Goal: Task Accomplishment & Management: Manage account settings

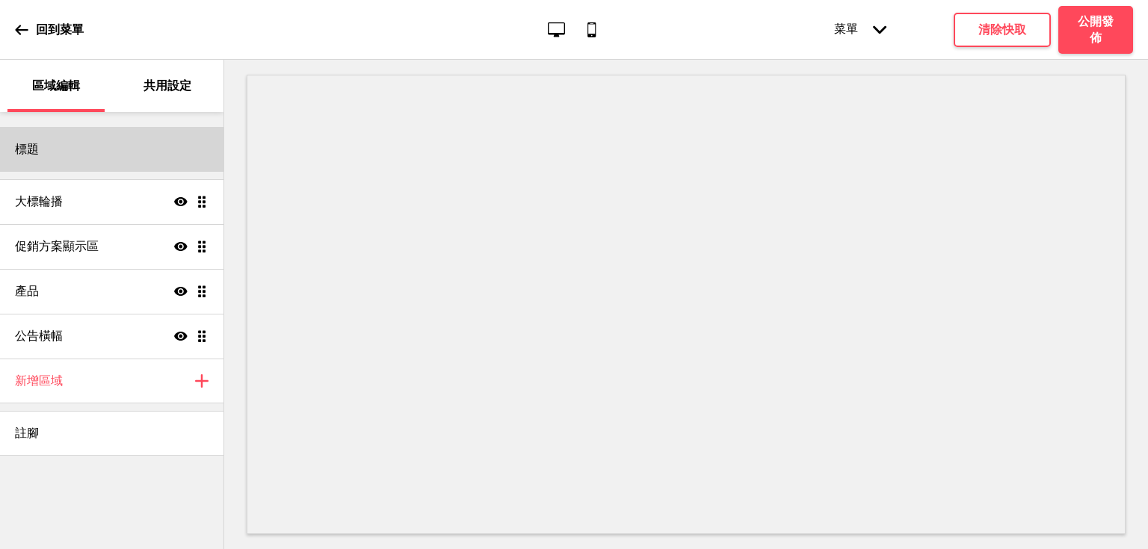
click at [118, 139] on div "標題" at bounding box center [112, 149] width 224 height 45
select select "Hind Guntur"
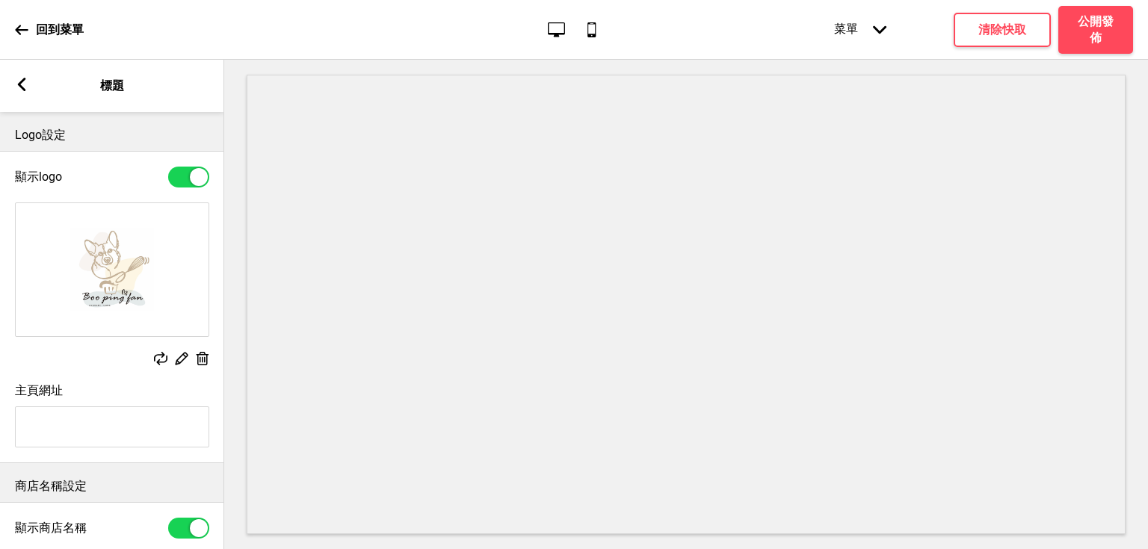
click at [112, 254] on img at bounding box center [112, 269] width 193 height 133
click at [182, 362] on rect at bounding box center [181, 359] width 16 height 16
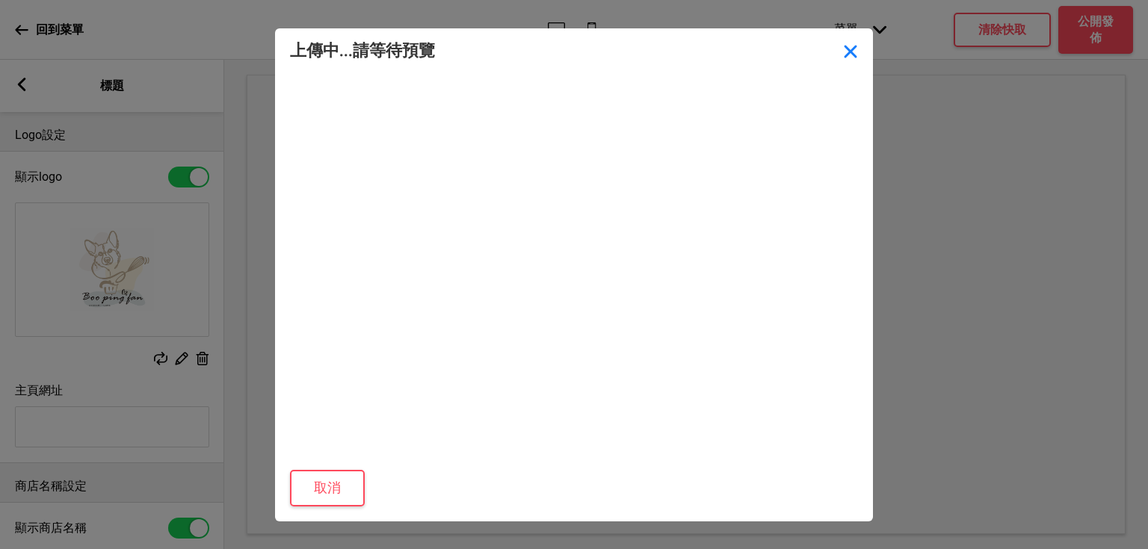
click at [846, 61] on button "Close" at bounding box center [850, 50] width 45 height 45
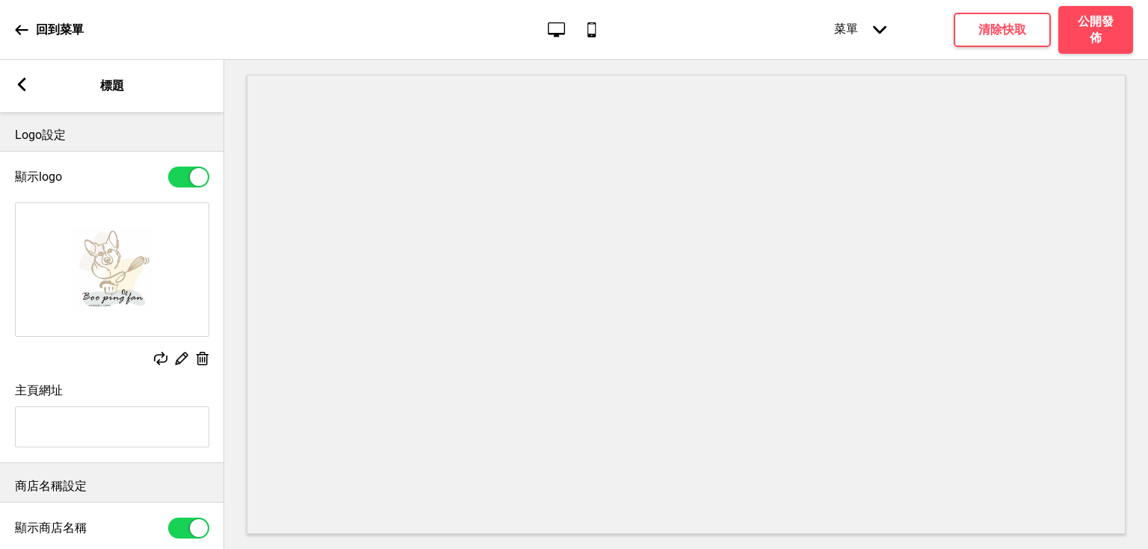
click at [158, 362] on icon at bounding box center [160, 358] width 13 height 13
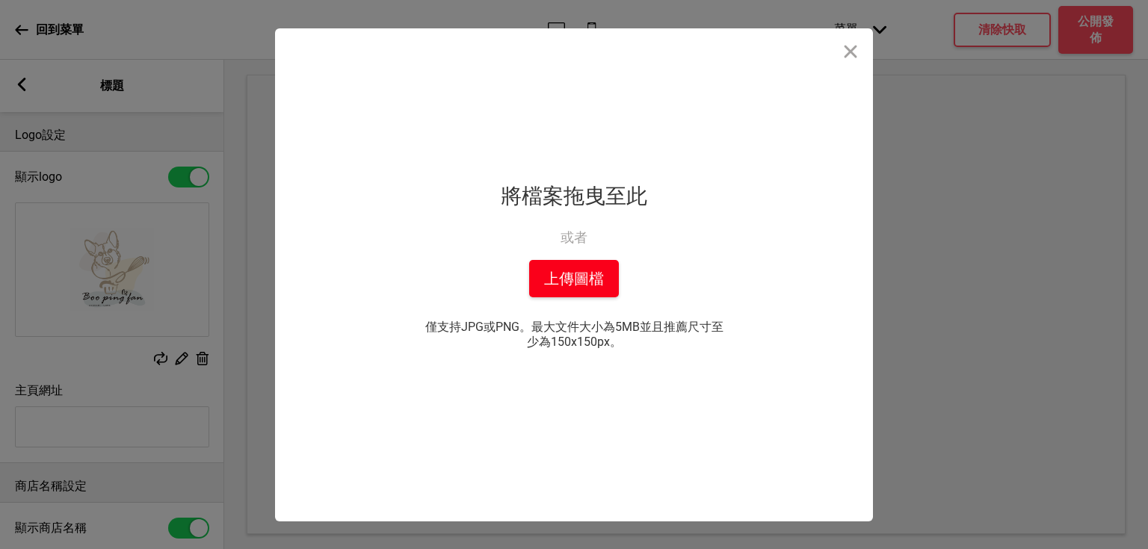
click at [595, 271] on button "上傳圖檔" at bounding box center [574, 278] width 90 height 37
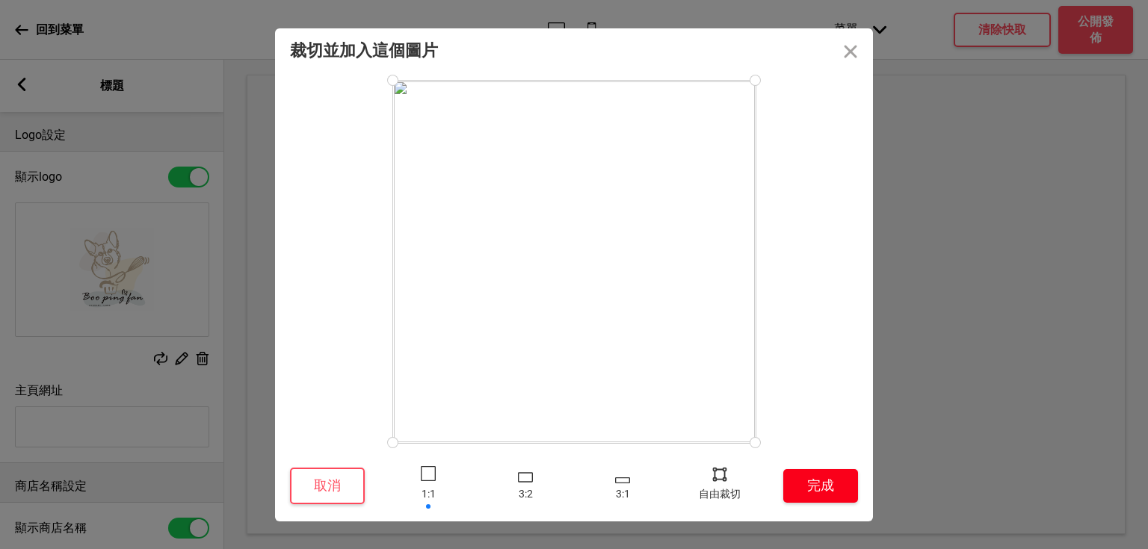
click at [844, 496] on button "完成" at bounding box center [820, 486] width 75 height 34
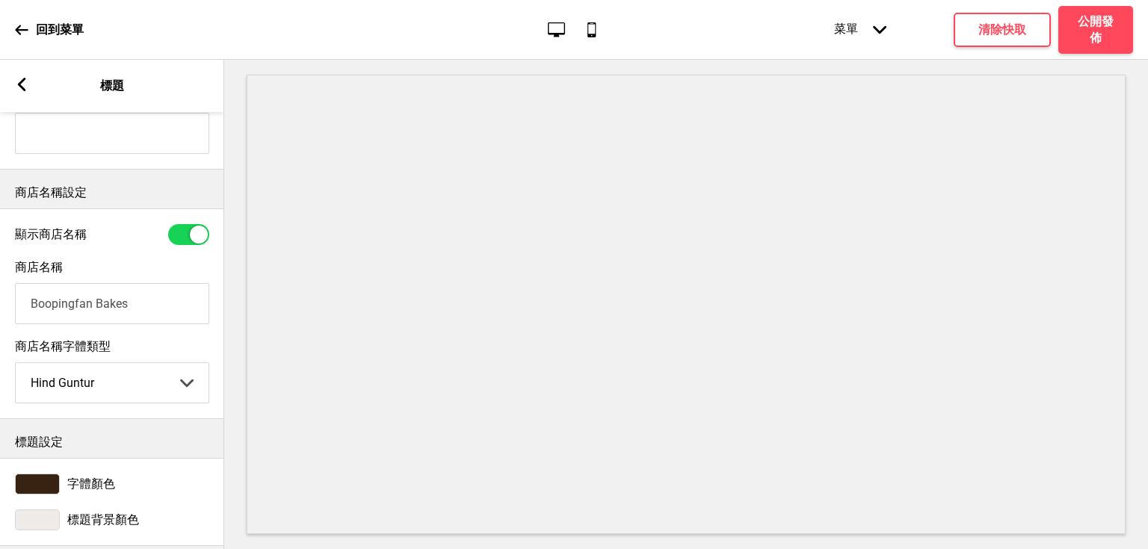
scroll to position [299, 0]
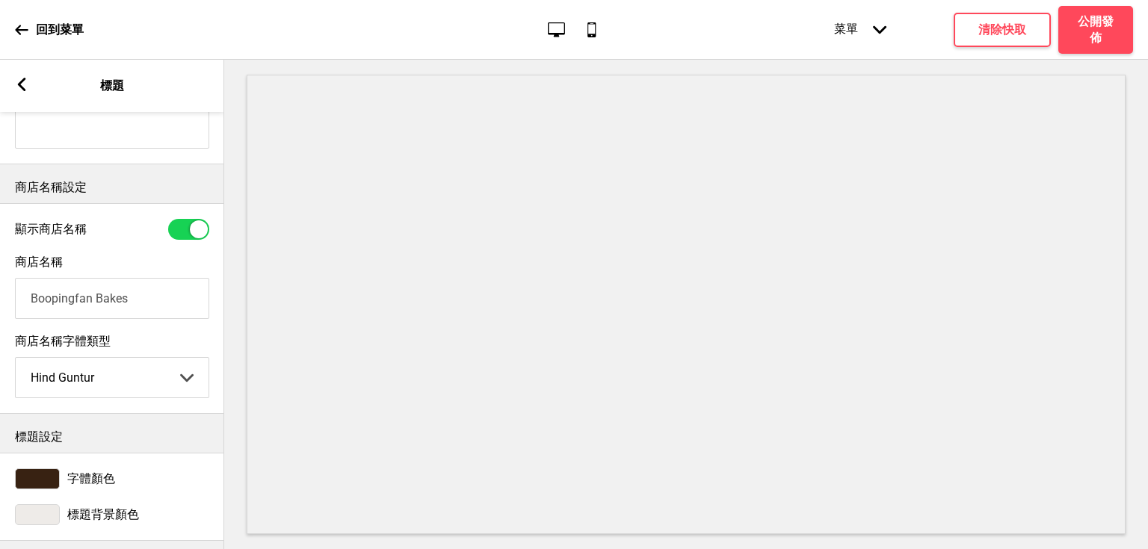
click at [134, 299] on input "Boopingfan Bakes" at bounding box center [112, 298] width 194 height 41
drag, startPoint x: 139, startPoint y: 307, endPoint x: 19, endPoint y: 296, distance: 120.8
click at [19, 296] on input "Boopingfan Bakes" at bounding box center [112, 298] width 194 height 41
click at [186, 302] on input "Boopingfan Bakes" at bounding box center [112, 298] width 194 height 41
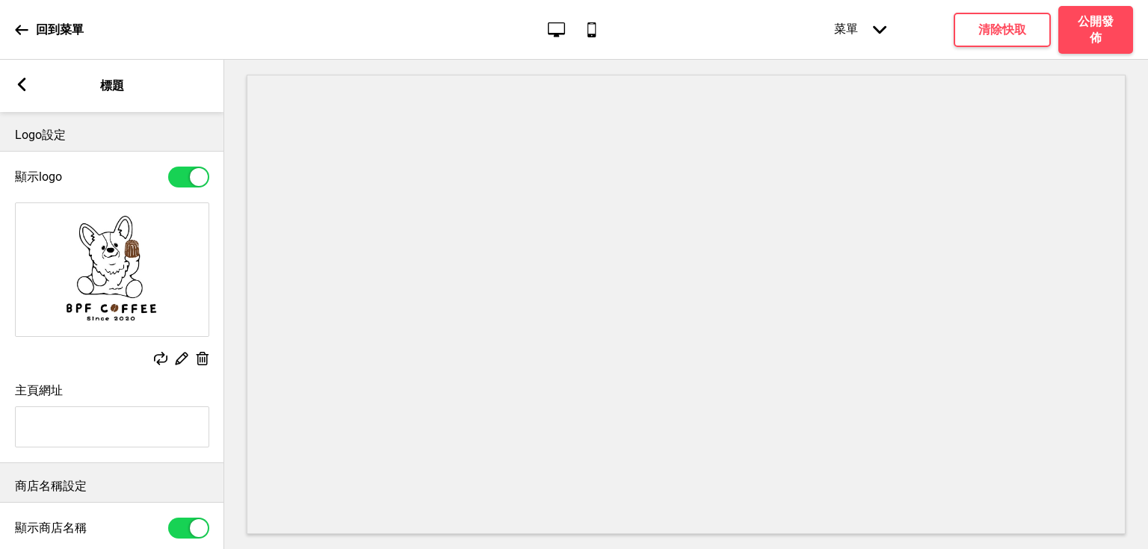
scroll to position [0, 0]
click at [27, 96] on div "箭頭left 標題" at bounding box center [112, 86] width 224 height 52
click at [21, 90] on rect at bounding box center [21, 84] width 13 height 13
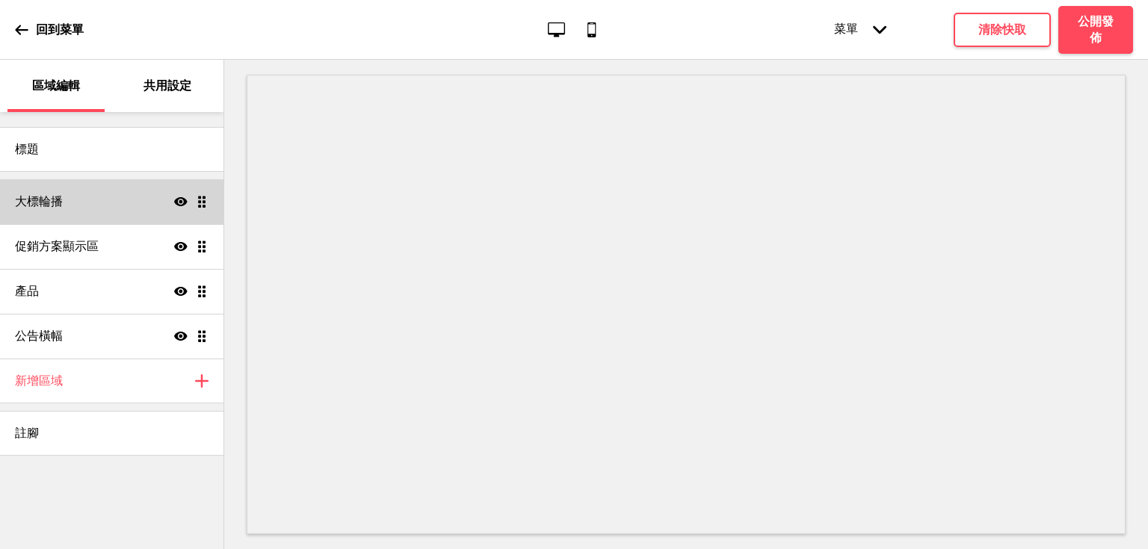
click at [93, 209] on div "大標輪播 顯示 拖曳" at bounding box center [112, 201] width 224 height 45
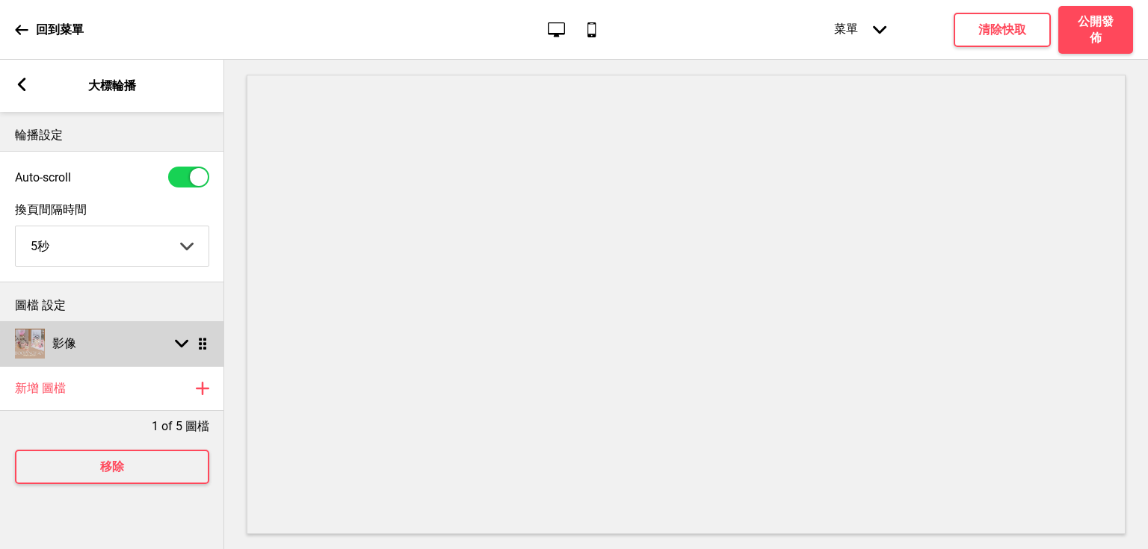
click at [175, 342] on div "箭頭down" at bounding box center [181, 343] width 13 height 13
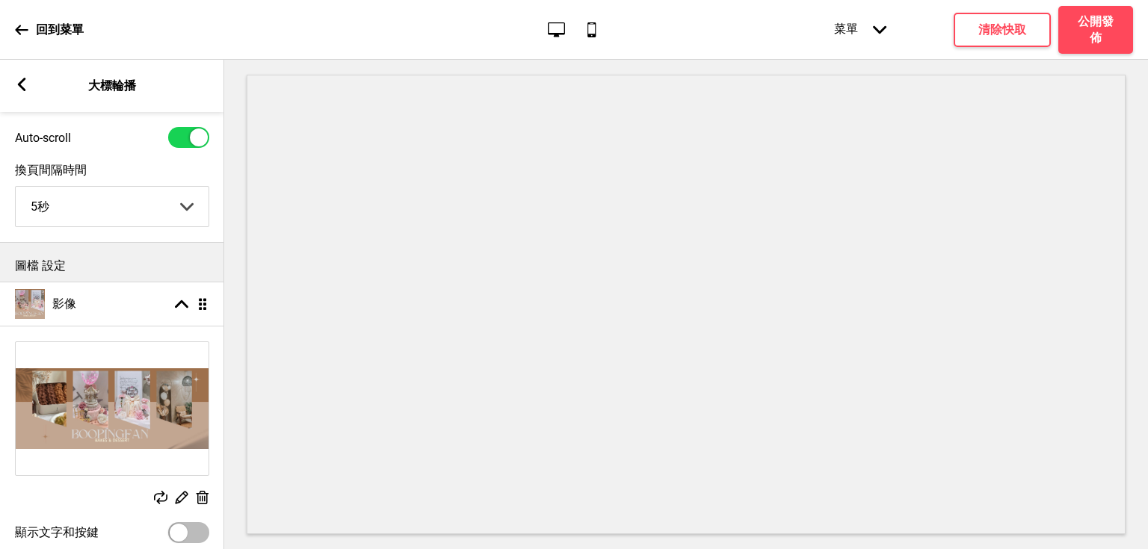
scroll to position [179, 0]
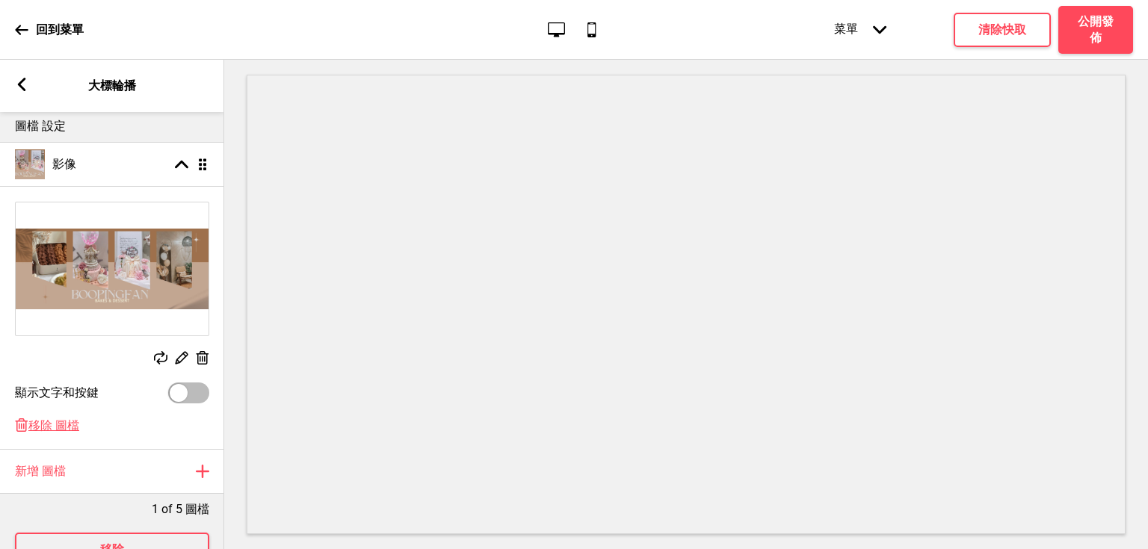
click at [60, 266] on img at bounding box center [112, 269] width 193 height 133
click at [20, 99] on div "箭頭left 大標輪播" at bounding box center [112, 86] width 224 height 52
click at [19, 84] on icon at bounding box center [22, 84] width 8 height 13
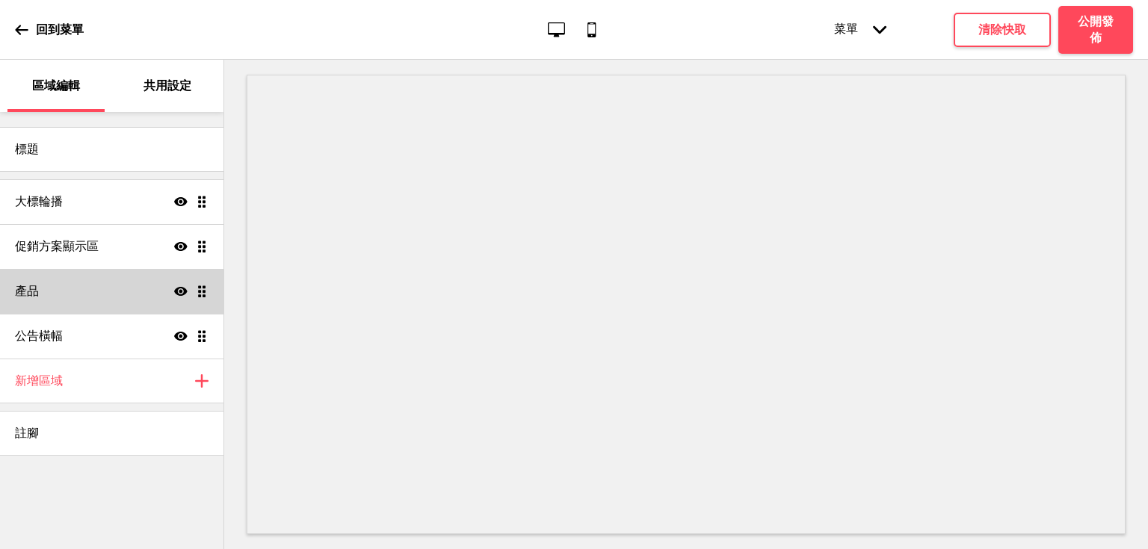
click at [75, 284] on div "產品 顯示 拖曳" at bounding box center [112, 291] width 224 height 45
select select "side"
select select "contain"
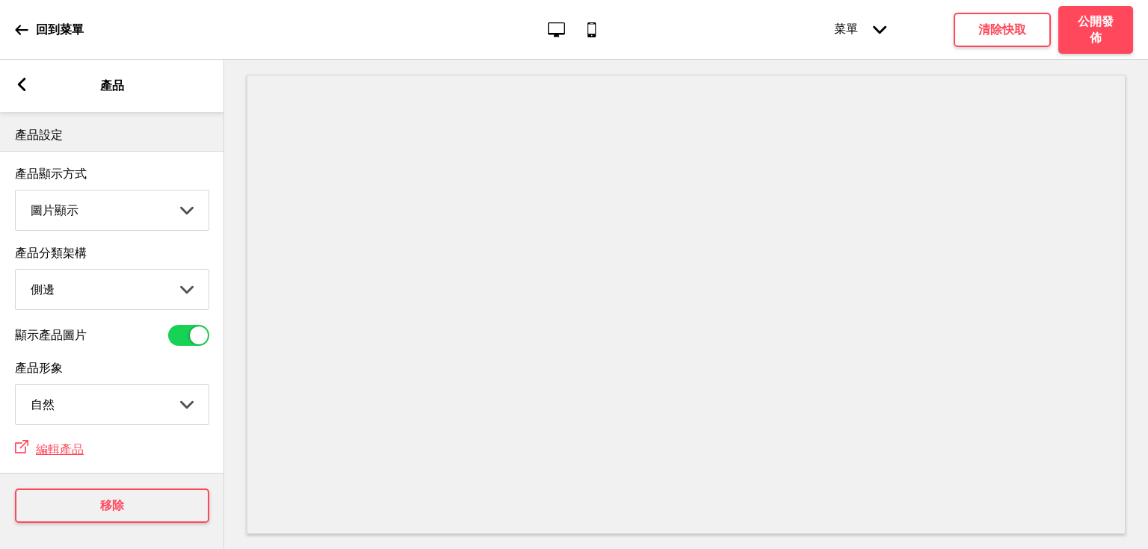
click at [160, 213] on select "圖片顯示 清單顯示" at bounding box center [112, 211] width 193 height 40
click at [16, 191] on select "圖片顯示 清單顯示" at bounding box center [112, 211] width 193 height 40
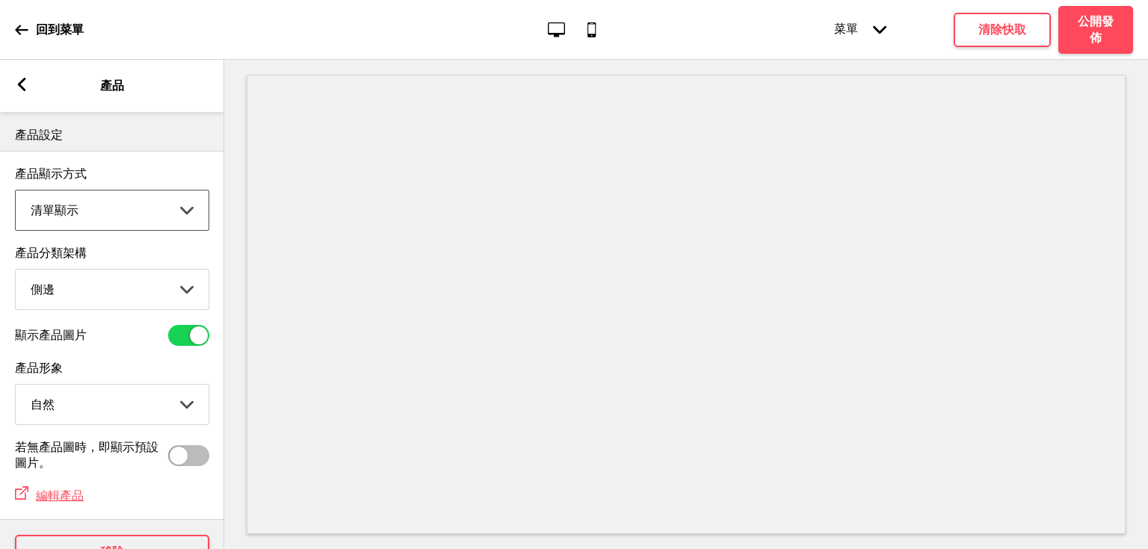
click at [156, 212] on select "圖片顯示 清單顯示" at bounding box center [112, 211] width 193 height 40
select select "grid"
click at [16, 191] on select "圖片顯示 清單顯示" at bounding box center [112, 211] width 193 height 40
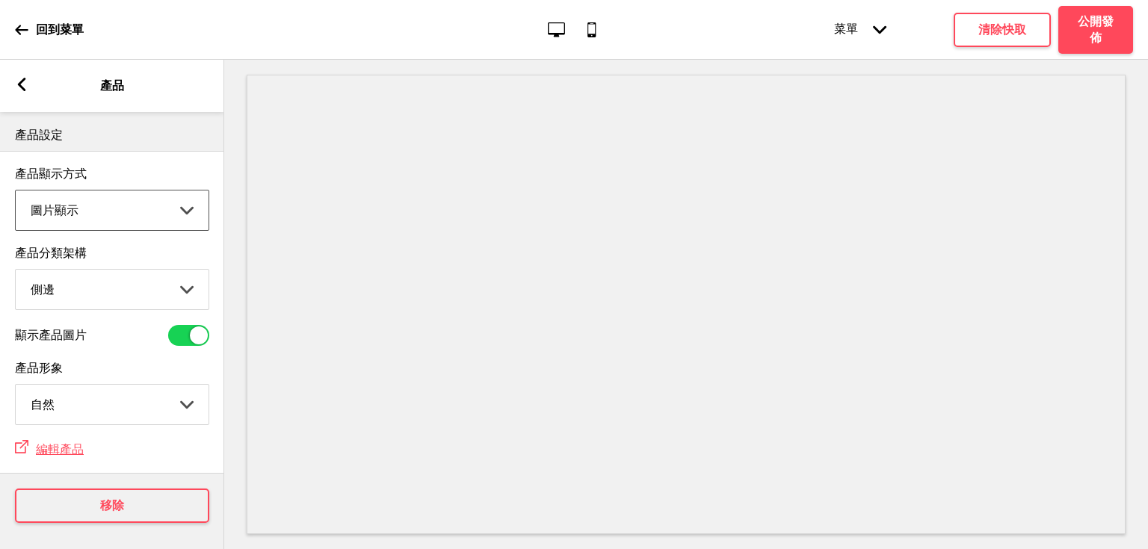
click at [135, 283] on select "頂端 側邊" at bounding box center [112, 290] width 193 height 40
click at [106, 294] on select "頂端 側邊" at bounding box center [112, 290] width 193 height 40
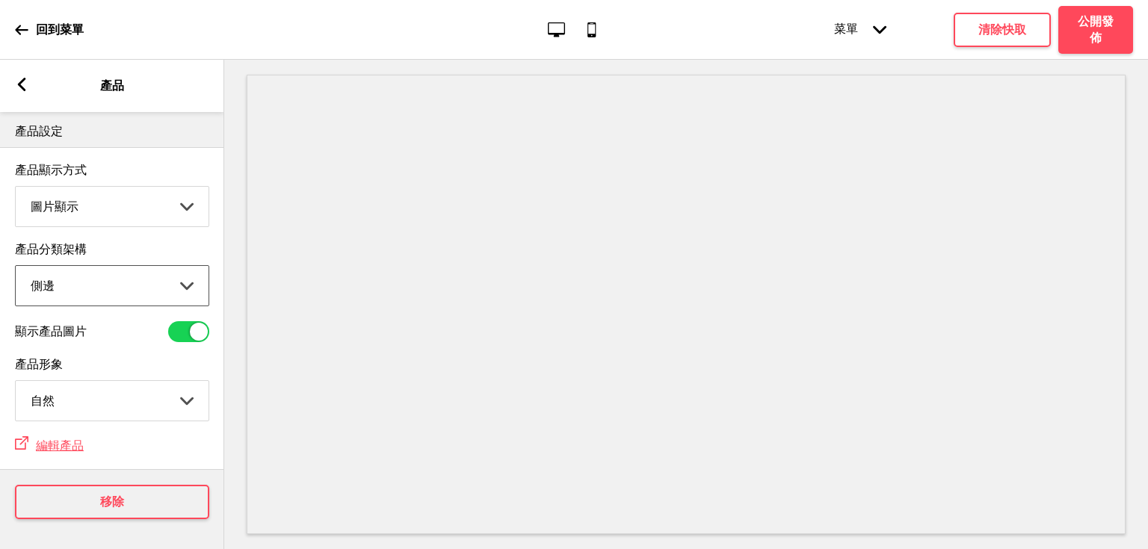
scroll to position [11, 0]
click at [167, 383] on select "剪切 自然" at bounding box center [112, 401] width 193 height 40
click at [137, 390] on select "剪切 自然" at bounding box center [112, 401] width 193 height 40
click at [16, 381] on select "剪切 自然" at bounding box center [112, 401] width 193 height 40
click at [153, 395] on select "剪切 自然" at bounding box center [112, 401] width 193 height 40
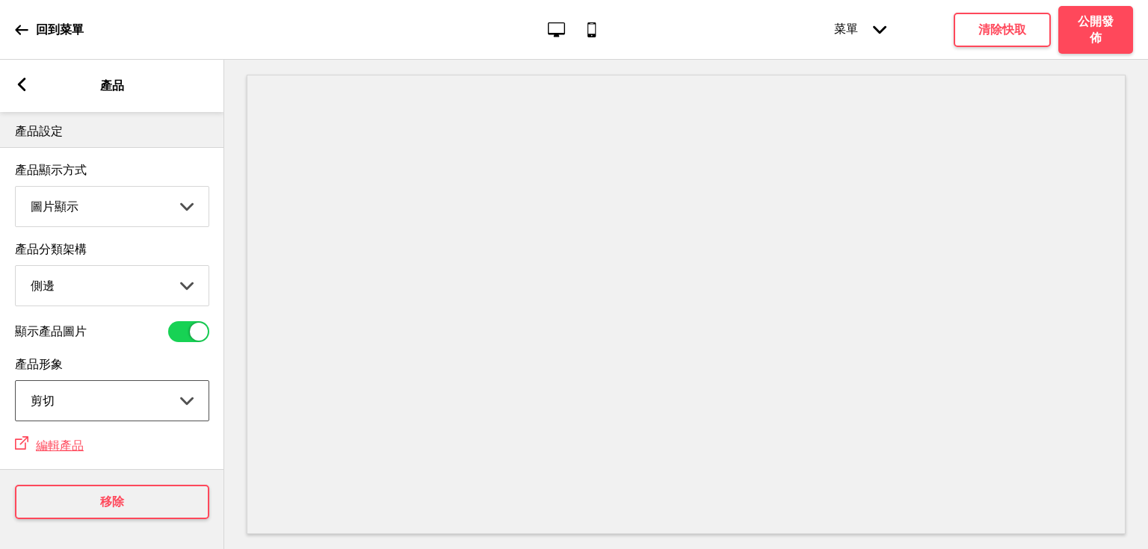
select select "contain"
click at [16, 381] on select "剪切 自然" at bounding box center [112, 401] width 193 height 40
click at [21, 92] on div "箭頭left" at bounding box center [21, 86] width 13 height 16
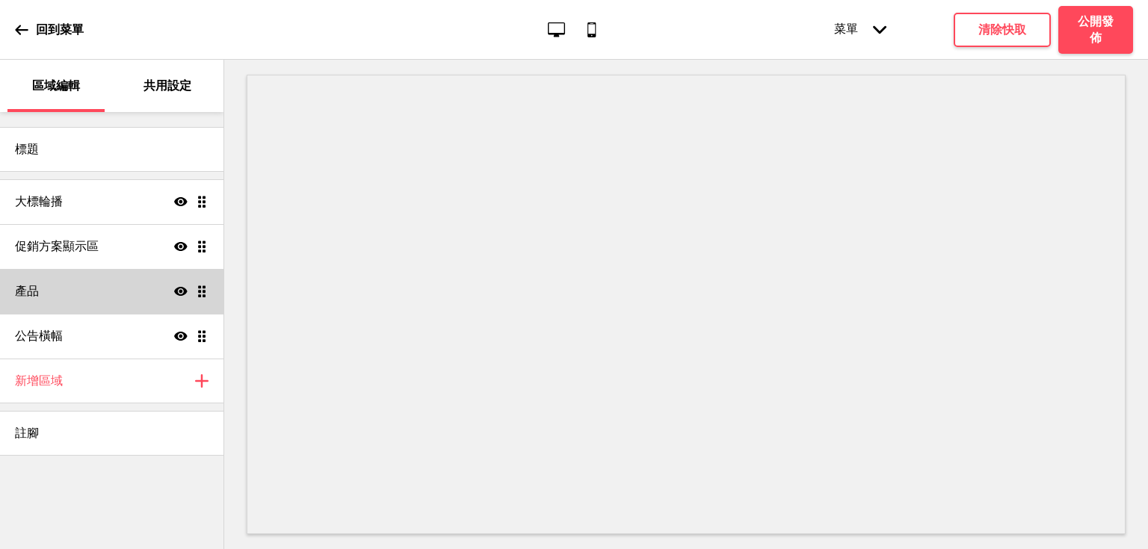
click at [99, 274] on div "產品 顯示 拖曳" at bounding box center [112, 291] width 224 height 45
select select "side"
select select "contain"
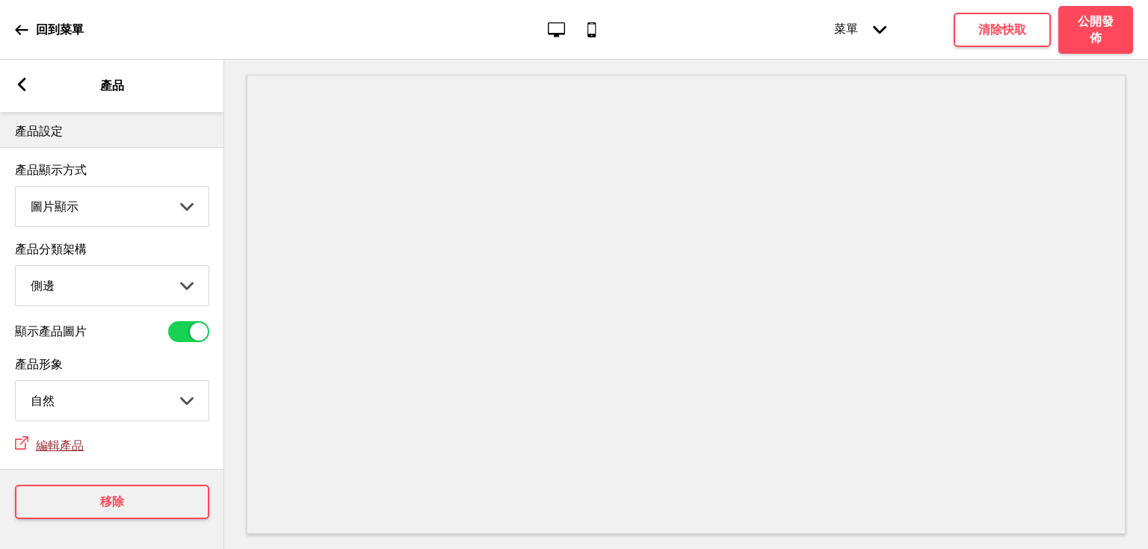
click at [76, 442] on span "編輯產品" at bounding box center [60, 446] width 48 height 14
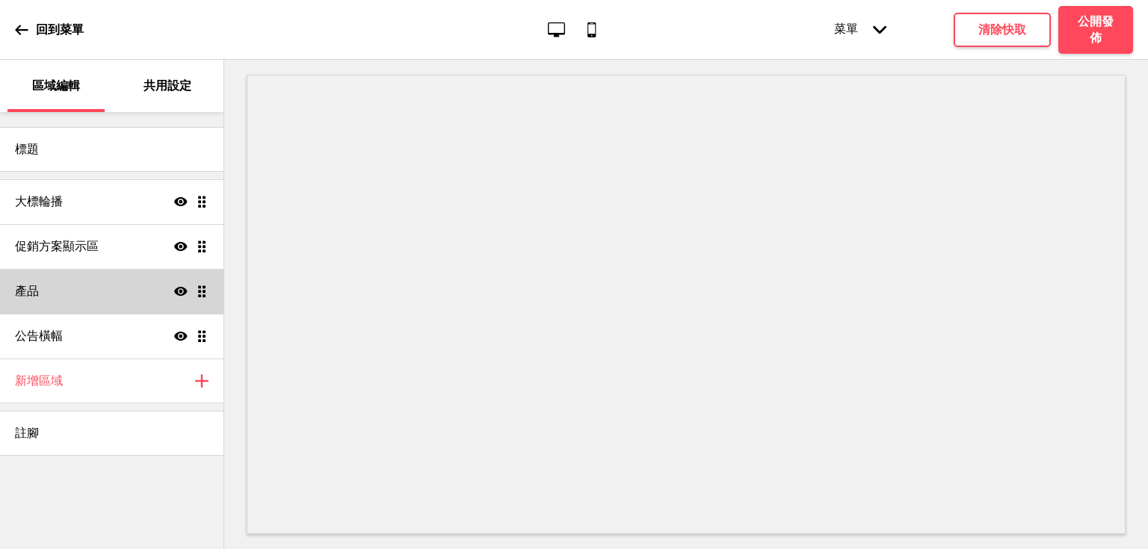
click at [64, 281] on div "產品 顯示 拖曳" at bounding box center [112, 291] width 224 height 45
select select "side"
select select "contain"
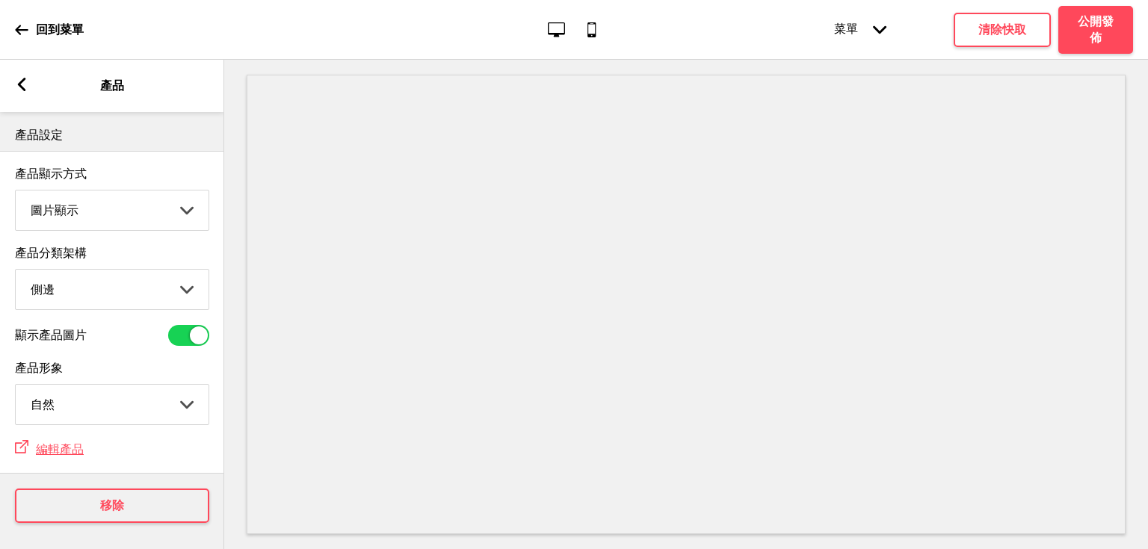
click at [18, 88] on rect at bounding box center [21, 84] width 13 height 13
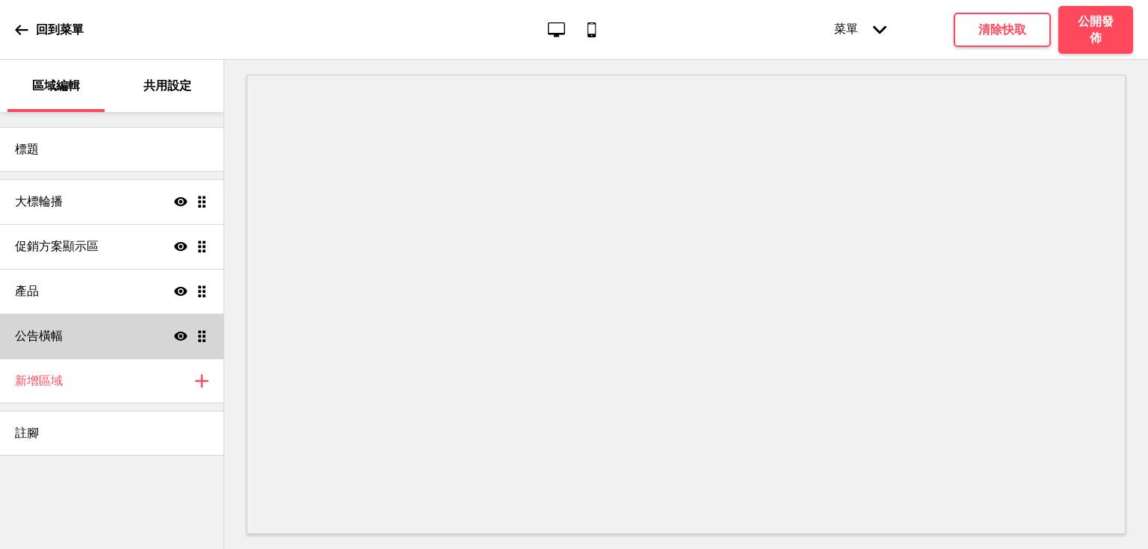
click at [103, 334] on div "公告橫幅 顯示 拖曳" at bounding box center [112, 336] width 224 height 45
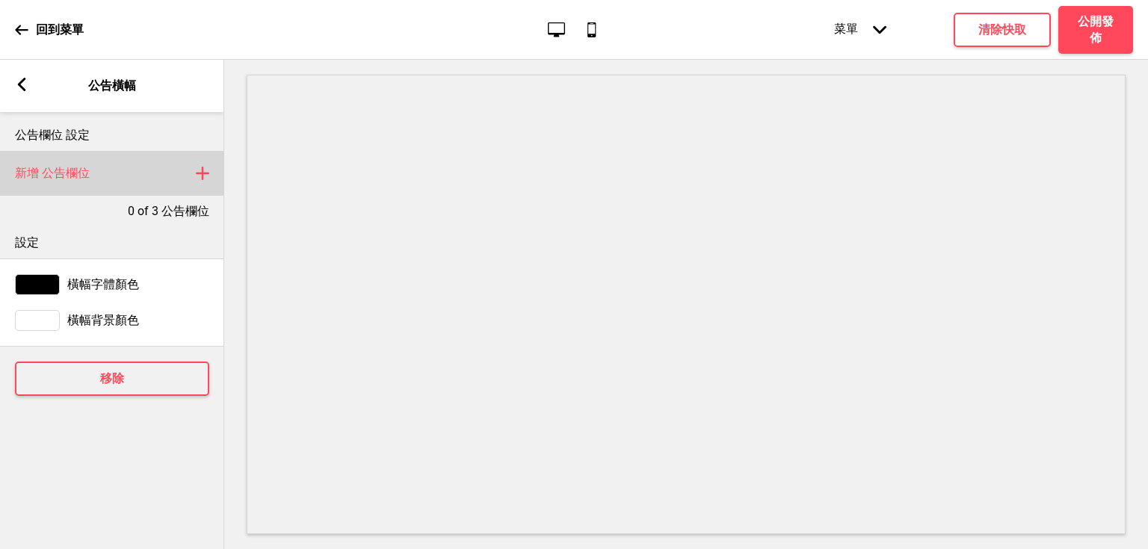
click at [201, 177] on rect at bounding box center [203, 173] width 18 height 18
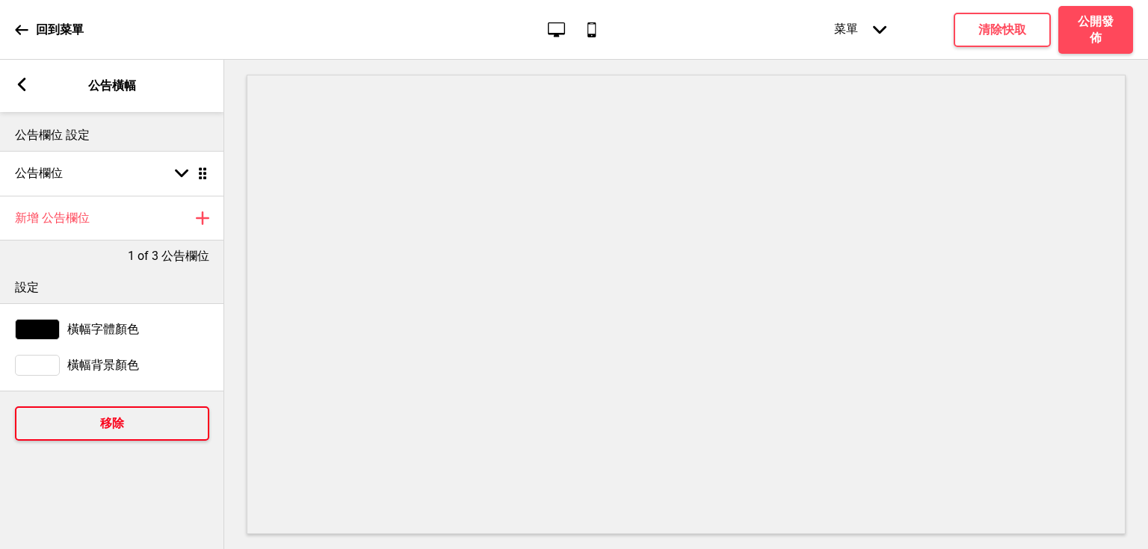
click at [98, 419] on button "移除" at bounding box center [112, 424] width 194 height 34
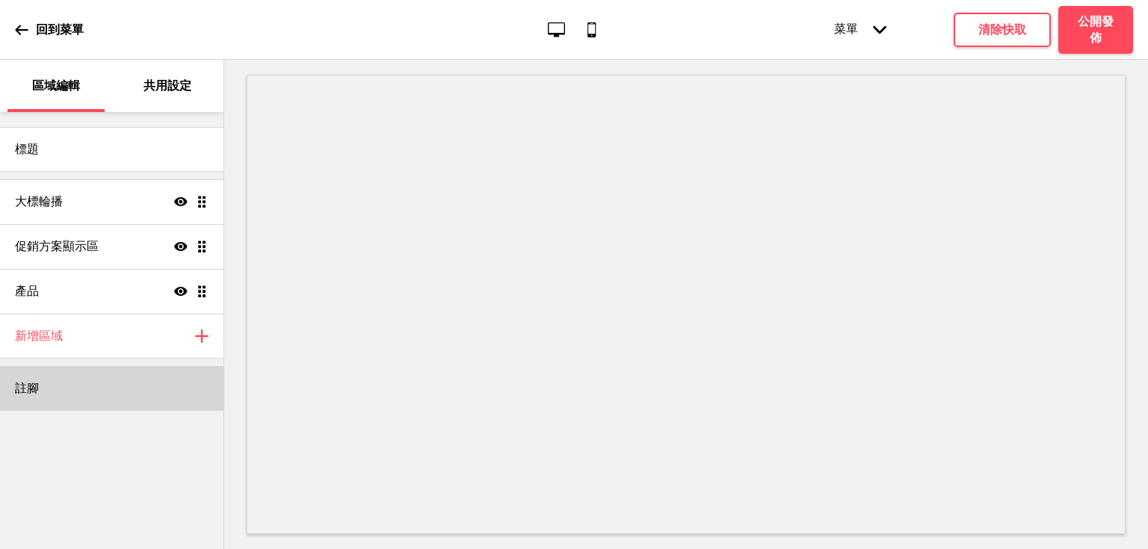
click at [76, 389] on div "註腳" at bounding box center [112, 388] width 224 height 45
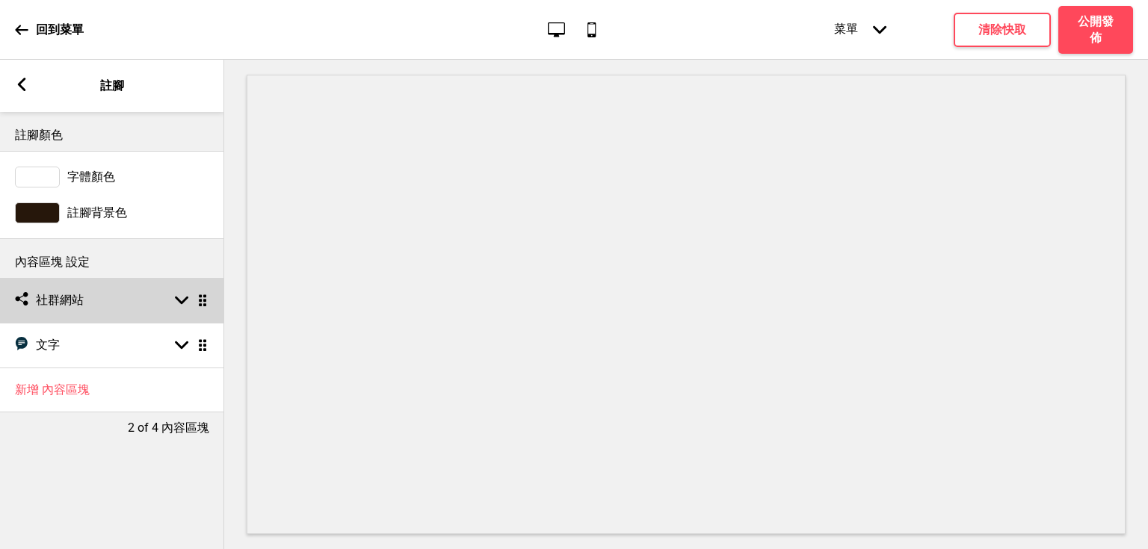
click at [169, 296] on div "箭頭down 拖曳" at bounding box center [188, 300] width 42 height 13
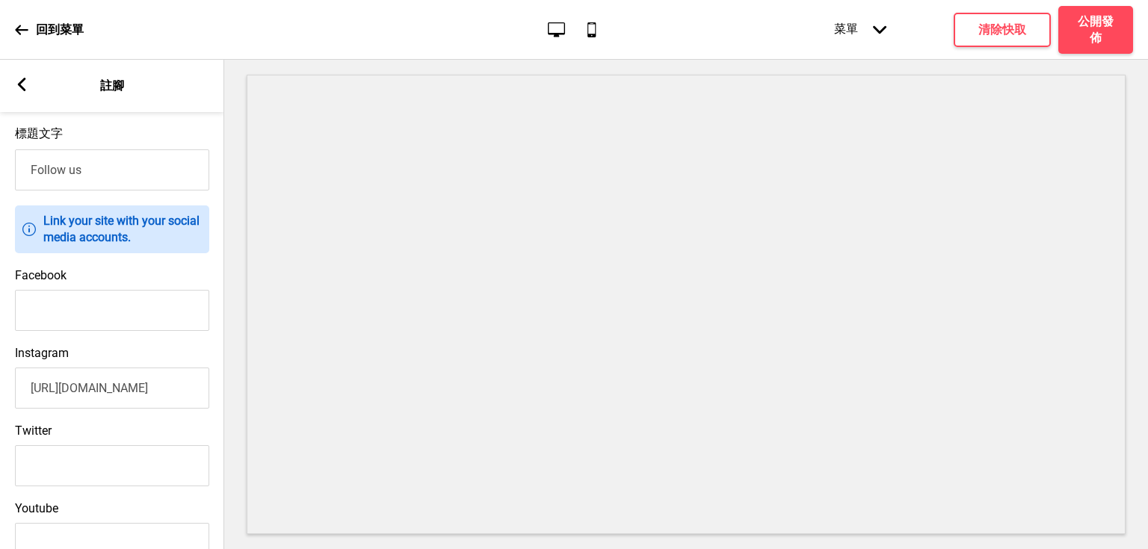
scroll to position [120, 0]
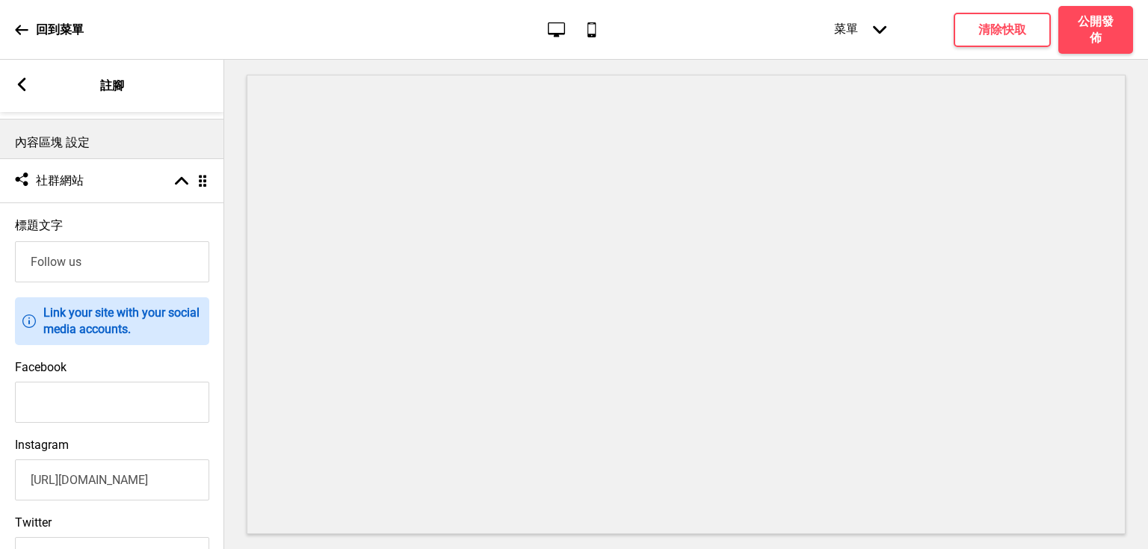
click at [105, 260] on input "Follow us" at bounding box center [112, 261] width 194 height 41
click at [108, 270] on input "Follow us" at bounding box center [112, 261] width 194 height 41
click at [114, 224] on div "標題文字 Follow us" at bounding box center [112, 250] width 224 height 79
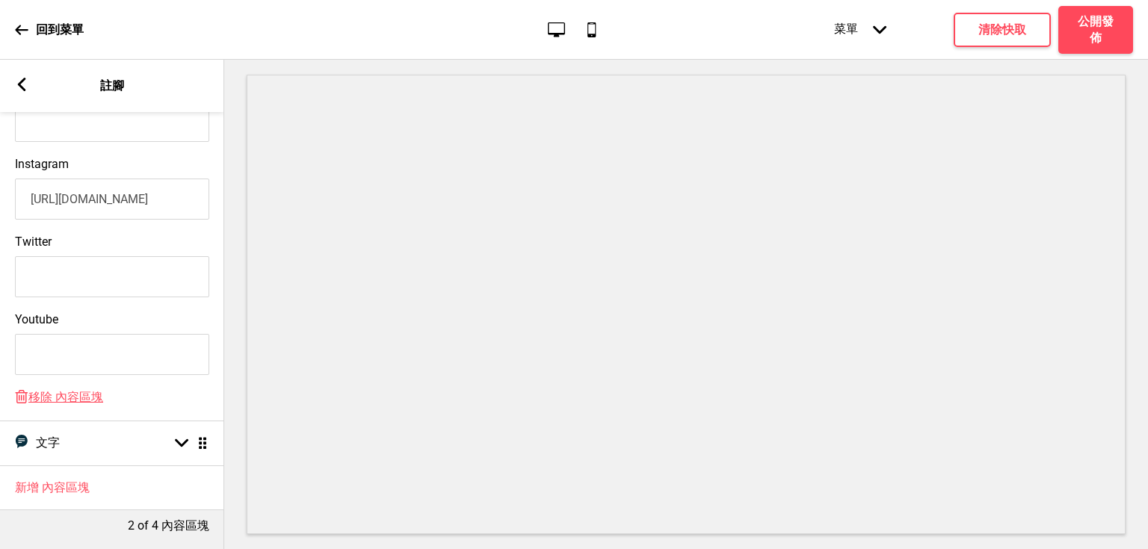
scroll to position [417, 0]
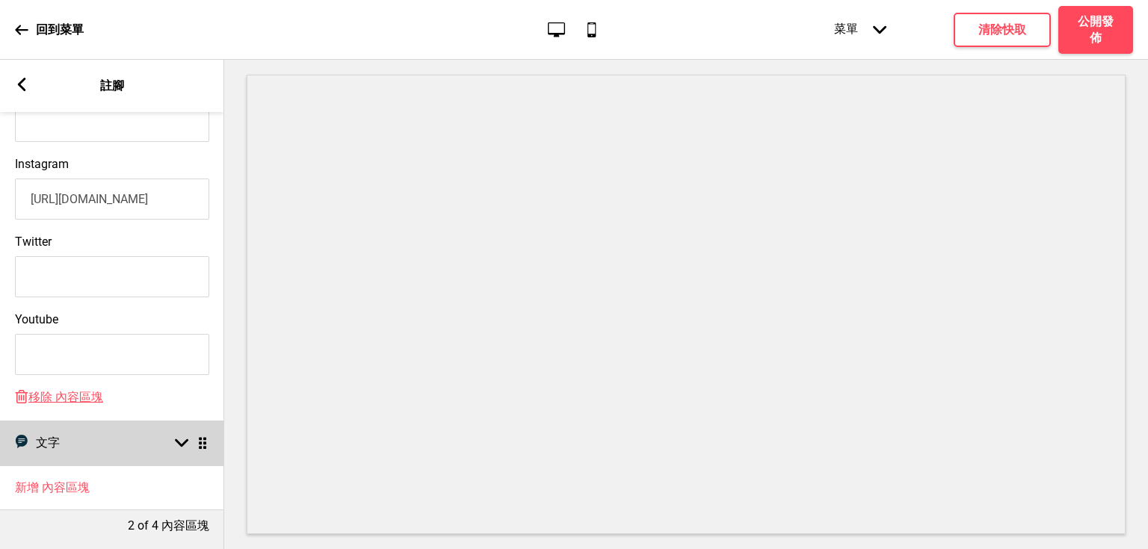
click at [115, 431] on div "文字 文字 箭頭down 拖曳" at bounding box center [112, 443] width 224 height 45
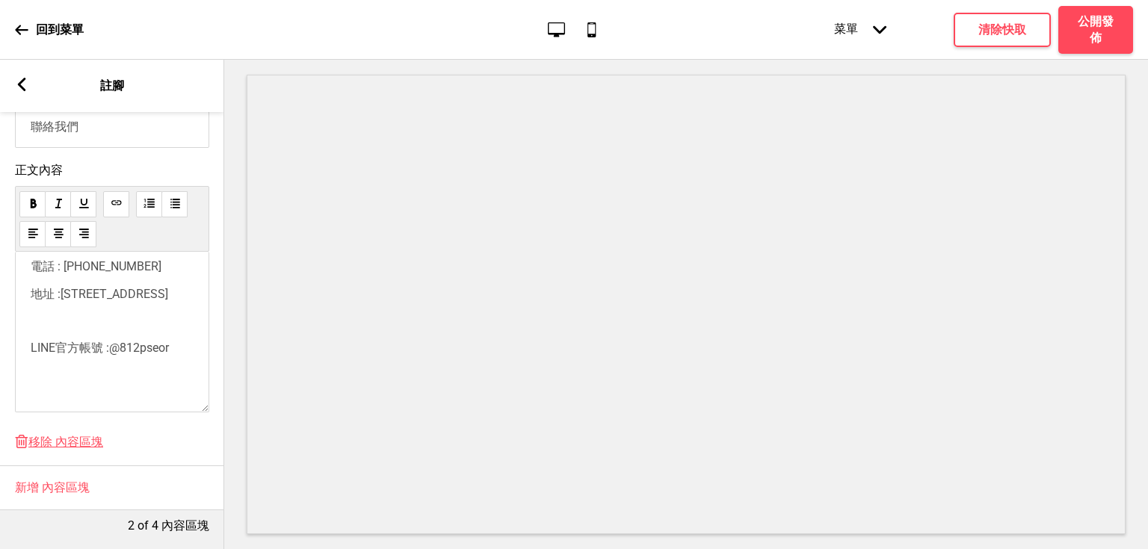
scroll to position [6, 0]
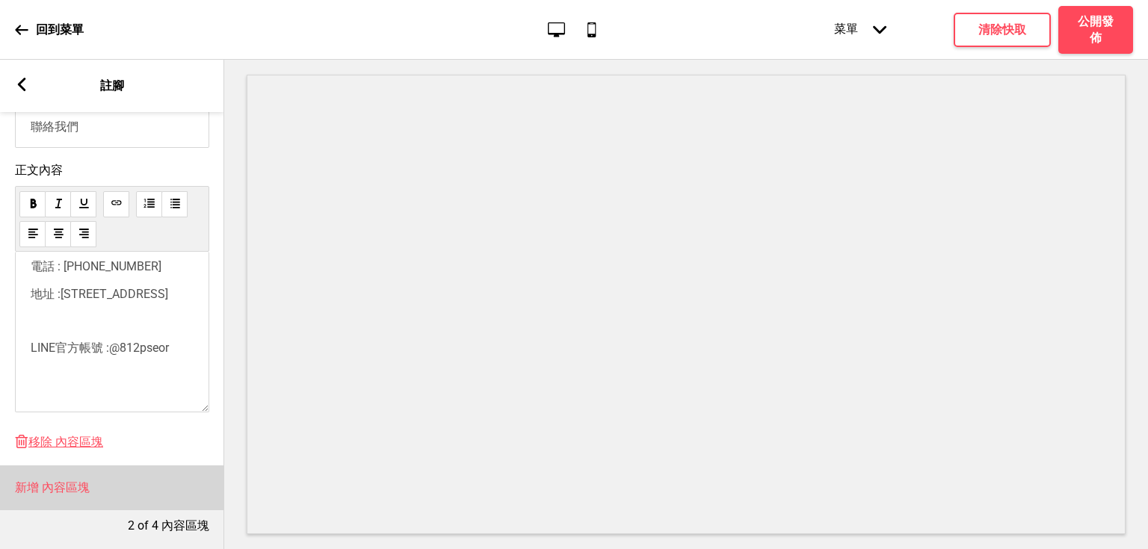
click at [70, 481] on h4 "新增 內容區塊" at bounding box center [52, 488] width 75 height 16
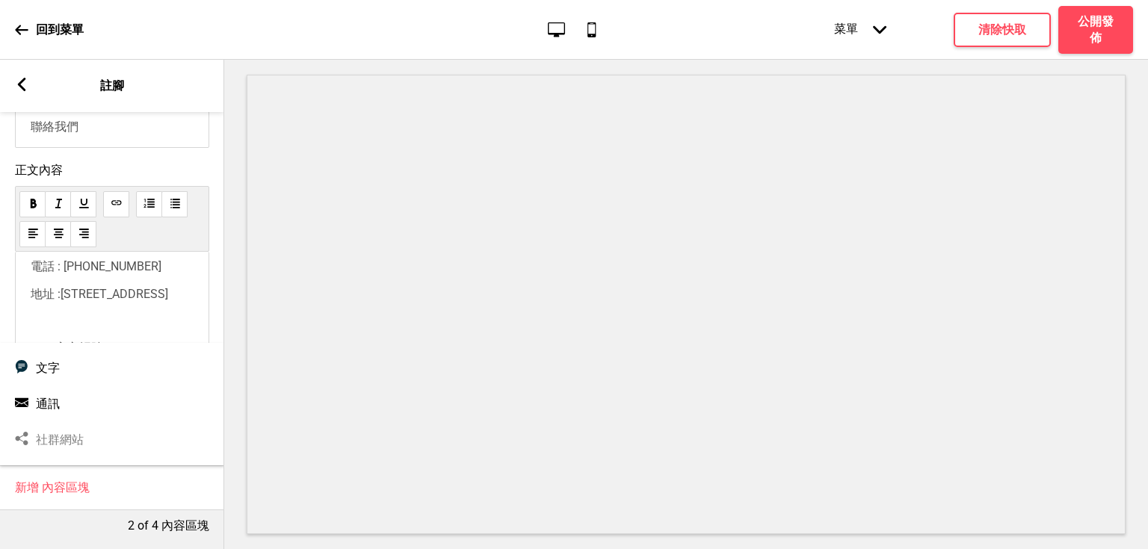
scroll to position [0, 0]
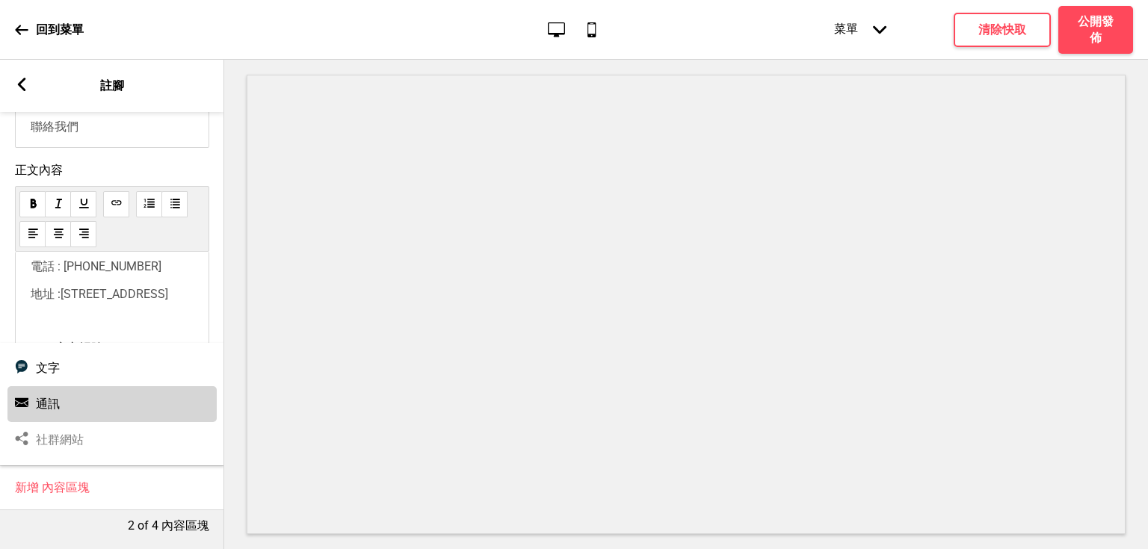
click at [94, 399] on div "通訊 通訊" at bounding box center [111, 405] width 209 height 36
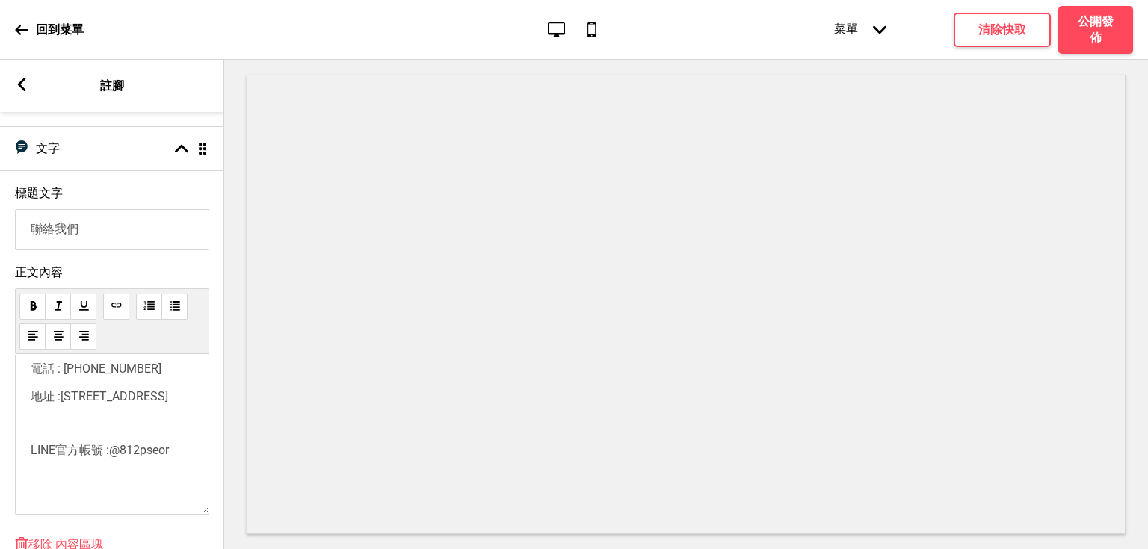
scroll to position [353, 0]
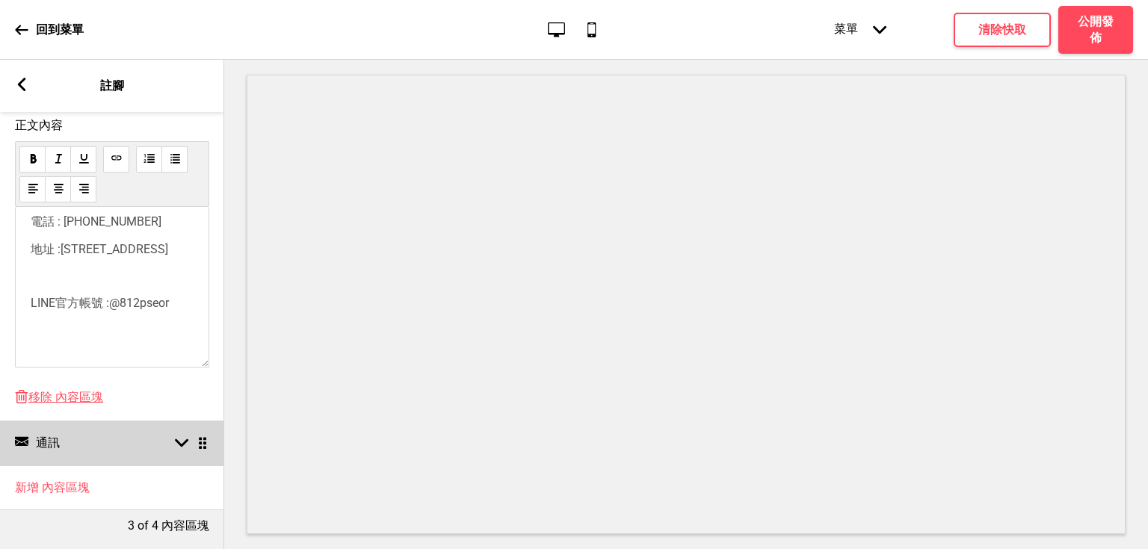
click at [179, 440] on icon at bounding box center [181, 444] width 13 height 8
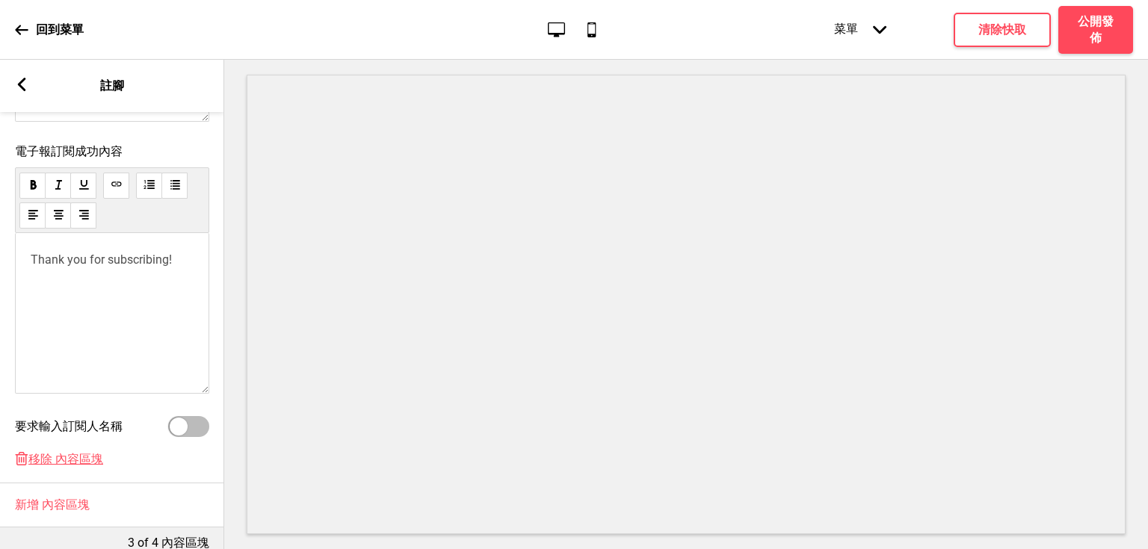
scroll to position [661, 0]
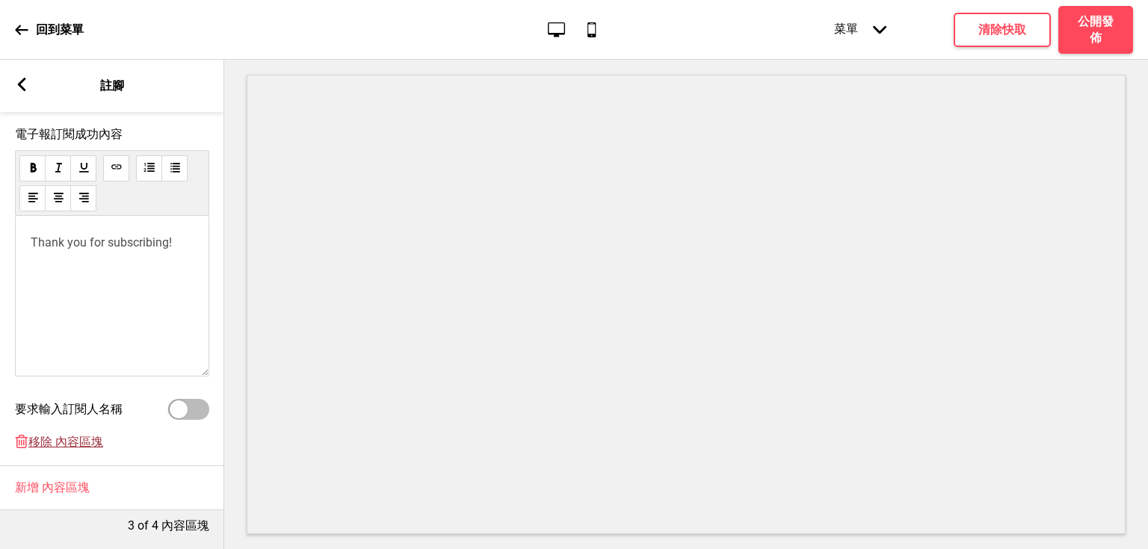
click at [95, 435] on span "移除 內容區塊" at bounding box center [65, 443] width 75 height 16
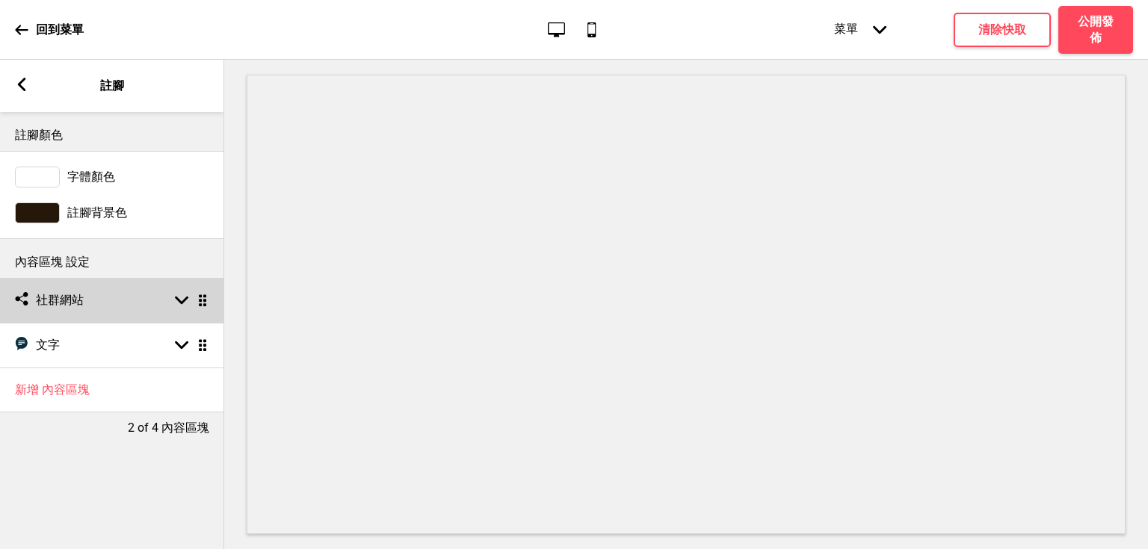
click at [182, 305] on rect at bounding box center [181, 300] width 13 height 13
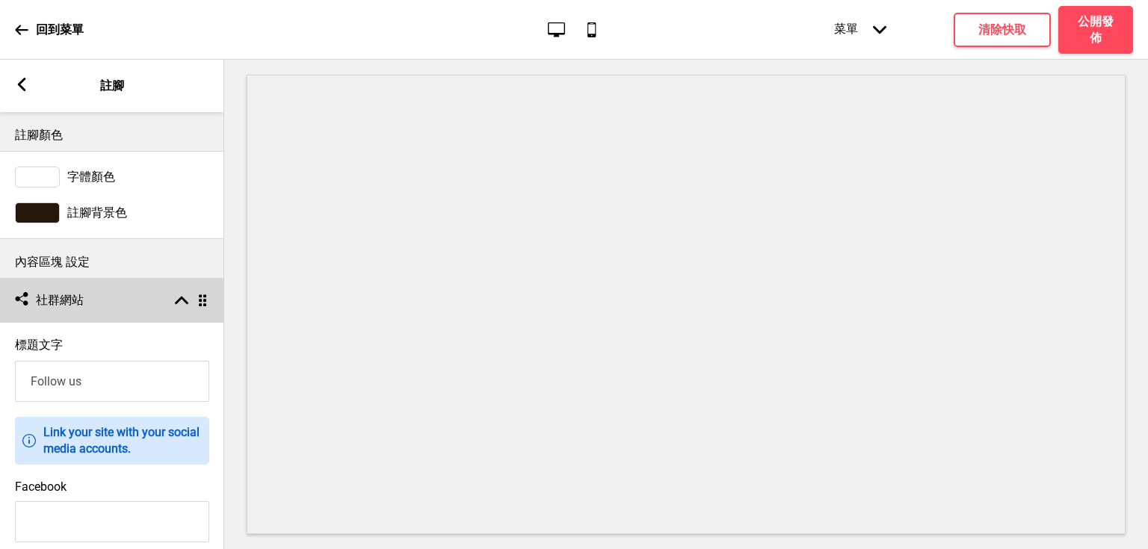
click at [176, 296] on rect at bounding box center [181, 300] width 13 height 13
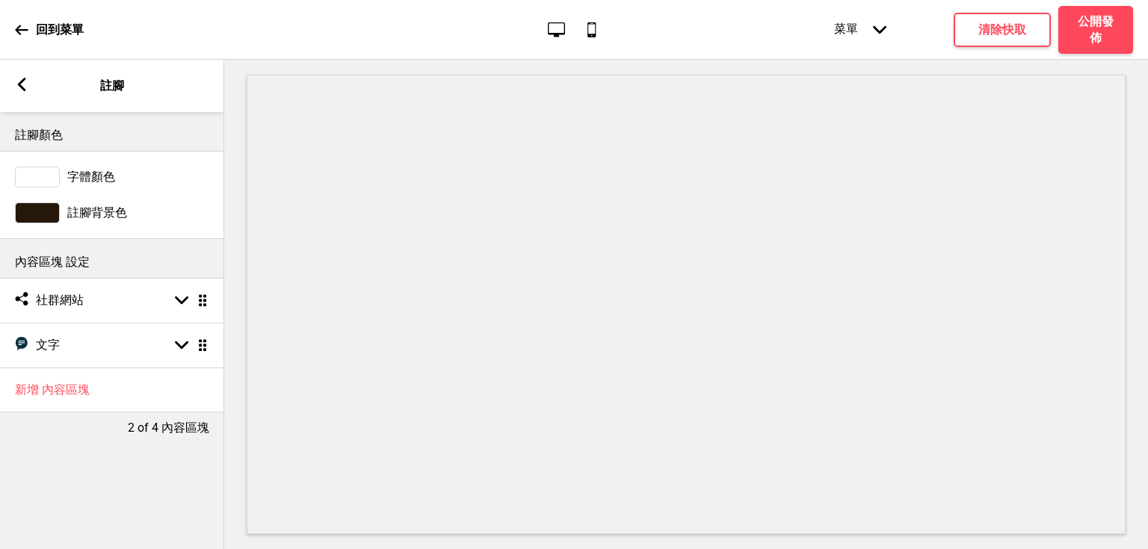
click at [27, 84] on rect at bounding box center [21, 84] width 13 height 13
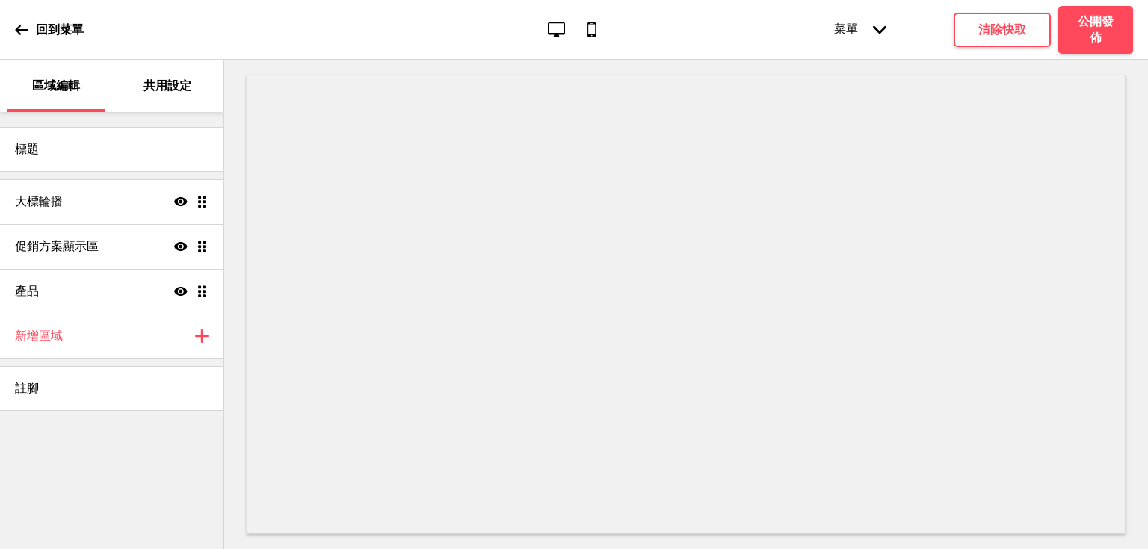
click at [158, 87] on p "共用設定" at bounding box center [168, 86] width 48 height 16
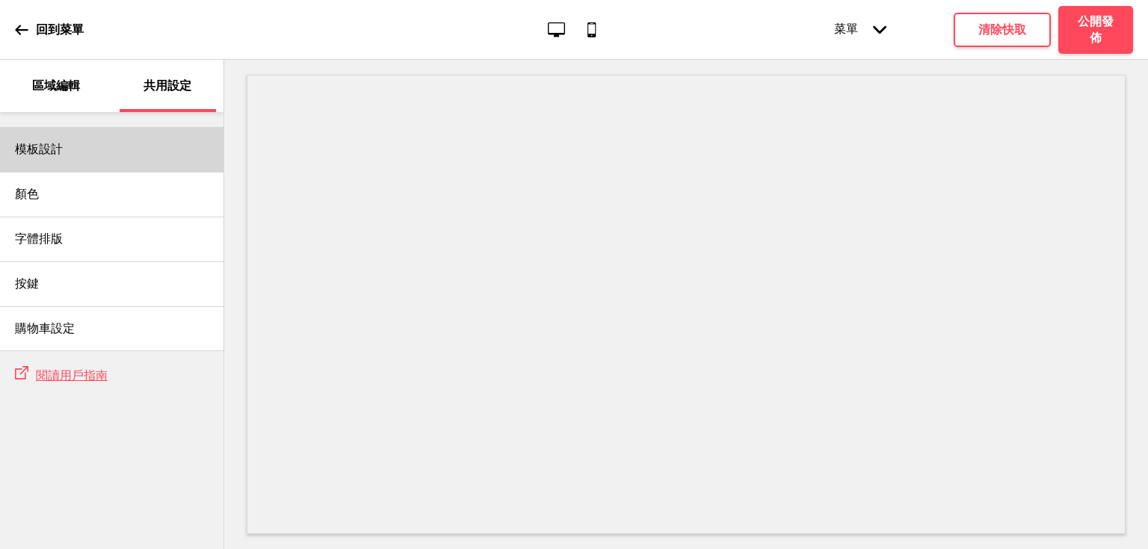
click at [137, 144] on div "模板設計" at bounding box center [112, 149] width 224 height 45
select select "自訂"
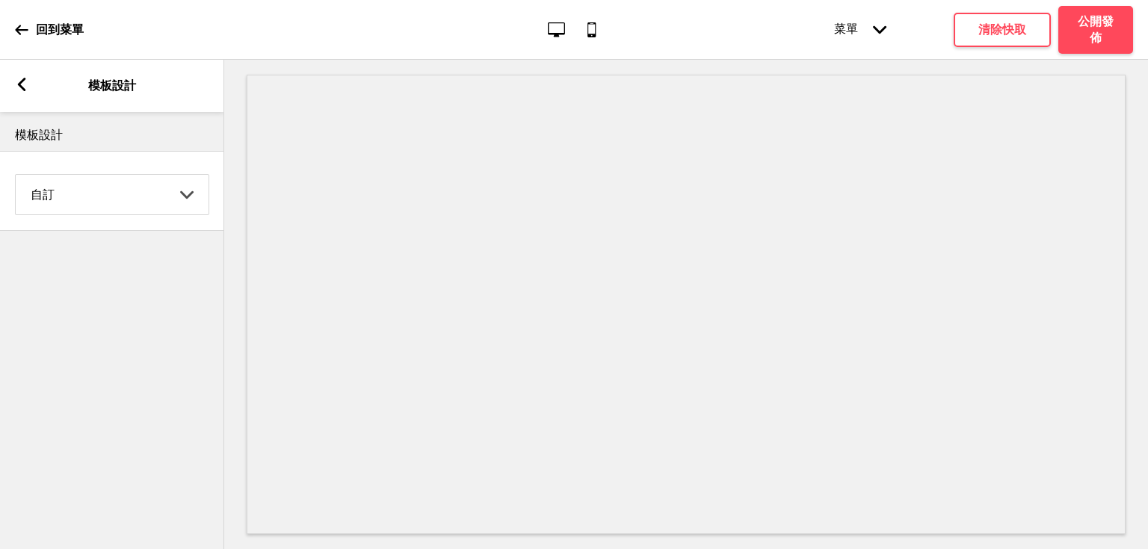
click at [156, 194] on select "Coffee 對比 深沉 大地 海洋 極簡 現代 Oddle 柔和 Yellow Fruits 自訂" at bounding box center [112, 195] width 193 height 40
click at [153, 191] on select "Coffee 對比 深沉 大地 海洋 極簡 現代 Oddle 柔和 Yellow Fruits 自訂" at bounding box center [112, 195] width 193 height 40
click at [22, 69] on div "箭頭left 模板設計" at bounding box center [112, 86] width 224 height 52
click at [20, 88] on rect at bounding box center [21, 84] width 13 height 13
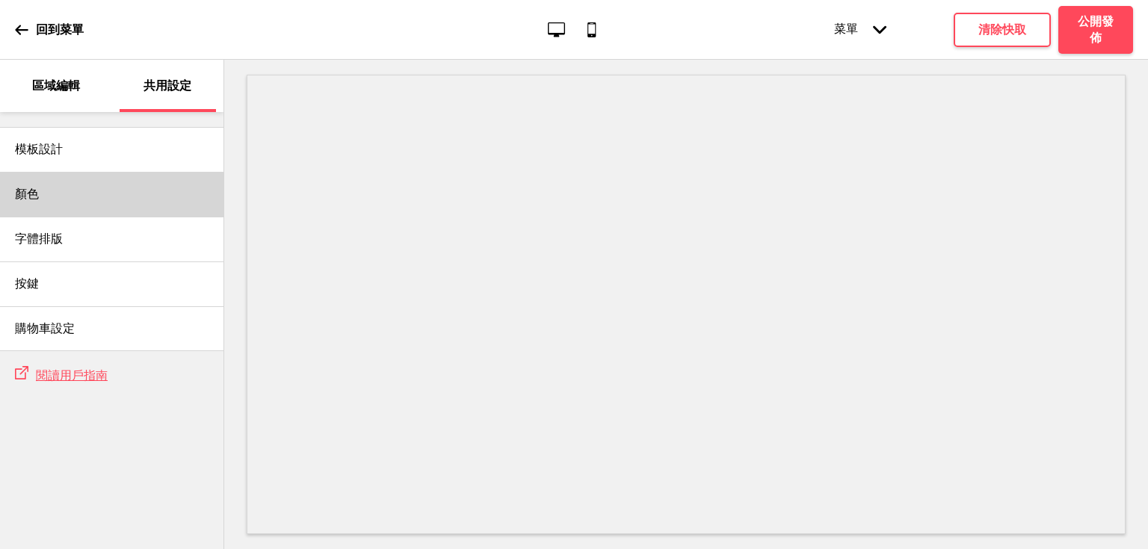
click at [99, 193] on div "顏色" at bounding box center [112, 194] width 224 height 45
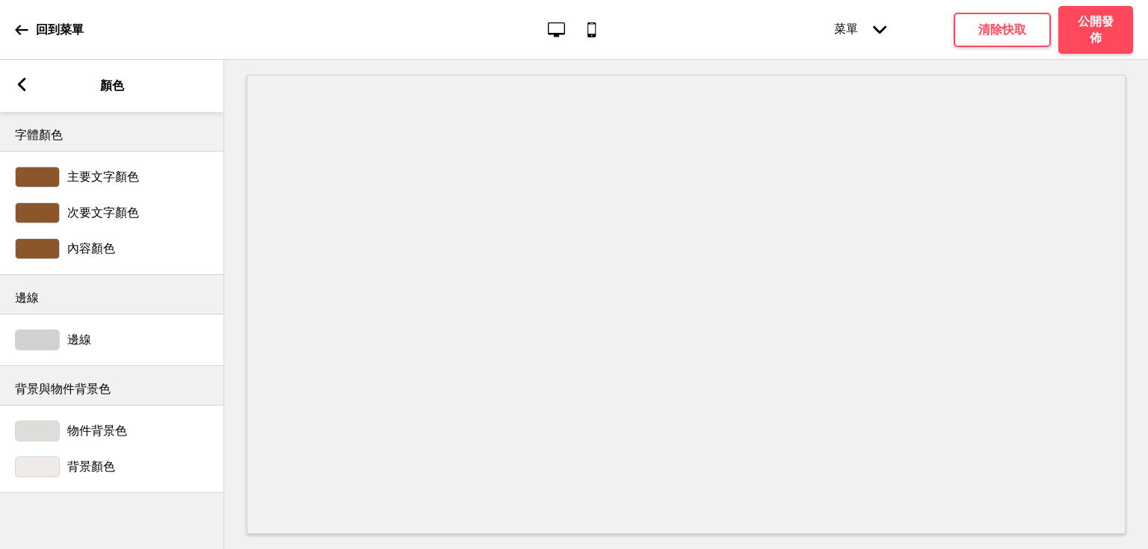
click at [21, 83] on icon at bounding box center [22, 84] width 8 height 13
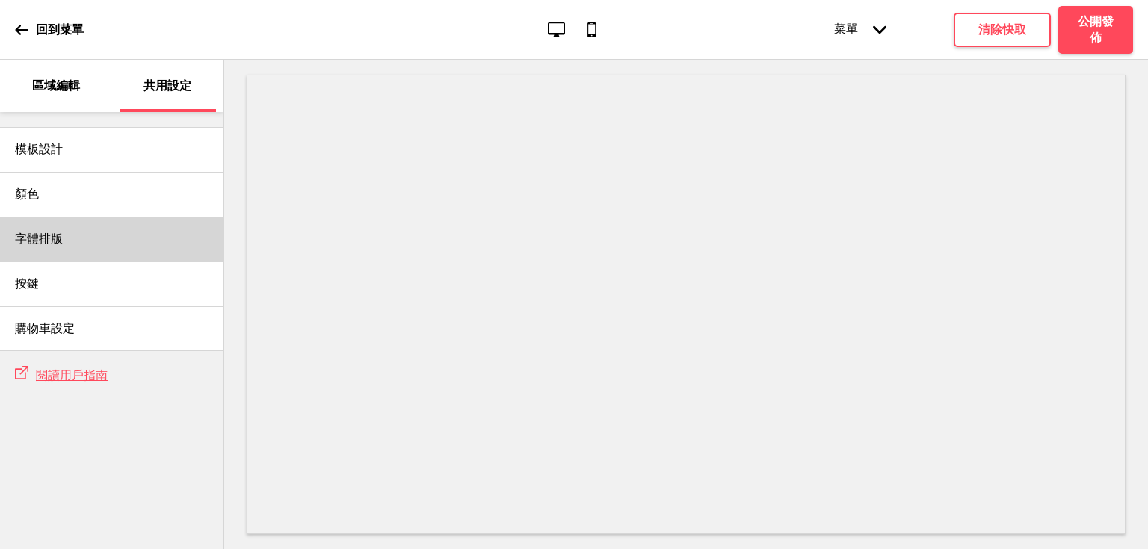
click at [95, 251] on div "字體排版" at bounding box center [112, 239] width 224 height 45
select select "Roboto Slab"
select select "Ubuntu"
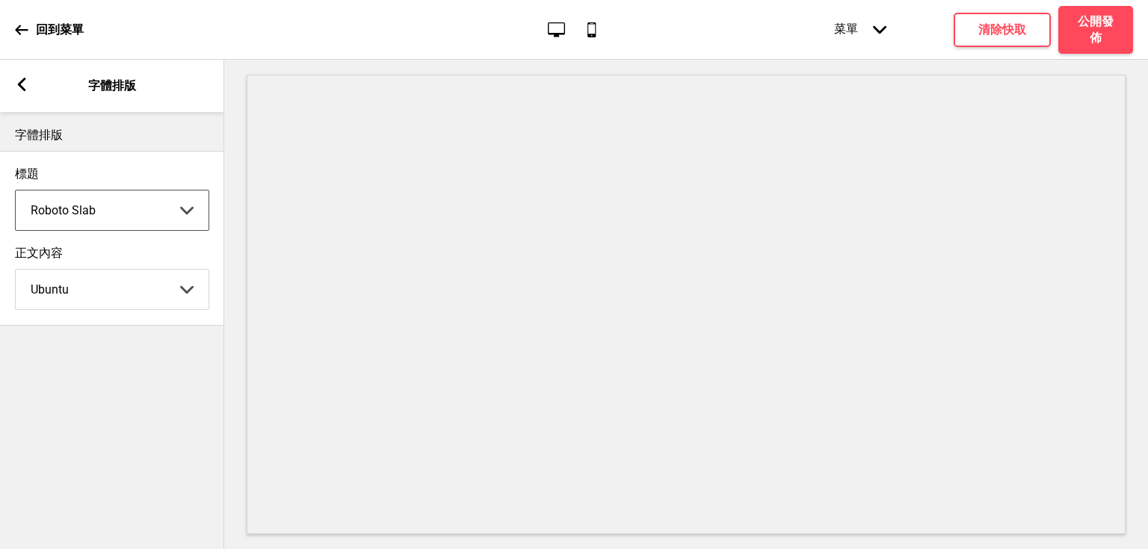
click at [110, 210] on select "Abhaya Libre Abril Fatface Adobe Garamond Pro Arimo Arsenal Arvo Berkshire Swas…" at bounding box center [112, 211] width 193 height 40
click at [24, 91] on div "箭頭left" at bounding box center [21, 86] width 13 height 16
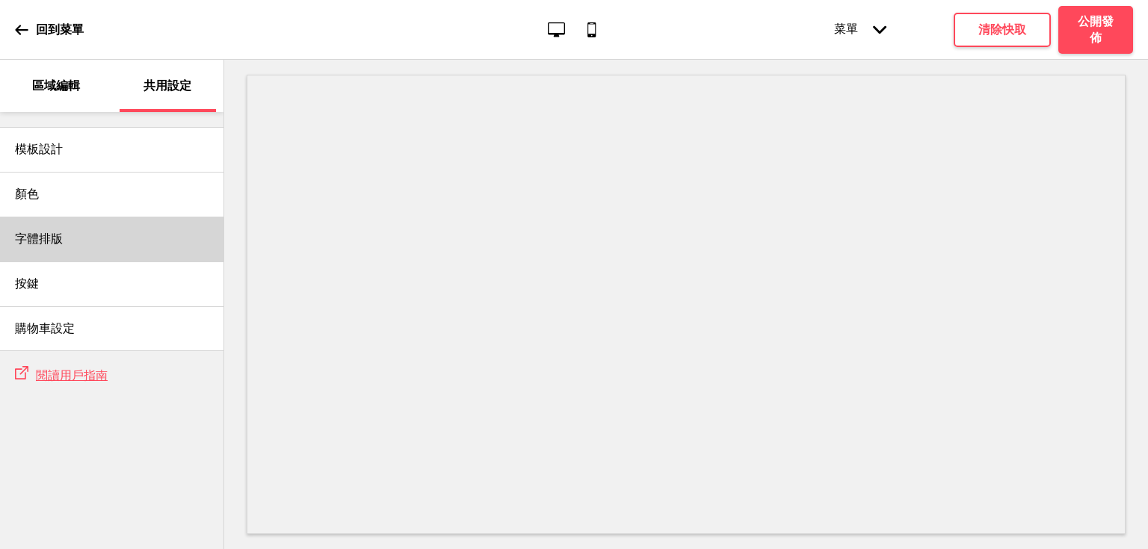
click at [87, 245] on div "字體排版" at bounding box center [112, 239] width 224 height 45
select select "Roboto Slab"
select select "Ubuntu"
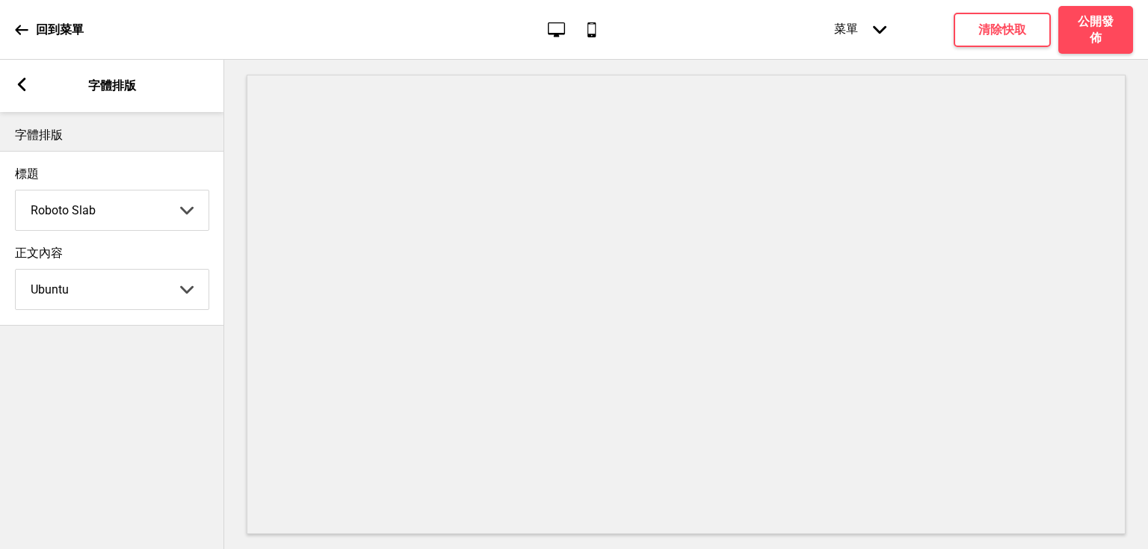
click at [21, 85] on icon at bounding box center [22, 84] width 8 height 13
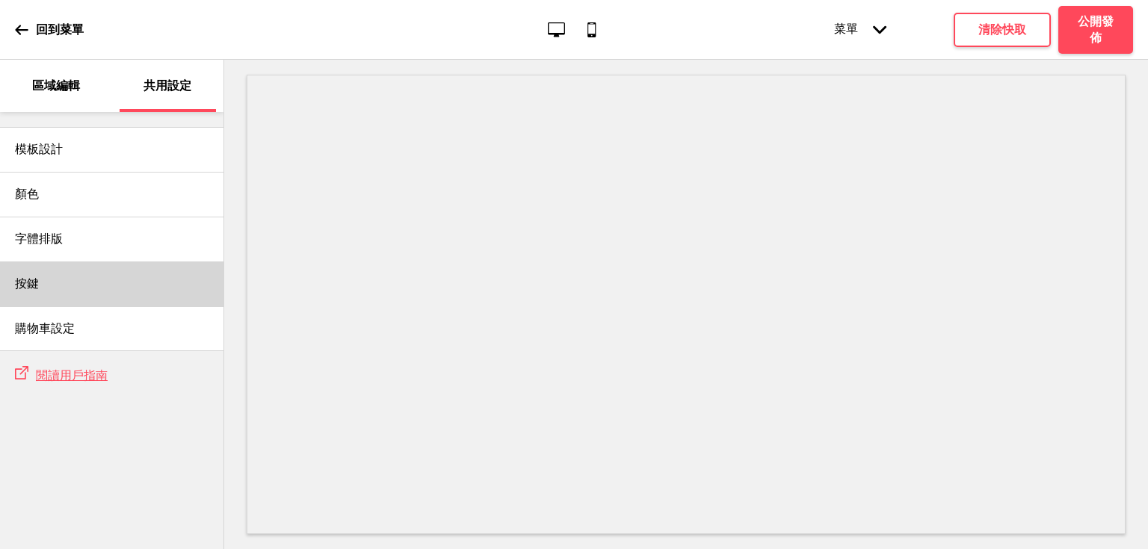
click at [64, 286] on div "按鍵" at bounding box center [112, 284] width 224 height 45
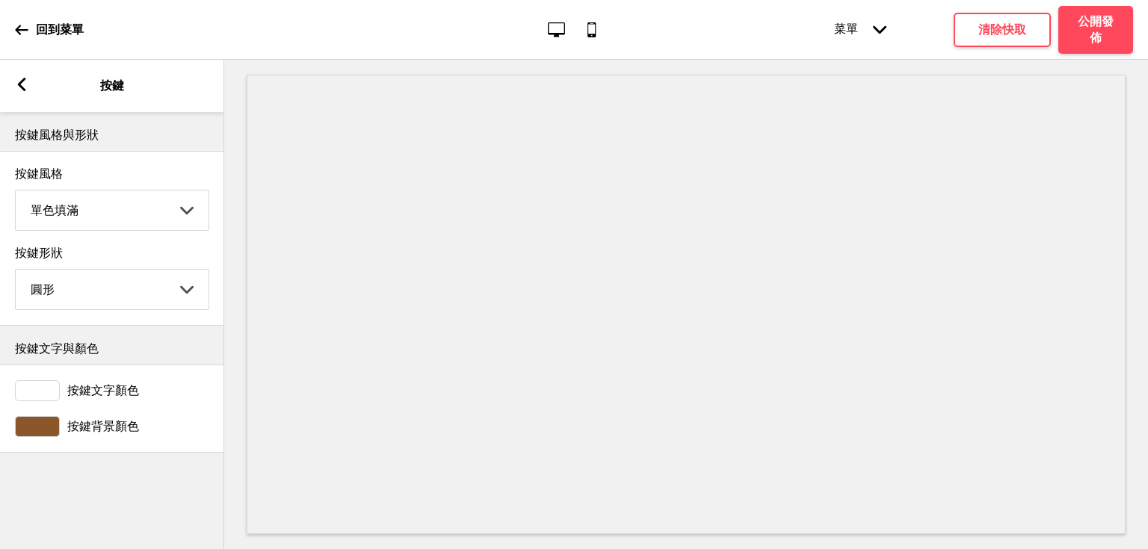
click at [25, 89] on icon at bounding box center [22, 84] width 8 height 13
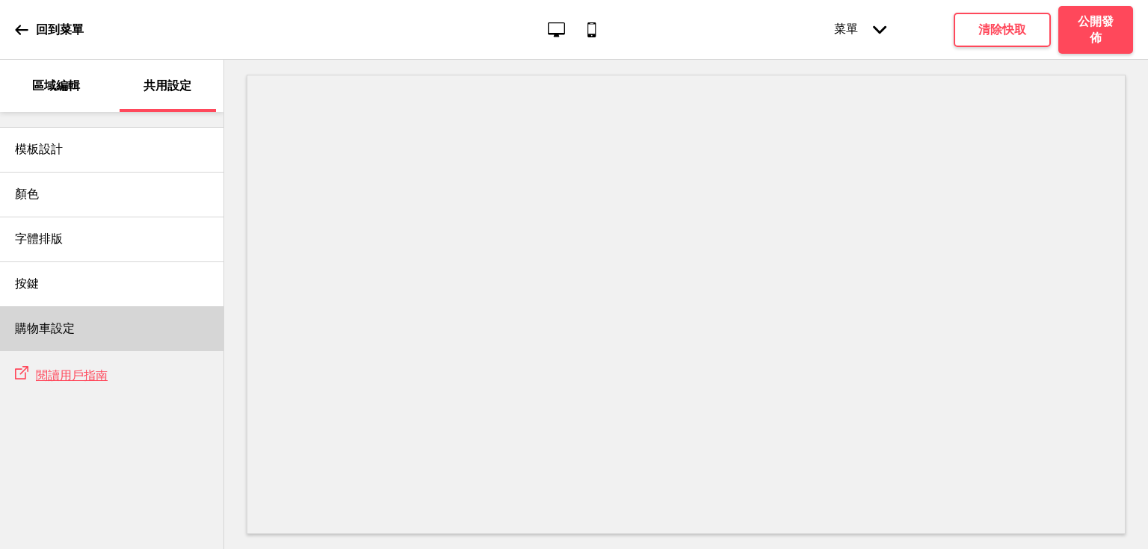
click at [84, 329] on div "購物車設定" at bounding box center [112, 329] width 224 height 45
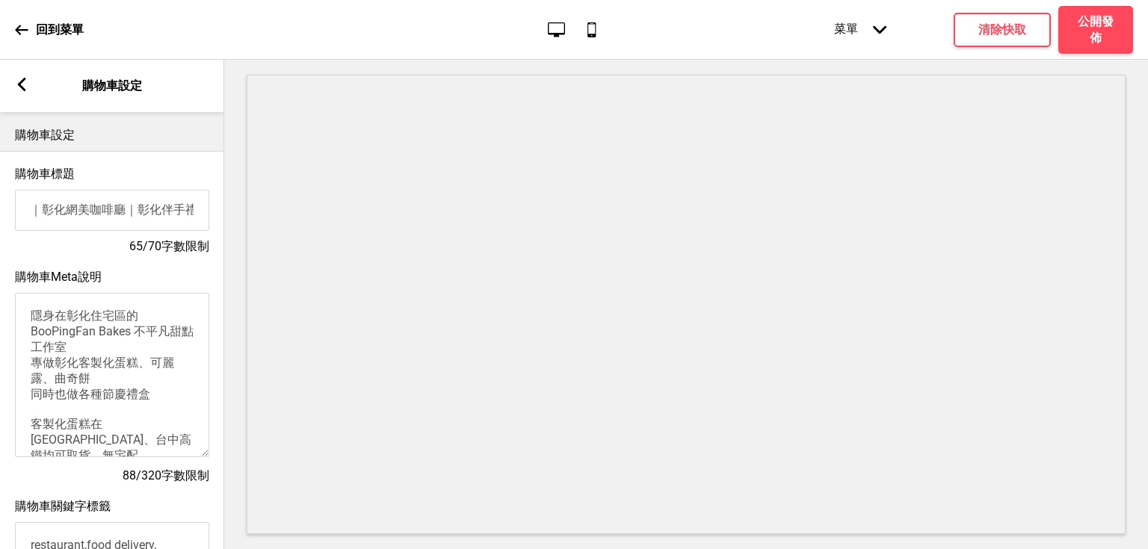
click at [149, 220] on input "BooPingFan Bakes 不平凡甜點 彰化台中高鐵客製化蛋糕｜可麗露專賣｜曲奇餅禮盒｜節慶禮盒｜彰化網美咖啡廳｜彰化伴手禮" at bounding box center [112, 210] width 194 height 41
drag, startPoint x: 49, startPoint y: 211, endPoint x: -66, endPoint y: 219, distance: 115.4
click at [0, 219] on html "回到菜單 桌面 行動電話 菜單 箭頭down 產品頁面 商店資訊 結帳 感謝您！ 條款與條件 隐私政策 付款請求 菜單 清除快取 公開發佈 區域編輯 共用設定…" at bounding box center [574, 274] width 1148 height 549
click at [108, 212] on input "BooPingFan Bakes 不平凡甜點 彰化台中高鐵客製化蛋糕｜可麗露專賣｜曲奇餅禮盒｜節慶禮盒｜彰化網美咖啡廳｜彰化伴手禮" at bounding box center [112, 210] width 194 height 41
click at [128, 220] on input "BooPingFan Bakes 不平凡甜點 彰化台中高鐵客製化蛋糕｜可麗露專賣｜曲奇餅禮盒｜節慶禮盒｜彰化網美咖啡廳｜彰化伴手禮" at bounding box center [112, 210] width 194 height 41
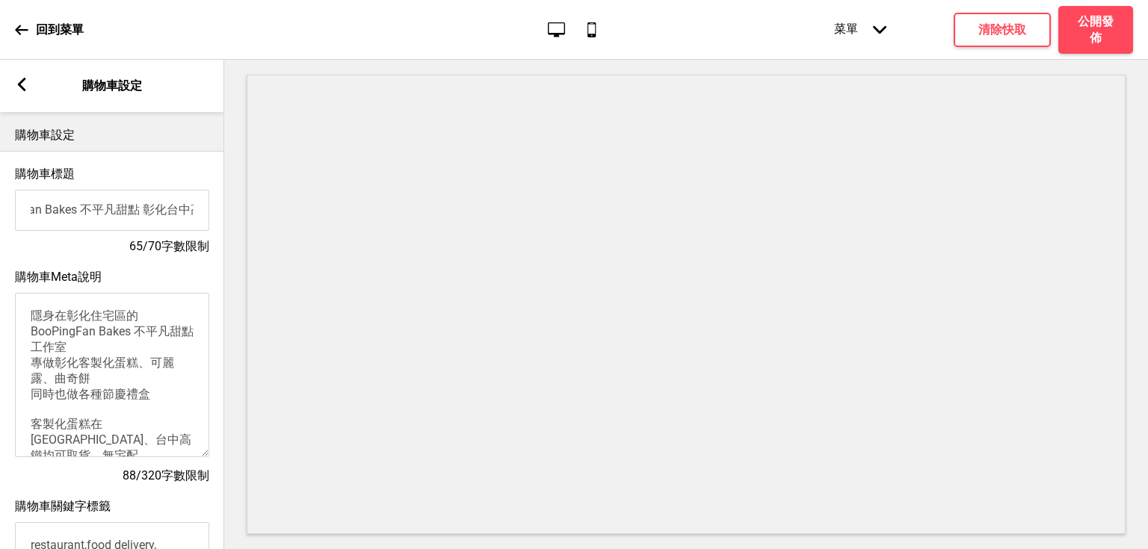
click at [0, 217] on html "回到菜單 桌面 行動電話 菜單 箭頭down 產品頁面 商店資訊 結帳 感謝您！ 條款與條件 隐私政策 付款請求 菜單 清除快取 公開發佈 區域編輯 共用設定…" at bounding box center [574, 274] width 1148 height 549
click at [96, 210] on input "BooPingFan Bakes 不平凡甜點 彰化台中高鐵客製化蛋糕｜可麗露專賣｜曲奇餅禮盒｜節慶禮盒｜彰化網美咖啡廳｜彰化伴手禮" at bounding box center [112, 210] width 194 height 41
click at [126, 212] on input "BooPingFan Bakes 不平凡甜點 彰化台中高鐵客製化蛋糕｜可麗露專賣｜曲奇餅禮盒｜節慶禮盒｜彰化網美咖啡廳｜彰化伴手禮" at bounding box center [112, 210] width 194 height 41
drag, startPoint x: 140, startPoint y: 212, endPoint x: 238, endPoint y: 209, distance: 98.0
click at [242, 206] on div "區域編輯 共用設定 模板設計 顏色 字體排版 按鍵 購物車設定 外部鏈接 閱讀用戶指南 箭頭left 購物車設定 購物車設定 購物車標題 BooPingFan…" at bounding box center [574, 305] width 1148 height 490
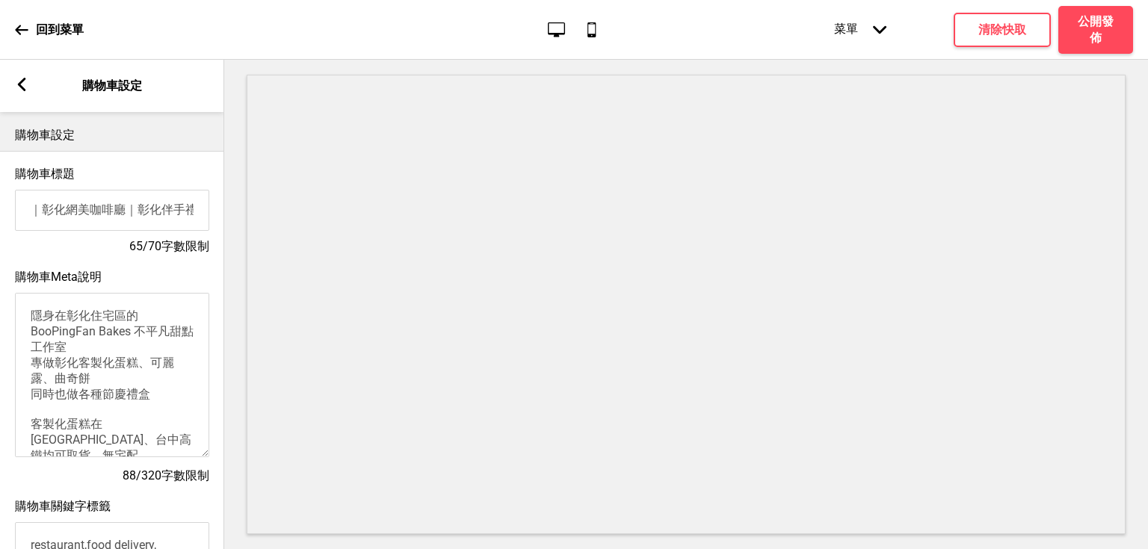
click at [162, 220] on input "BooPingFan Bakes 不平凡甜點 彰化台中高鐵客製化蛋糕｜可麗露專賣｜曲奇餅禮盒｜節慶禮盒｜彰化網美咖啡廳｜彰化伴手禮" at bounding box center [112, 210] width 194 height 41
drag, startPoint x: 37, startPoint y: 211, endPoint x: 123, endPoint y: 215, distance: 86.1
click at [124, 215] on input "BooPingFan Bakes 不平凡甜點 彰化台中高鐵客製化蛋糕｜可麗露專賣｜曲奇餅禮盒｜節慶禮盒｜彰化網美咖啡廳｜彰化伴手禮" at bounding box center [112, 210] width 194 height 41
drag, startPoint x: 45, startPoint y: 216, endPoint x: 7, endPoint y: 217, distance: 37.4
click at [7, 217] on div "購物車標題 BooPingFan Bakes 不平凡甜點 彰化台中高鐵客製化蛋糕｜可麗露專賣｜曲奇餅禮盒｜節慶禮盒｜彰化伴手禮 57/70字數限制" at bounding box center [112, 210] width 224 height 103
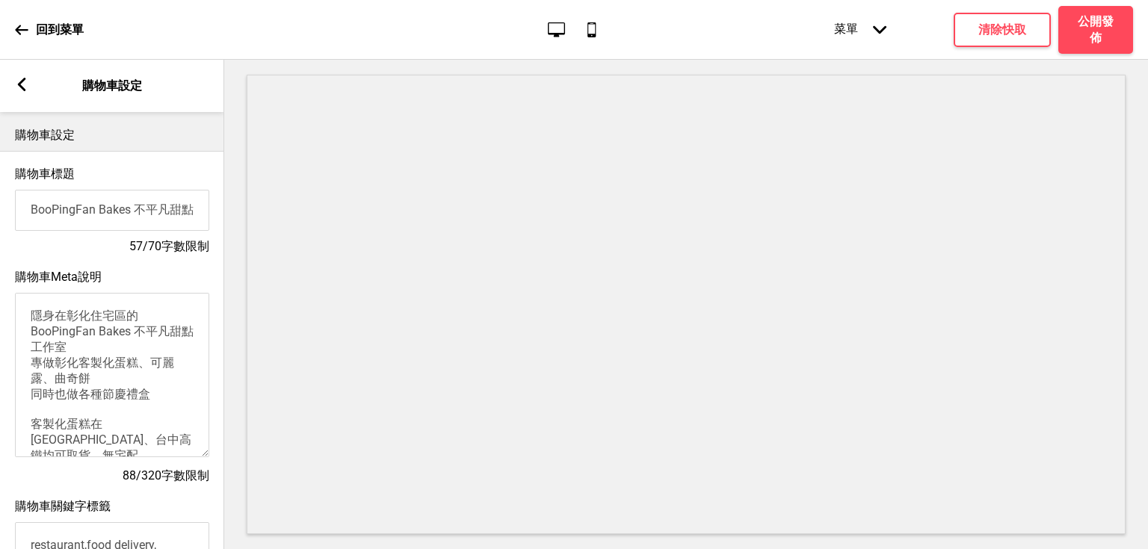
click at [85, 207] on input "BooPingFan Bakes 不平凡甜點 彰化台中高鐵客製化蛋糕｜可麗露專賣｜曲奇餅禮盒｜節慶禮盒｜彰化伴手禮" at bounding box center [112, 210] width 194 height 41
type input "BooPingFan Bakes 不平凡甜點 彰化台中高鐵客製化蛋糕｜可麗露專賣｜曲奇餅禮盒｜節慶禮盒｜彰化伴手禮"
click at [94, 238] on div "購物車標題 BooPingFan Bakes 不平凡甜點 彰化台中高鐵客製化蛋糕｜可麗露專賣｜曲奇餅禮盒｜節慶禮盒｜彰化伴手禮 57/70字數限制" at bounding box center [112, 210] width 224 height 103
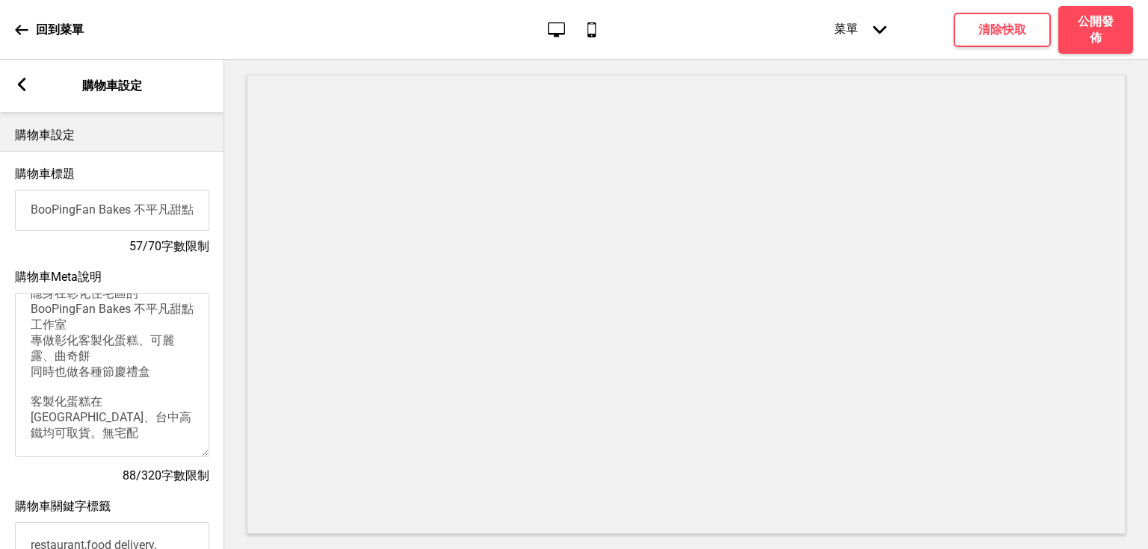
scroll to position [1, 0]
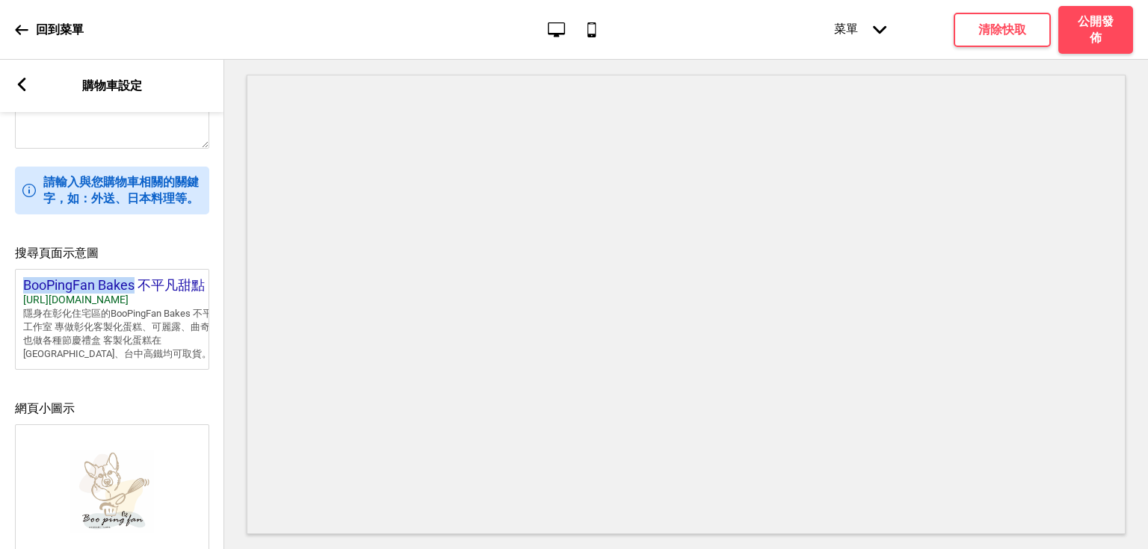
drag, startPoint x: 132, startPoint y: 287, endPoint x: 25, endPoint y: 286, distance: 106.9
click at [25, 286] on div "BooPingFan Bakes 不平凡甜點 …" at bounding box center [135, 285] width 224 height 16
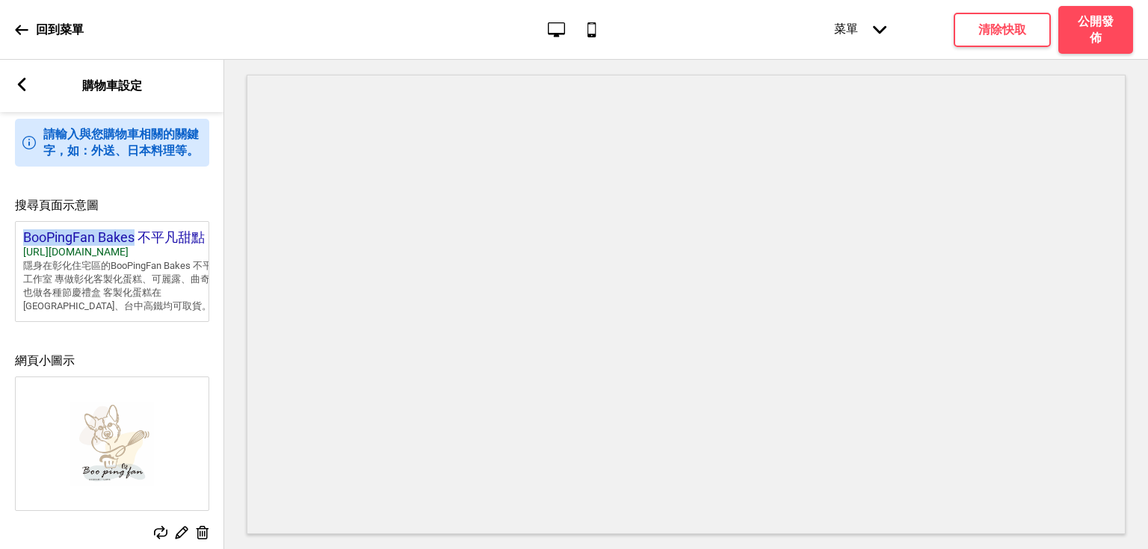
scroll to position [628, 0]
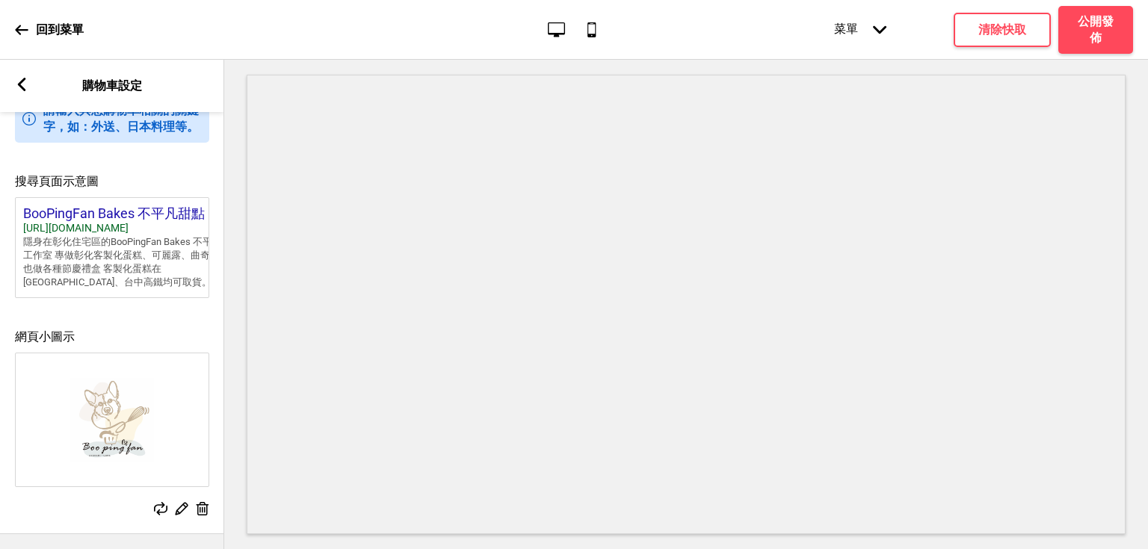
click at [164, 502] on rect at bounding box center [160, 508] width 13 height 13
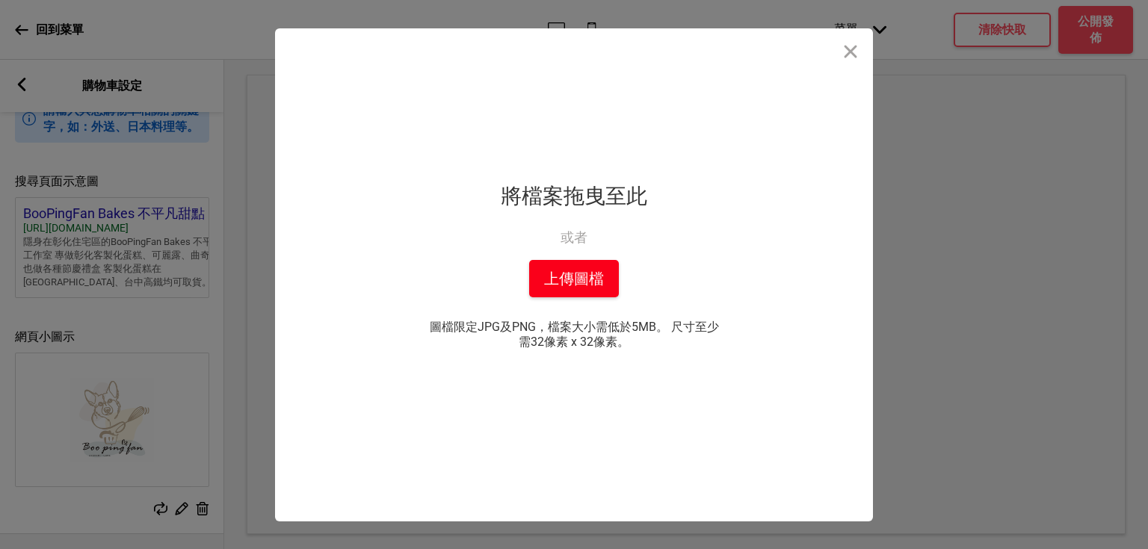
click at [566, 271] on button "上傳圖檔" at bounding box center [574, 278] width 90 height 37
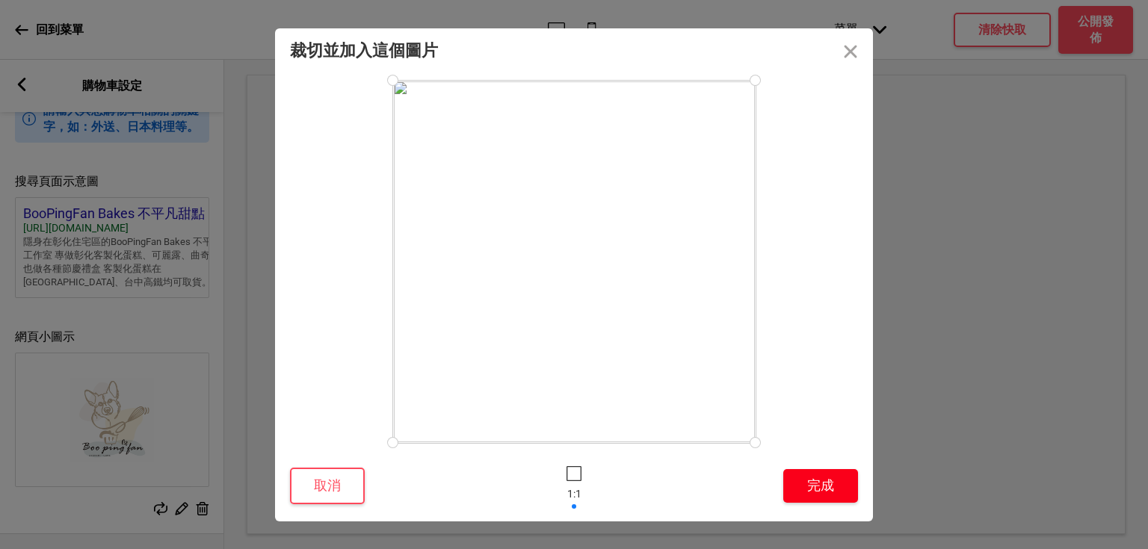
click at [798, 477] on button "完成" at bounding box center [820, 486] width 75 height 34
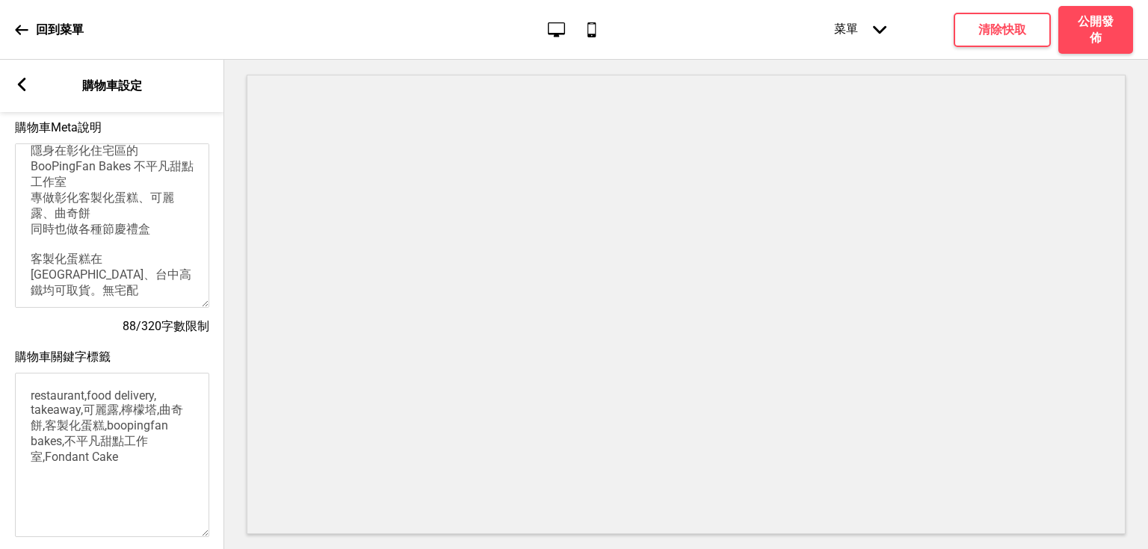
scroll to position [1, 0]
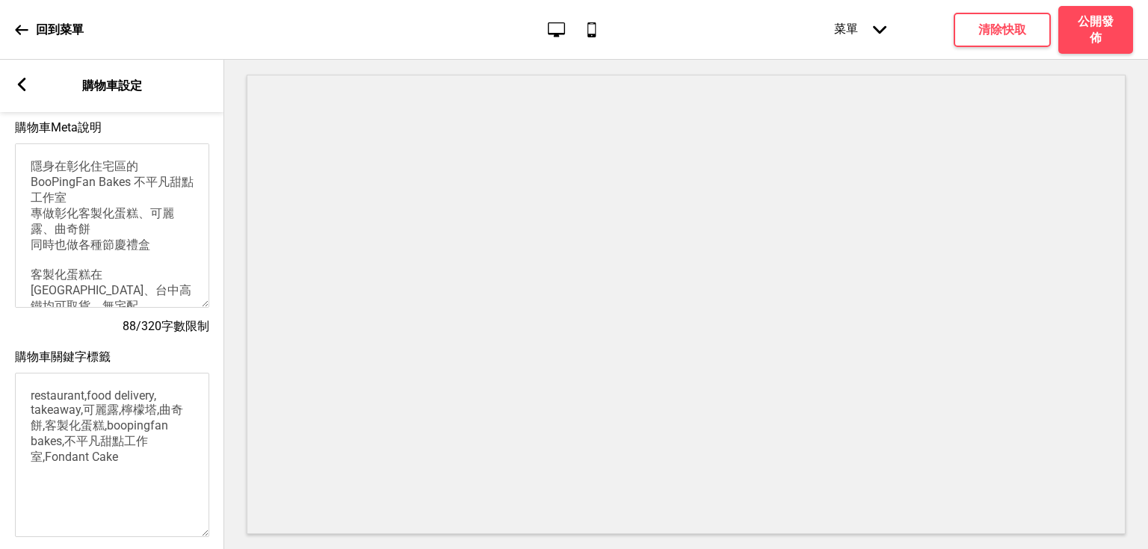
click at [26, 87] on rect at bounding box center [21, 84] width 13 height 13
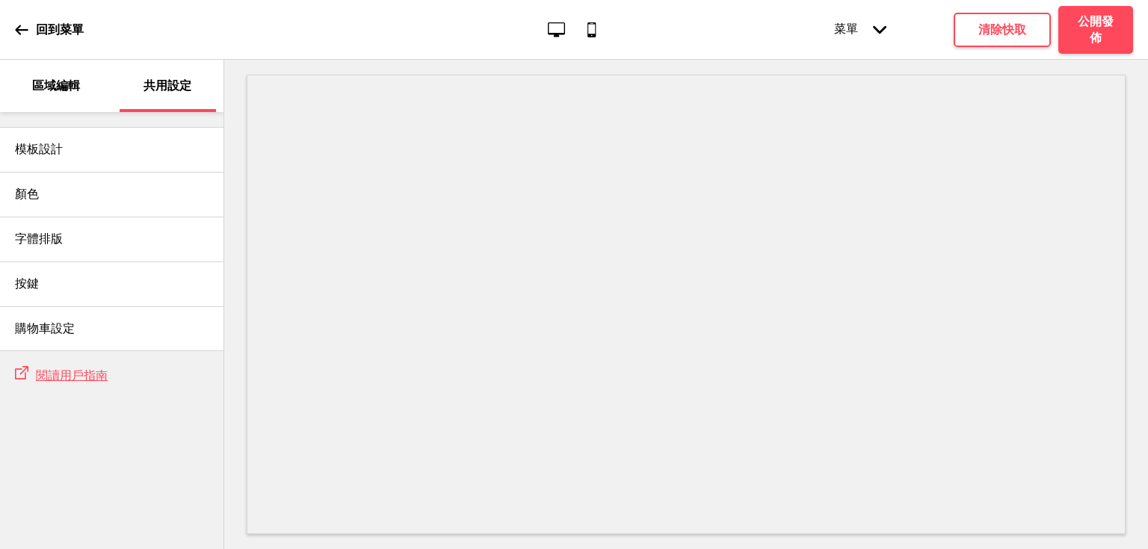
click at [70, 100] on div "區域編輯" at bounding box center [55, 86] width 97 height 52
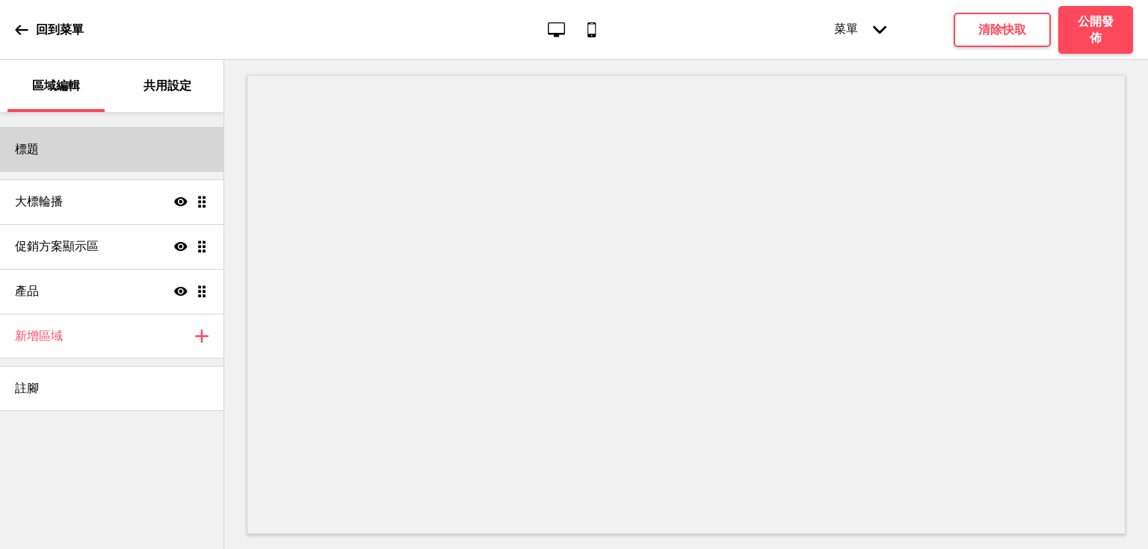
click at [88, 147] on div "標題" at bounding box center [112, 149] width 224 height 45
select select "Hind Guntur"
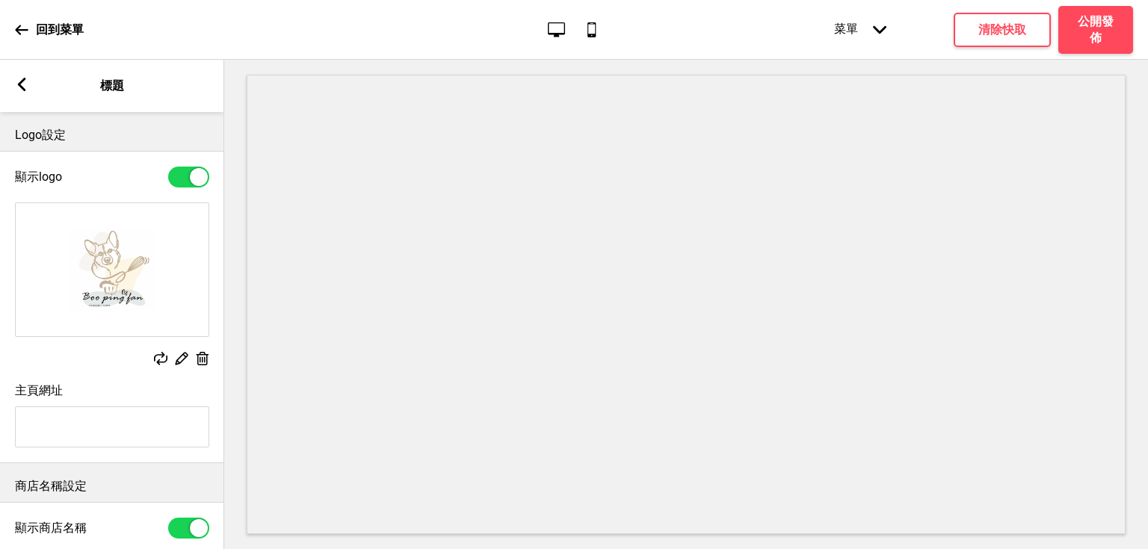
click at [159, 359] on g at bounding box center [160, 358] width 13 height 13
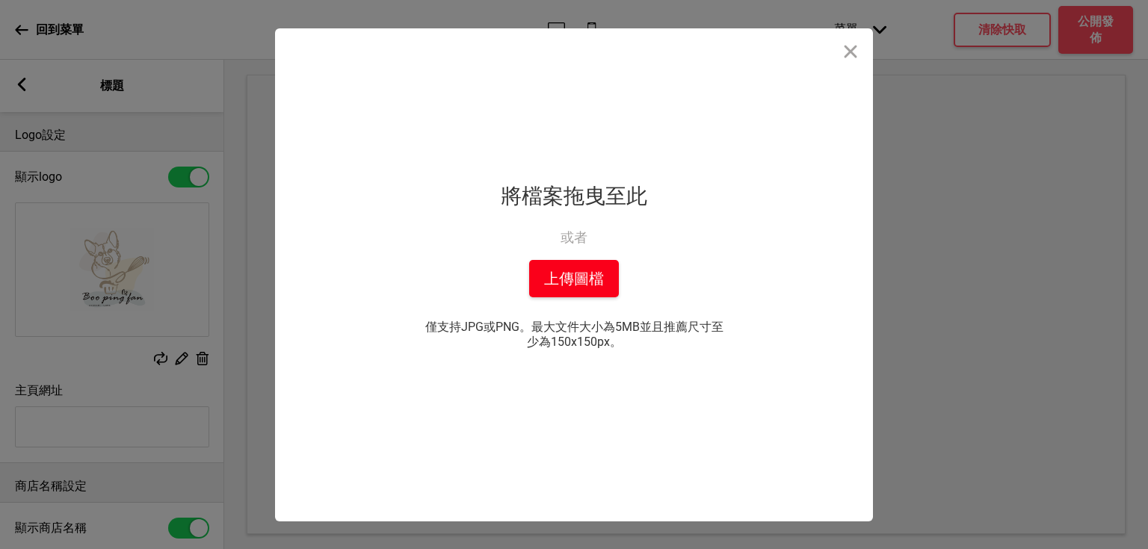
click at [580, 260] on button "上傳圖檔" at bounding box center [574, 278] width 90 height 37
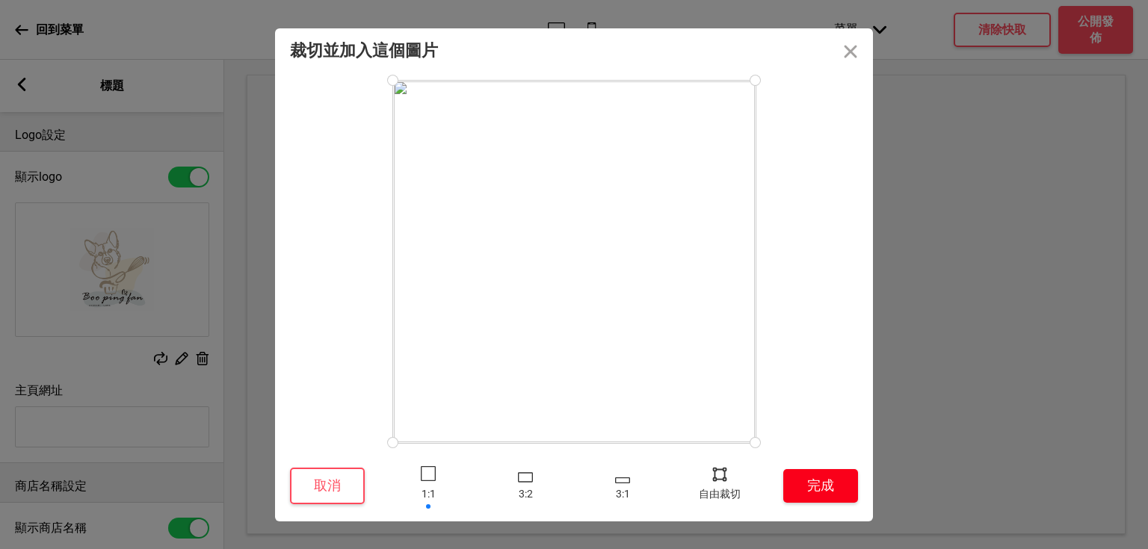
click at [837, 487] on button "完成" at bounding box center [820, 486] width 75 height 34
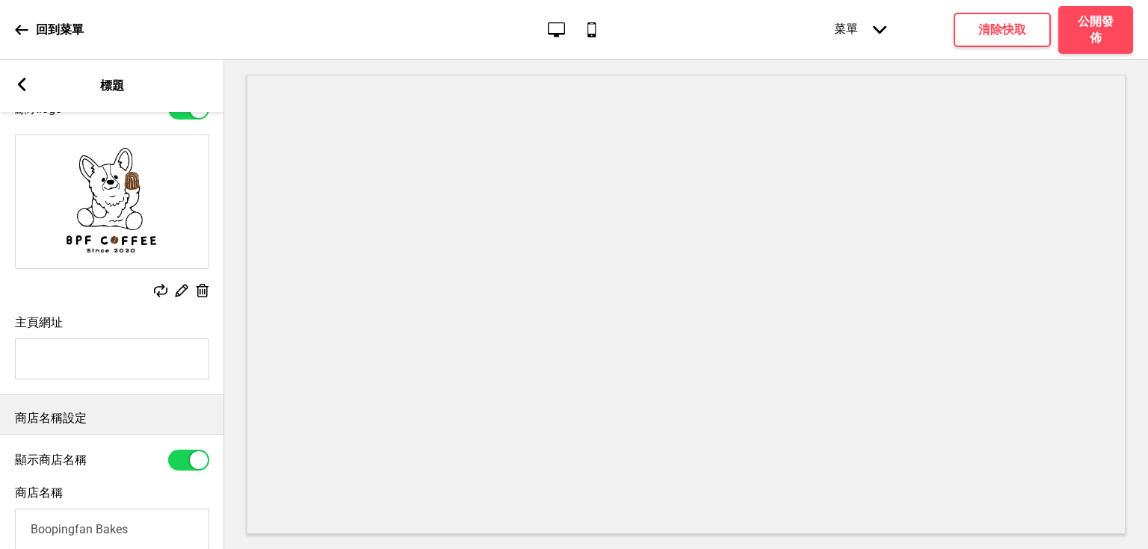
scroll to position [314, 0]
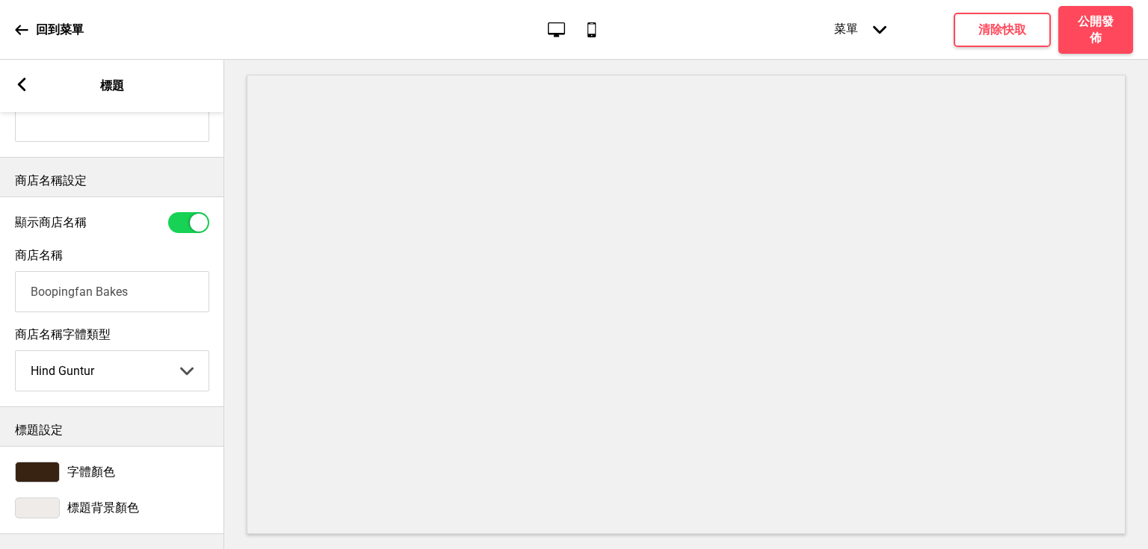
click at [25, 78] on icon at bounding box center [22, 84] width 8 height 13
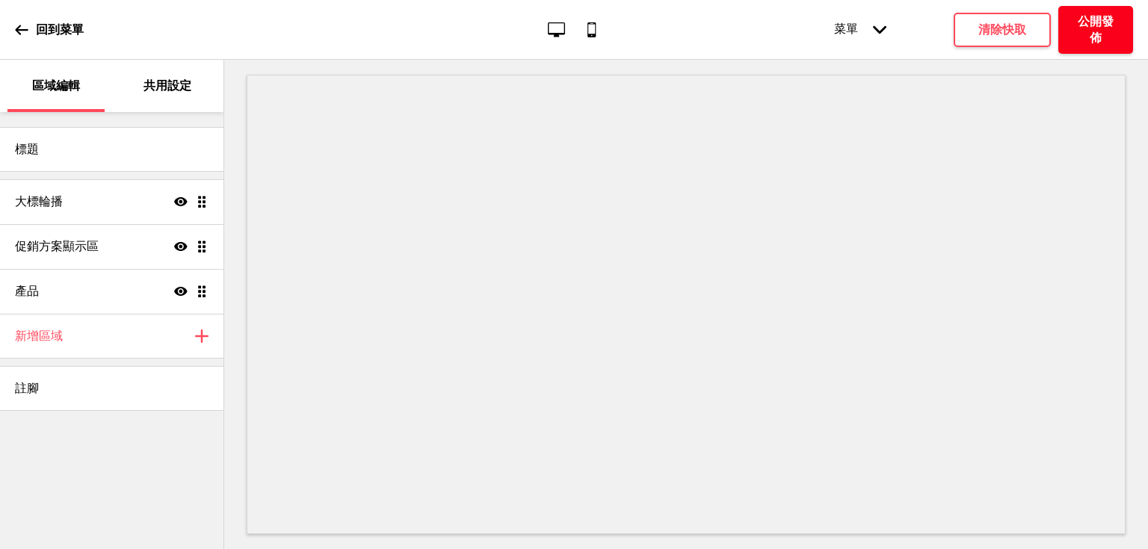
click at [1092, 31] on h4 "公開發佈" at bounding box center [1096, 29] width 45 height 33
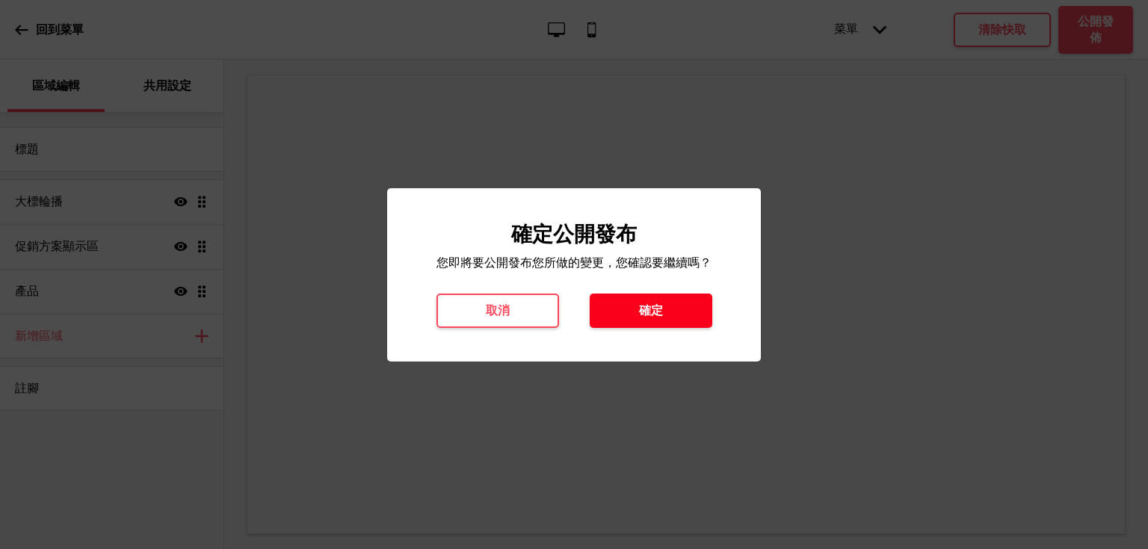
click at [642, 305] on h4 "確定" at bounding box center [651, 311] width 24 height 16
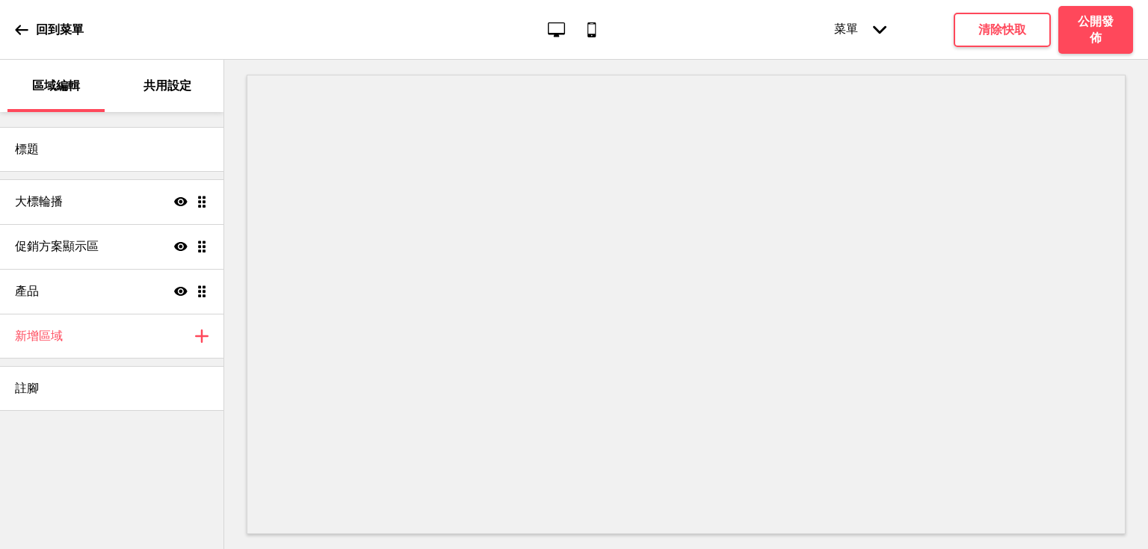
click at [866, 37] on div "菜單 箭頭down" at bounding box center [860, 30] width 82 height 46
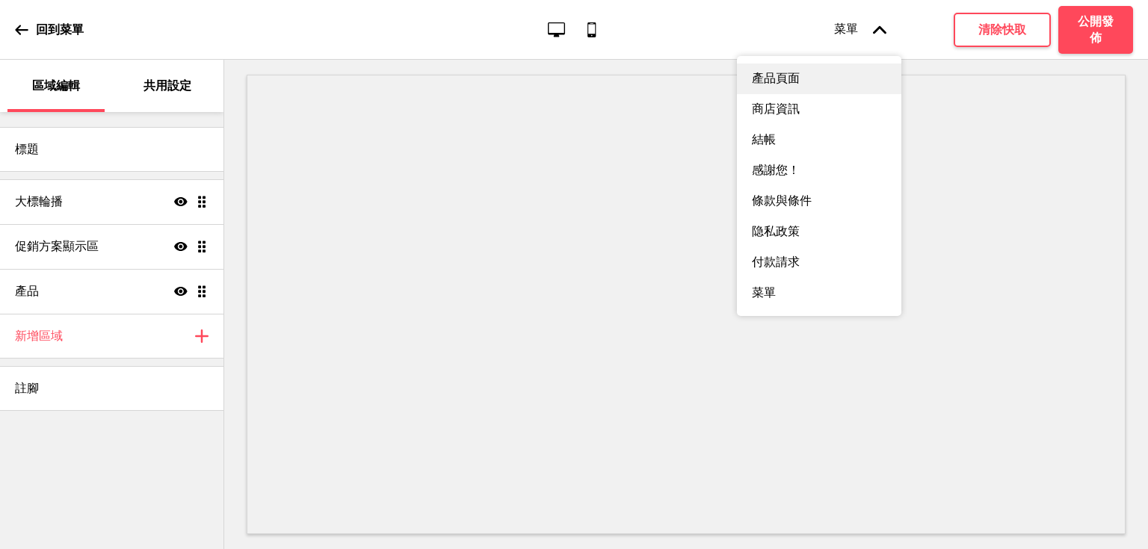
click at [820, 79] on div "產品頁面" at bounding box center [819, 79] width 164 height 31
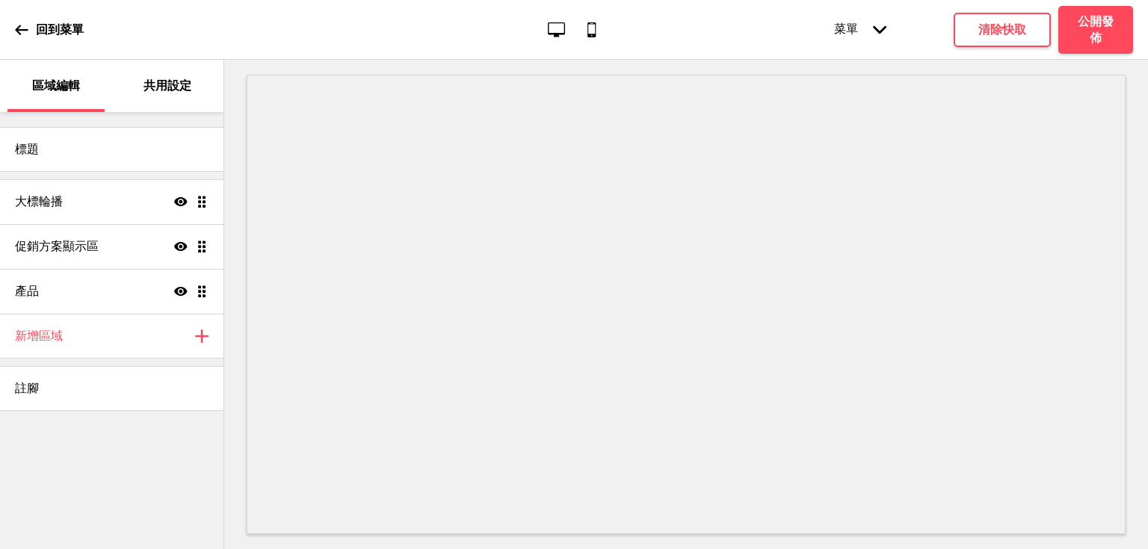
click at [856, 30] on div "菜單 箭頭down" at bounding box center [860, 30] width 82 height 46
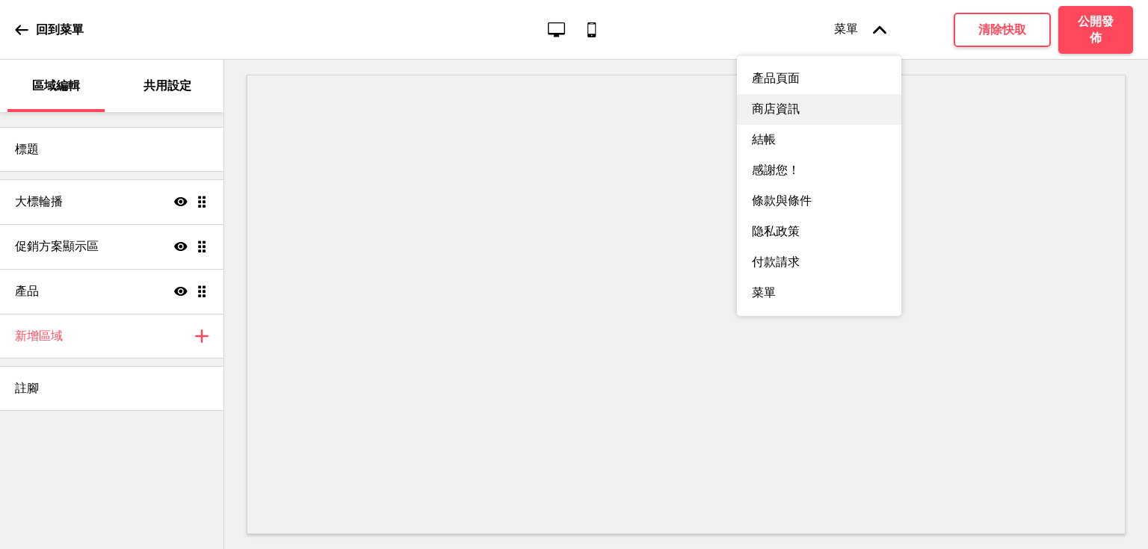
click at [837, 112] on div "商店資訊" at bounding box center [819, 109] width 164 height 31
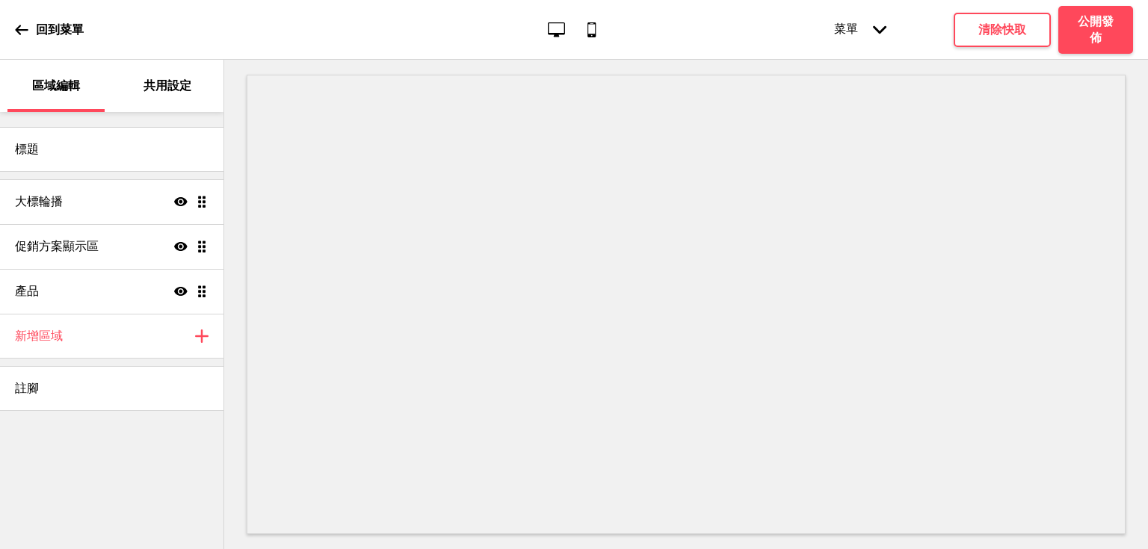
click at [879, 26] on icon "箭頭down" at bounding box center [879, 29] width 13 height 13
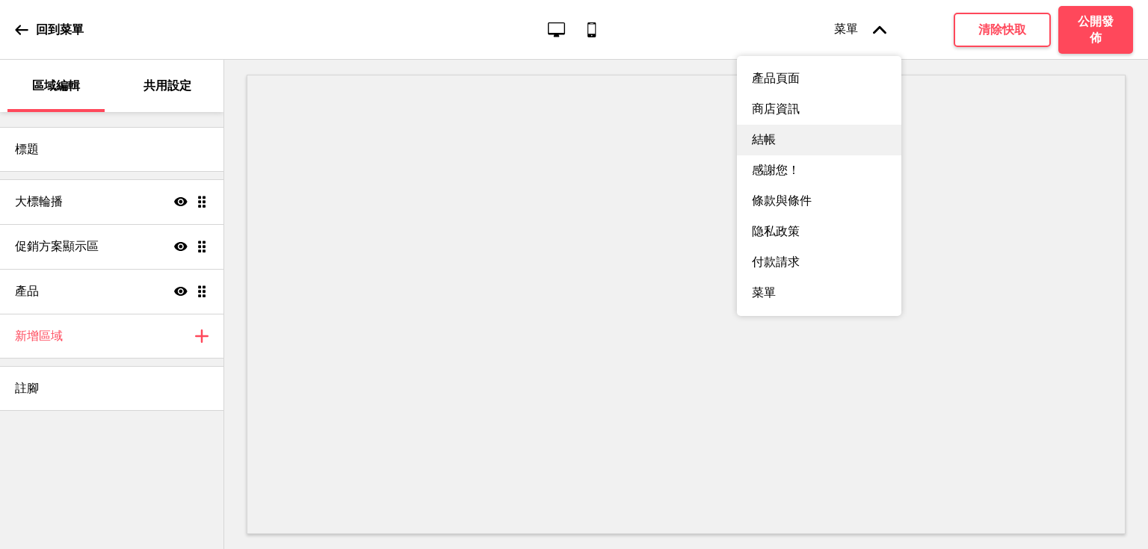
click at [844, 139] on div "結帳" at bounding box center [819, 140] width 164 height 31
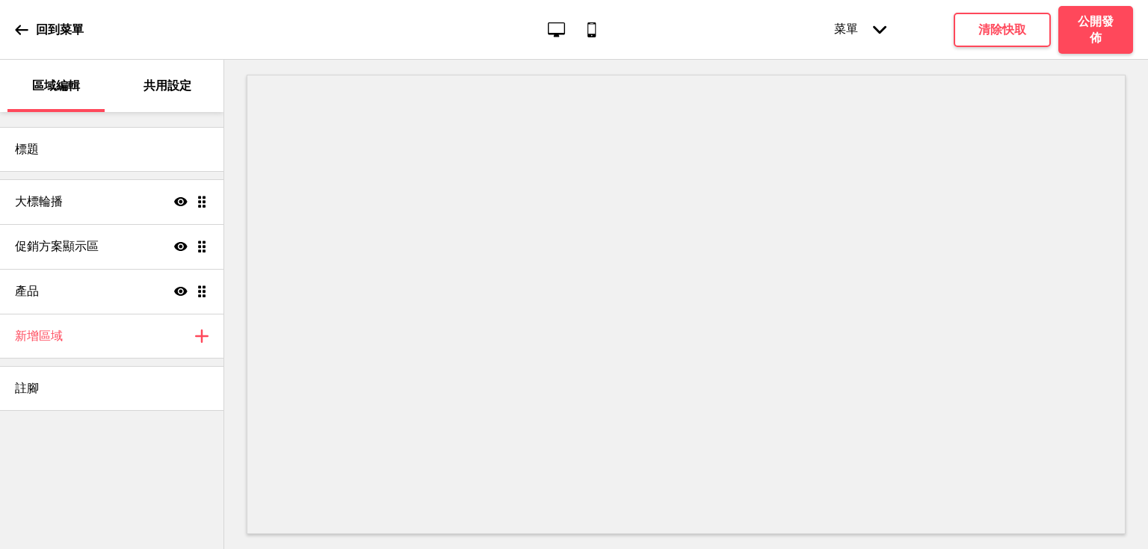
click at [882, 24] on icon "箭頭down" at bounding box center [879, 29] width 13 height 13
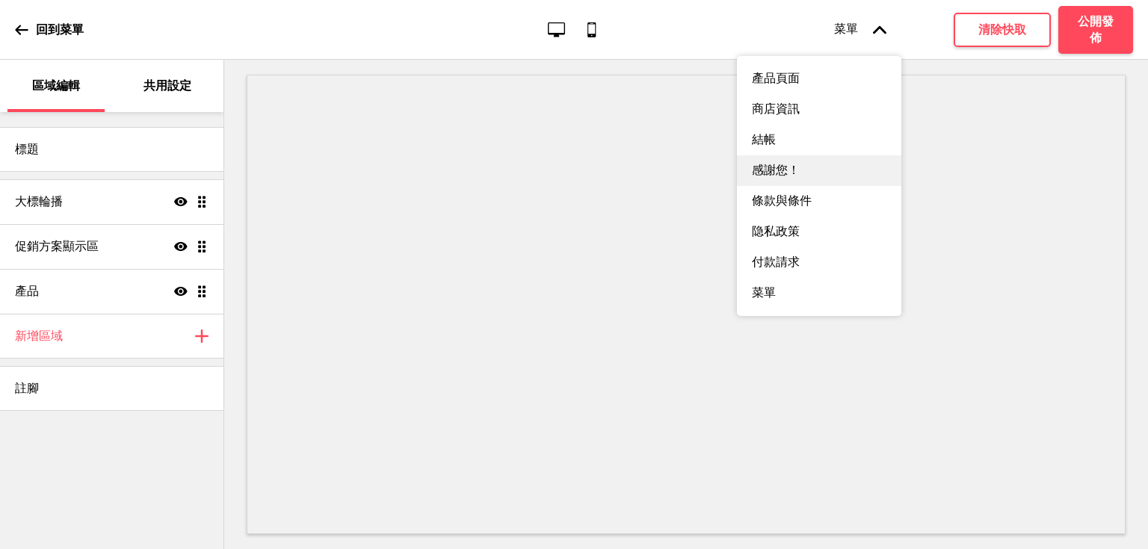
click at [821, 182] on div "感謝您！" at bounding box center [819, 170] width 164 height 31
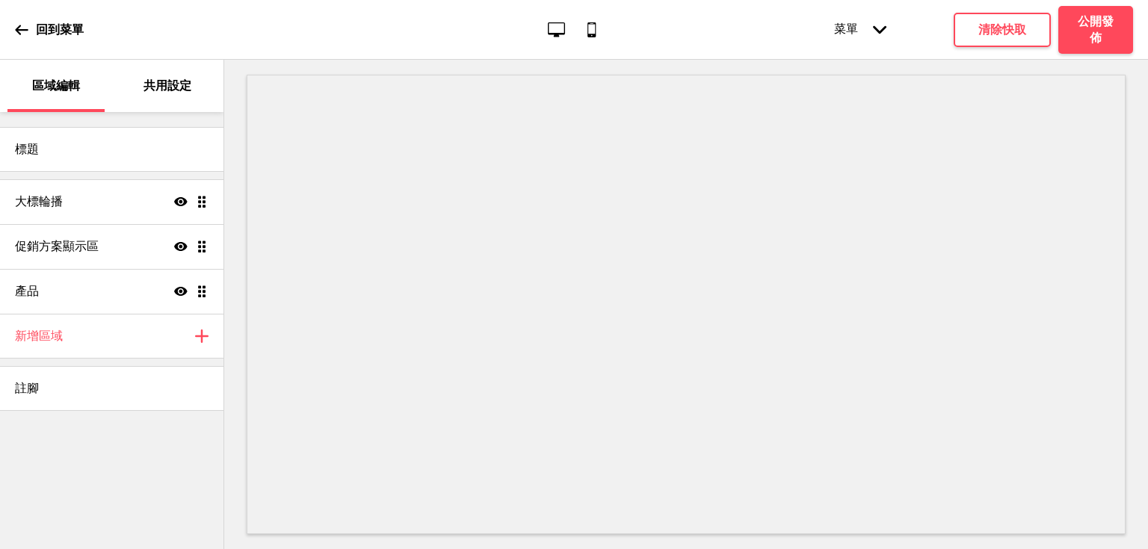
click at [175, 89] on p "共用設定" at bounding box center [168, 86] width 48 height 16
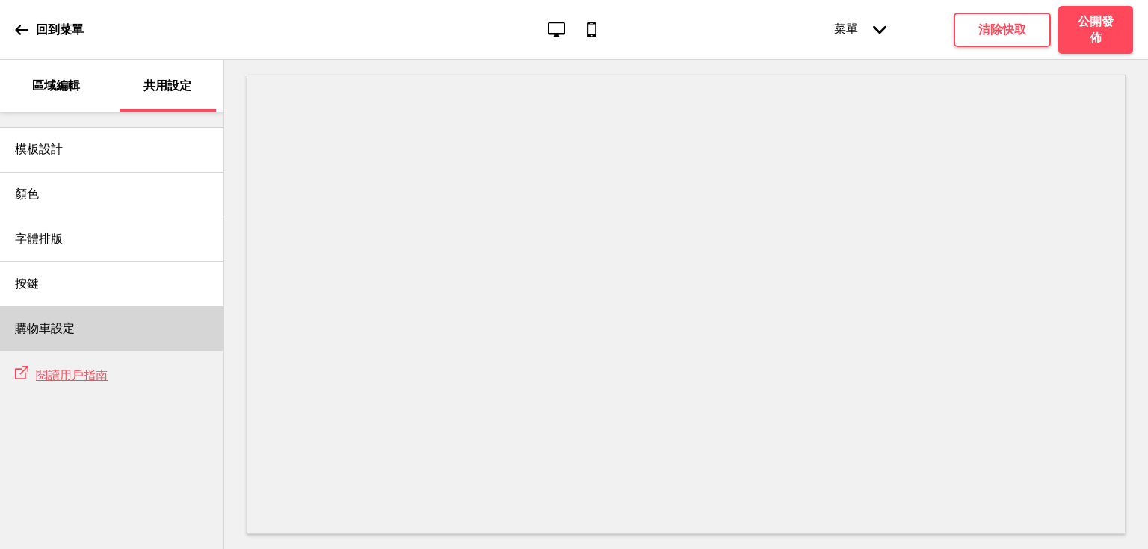
click at [118, 329] on div "購物車設定" at bounding box center [112, 329] width 224 height 45
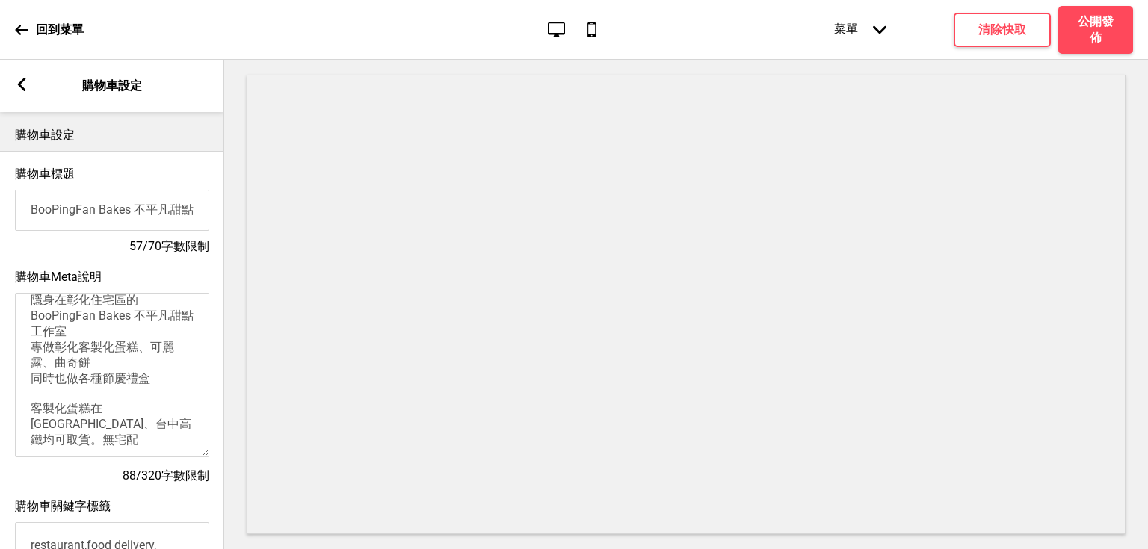
scroll to position [0, 0]
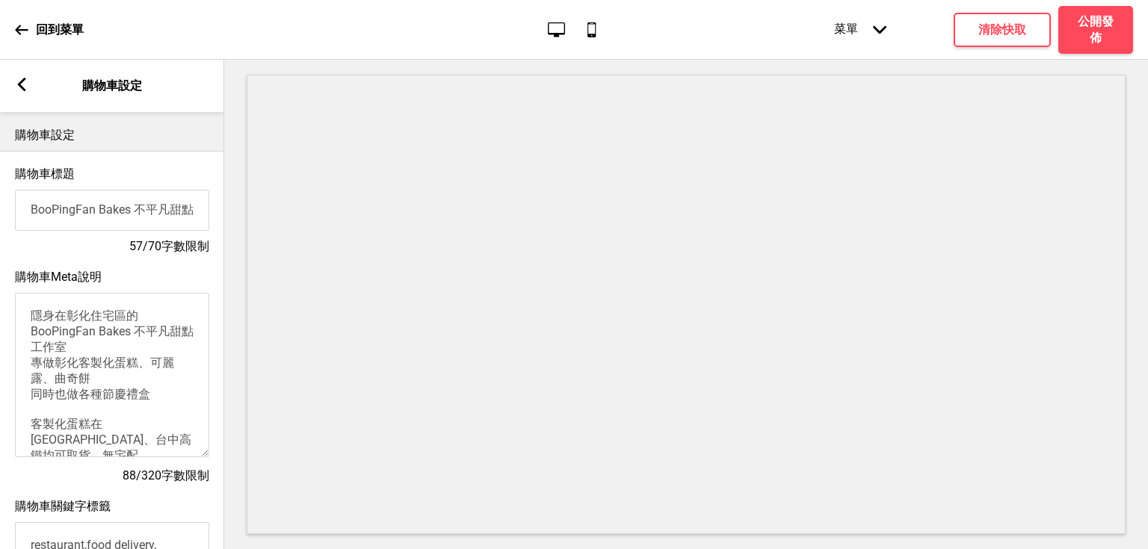
click at [52, 314] on textarea "隱身在彰化住宅區的BooPingFan Bakes 不平凡甜點工作室 專做彰化客製化蛋糕、可麗露、曲奇餅 同時也做各種節慶禮盒 客製化蛋糕在彰化市、台中高鐵均…" at bounding box center [112, 375] width 194 height 164
click at [105, 316] on textarea "隱身在彰化住宅區的BooPingFan Bakes 不平凡甜點工作室 專做彰化客製化蛋糕、可麗露、曲奇餅 同時也做各種節慶禮盒 客製化蛋糕在彰化市、台中高鐵均…" at bounding box center [112, 375] width 194 height 164
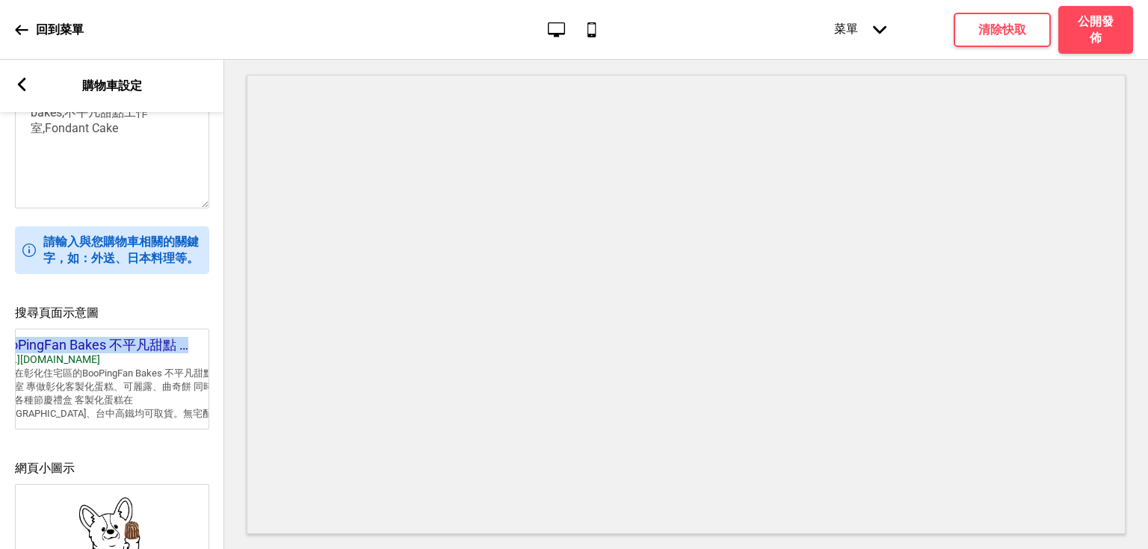
drag, startPoint x: 24, startPoint y: 348, endPoint x: 195, endPoint y: 349, distance: 171.2
click at [198, 350] on div "BooPingFan Bakes 不平凡甜點 …" at bounding box center [107, 345] width 224 height 16
click at [167, 351] on div "BooPingFan Bakes 不平凡甜點 …" at bounding box center [90, 345] width 224 height 16
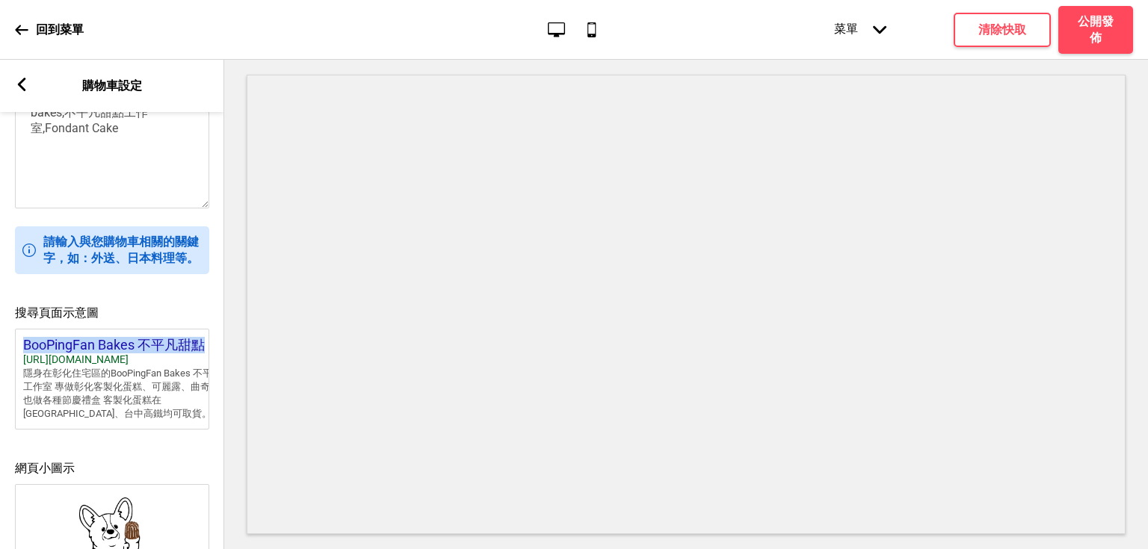
drag, startPoint x: 153, startPoint y: 350, endPoint x: 25, endPoint y: 346, distance: 127.9
click at [25, 346] on div "BooPingFan Bakes 不平凡甜點 …" at bounding box center [135, 345] width 224 height 16
copy div "BooPingFan Bakes 不平凡甜點"
click at [74, 311] on h4 "搜尋頁面示意圖" at bounding box center [112, 313] width 194 height 16
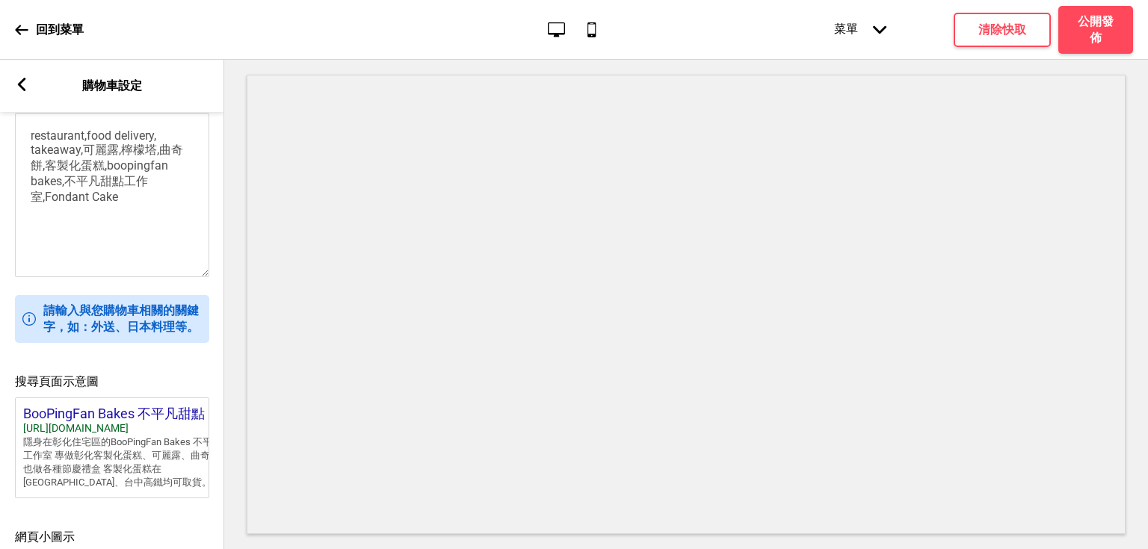
scroll to position [359, 0]
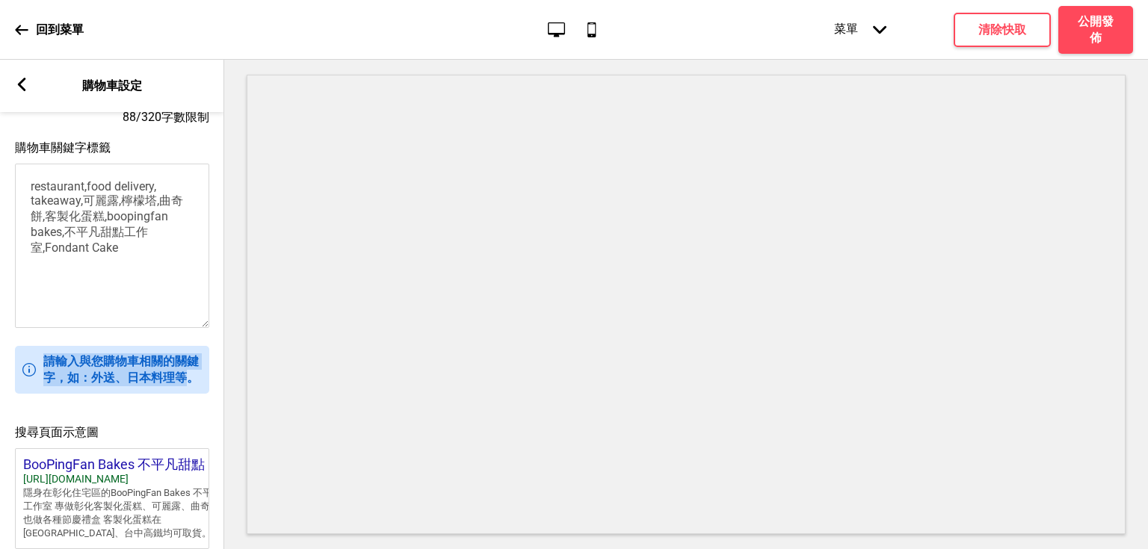
drag, startPoint x: 191, startPoint y: 384, endPoint x: 44, endPoint y: 361, distance: 149.0
click at [44, 361] on p "請輸入與您購物車相關的關鍵字，如：外送、日本料理等。" at bounding box center [122, 370] width 158 height 33
click at [113, 366] on p "請輸入與您購物車相關的關鍵字，如：外送、日本料理等。" at bounding box center [122, 370] width 158 height 33
click at [81, 191] on textarea "restaurant,food delivery, takeaway,可麗露,檸檬塔,曲奇餅,客製化蛋糕,boopingfan bakes,不平凡甜點工作室,…" at bounding box center [112, 246] width 194 height 164
click at [126, 236] on textarea "restaurant,food delivery, takeaway,可麗露,檸檬塔,曲奇餅,客製化蛋糕,boopingfan bakes,不平凡甜點工作室,…" at bounding box center [112, 246] width 194 height 164
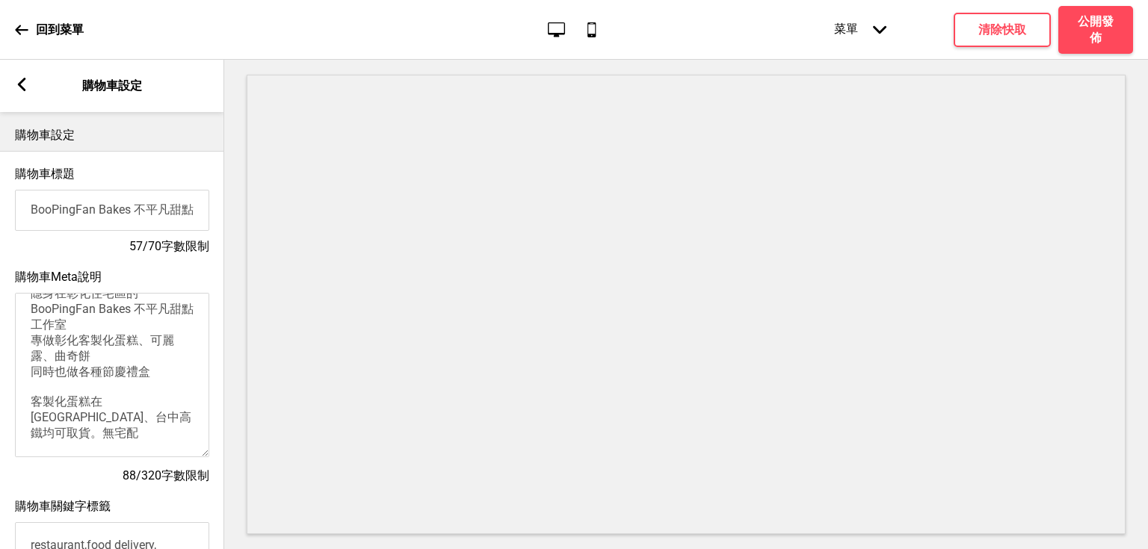
scroll to position [0, 0]
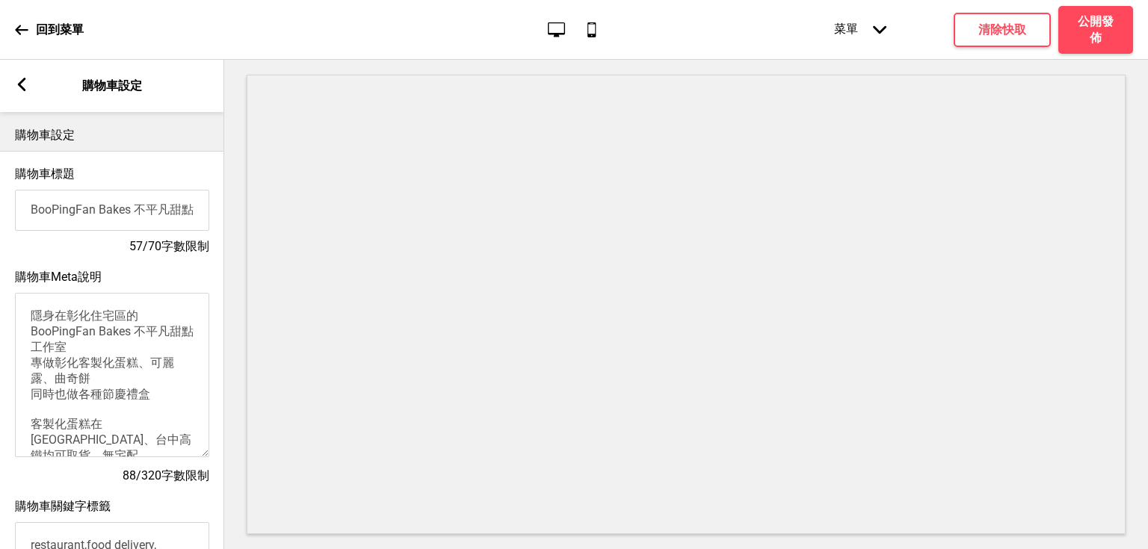
drag, startPoint x: 127, startPoint y: 357, endPoint x: 28, endPoint y: 206, distance: 179.8
click at [141, 327] on textarea "隱身在彰化住宅區的BooPingFan Bakes 不平凡甜點工作室 專做彰化客製化蛋糕、可麗露、曲奇餅 同時也做各種節慶禮盒 客製化蛋糕在彰化市、台中高鐵均…" at bounding box center [112, 375] width 194 height 164
click at [151, 209] on input "BooPingFan Bakes 不平凡甜點 彰化台中高鐵客製化蛋糕｜可麗露專賣｜曲奇餅禮盒｜節慶禮盒｜彰化伴手禮" at bounding box center [112, 210] width 194 height 41
drag, startPoint x: -48, startPoint y: 215, endPoint x: -170, endPoint y: 221, distance: 122.7
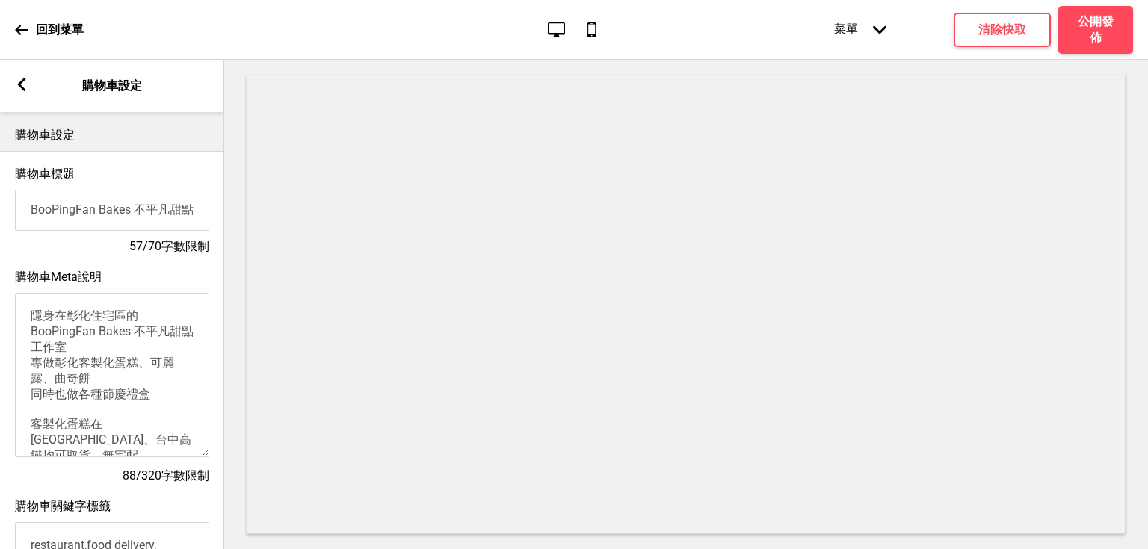
click at [0, 221] on html "回到菜單 桌面 行動電話 菜單 箭頭down 產品頁面 商店資訊 結帳 感謝您！ 條款與條件 隐私政策 付款請求 菜單 清除快取 公開發佈 區域編輯 共用設定…" at bounding box center [574, 274] width 1148 height 549
click at [53, 212] on input "BooPingFan Bakes 不平凡甜點 彰化台中高鐵客製化蛋糕｜可麗露專賣｜曲奇餅禮盒｜節慶禮盒｜彰化伴手禮" at bounding box center [112, 210] width 194 height 41
drag, startPoint x: 167, startPoint y: 212, endPoint x: 206, endPoint y: 213, distance: 38.1
click at [204, 213] on input "BooPingFan Bakes 不平凡甜點" at bounding box center [112, 210] width 194 height 41
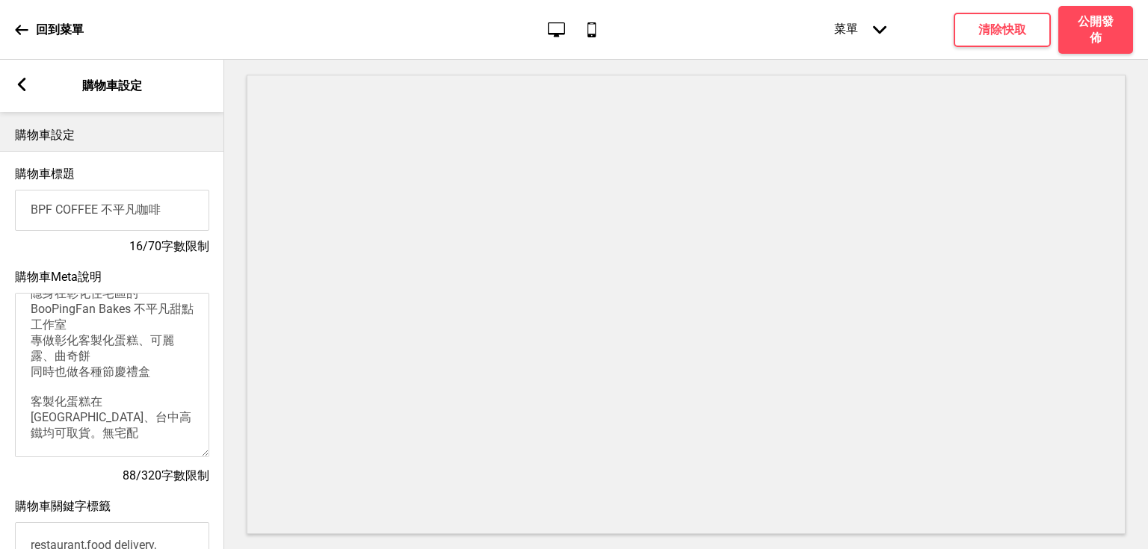
type input "BPF COFFEE 不平凡咖啡"
click at [106, 321] on textarea "隱身在彰化住宅區的BooPingFan Bakes 不平凡甜點工作室 專做彰化客製化蛋糕、可麗露、曲奇餅 同時也做各種節慶禮盒 客製化蛋糕在彰化市、台中高鐵均…" at bounding box center [112, 375] width 194 height 164
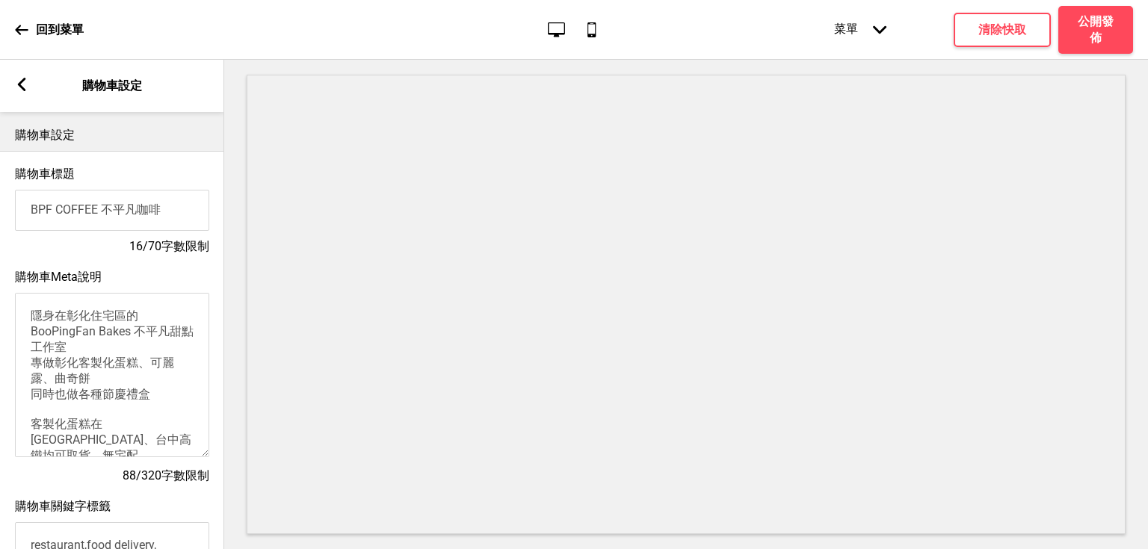
click at [97, 322] on textarea "隱身在彰化住宅區的BooPingFan Bakes 不平凡甜點工作室 專做彰化客製化蛋糕、可麗露、曲奇餅 同時也做各種節慶禮盒 客製化蛋糕在彰化市、台中高鐵均…" at bounding box center [112, 375] width 194 height 164
click at [112, 346] on textarea "隱身在彰化住宅區的BooPingFan Bakes 不平凡甜點工作室 專做彰化客製化蛋糕、可麗露、曲奇餅 同時也做各種節慶禮盒 客製化蛋糕在彰化市、台中高鐵均…" at bounding box center [112, 375] width 194 height 164
drag, startPoint x: 101, startPoint y: 347, endPoint x: 173, endPoint y: 333, distance: 73.0
click at [170, 335] on textarea "隱身在彰化住宅區的BooPingFan Bakes 不平凡甜點工作室 專做彰化客製化蛋糕、可麗露、曲奇餅 同時也做各種節慶禮盒 客製化蛋糕在彰化市、台中高鐵均…" at bounding box center [112, 375] width 194 height 164
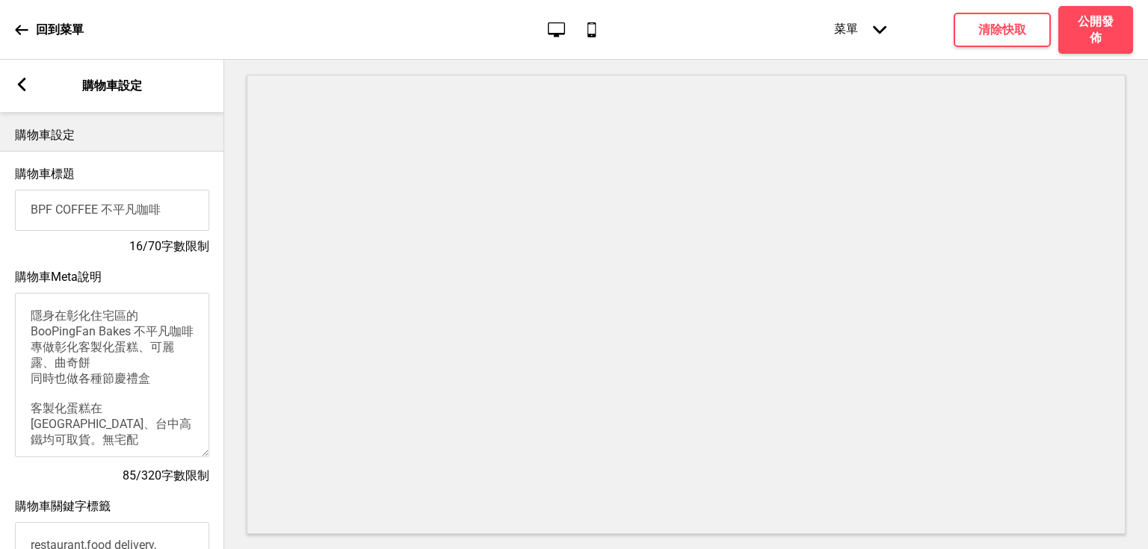
drag, startPoint x: 127, startPoint y: 338, endPoint x: -10, endPoint y: 327, distance: 138.0
click at [0, 327] on html "回到菜單 桌面 行動電話 菜單 箭頭down 產品頁面 商店資訊 結帳 感謝您！ 條款與條件 隐私政策 付款請求 菜單 清除快取 公開發佈 區域編輯 共用設定…" at bounding box center [574, 274] width 1148 height 549
click at [57, 353] on textarea "隱身在彰化住宅區的 BPF COFFEE 不平凡咖啡 專做彰化客製化蛋糕、可麗露、 同時也做各種節慶禮盒 客製化蛋糕在彰化市、台中高鐵均可取貨。無宅配" at bounding box center [112, 375] width 194 height 164
click at [92, 369] on textarea "隱身在彰化住宅區的 BPF COFFEE 不平凡咖啡 專做彰化客製化蛋糕、可麗露、 同時也做各種節慶禮盒 客製化蛋糕在彰化市、台中高鐵均可取貨。無宅配" at bounding box center [112, 375] width 194 height 164
click at [50, 344] on textarea "隱身在彰化住宅區的 BPF COFFEE 不平凡咖啡 專做彰化客製化蛋糕、可麗露、 同時也做各種節慶禮盒 客製化蛋糕在彰化市、台中高鐵均可取貨。無宅配" at bounding box center [112, 375] width 194 height 164
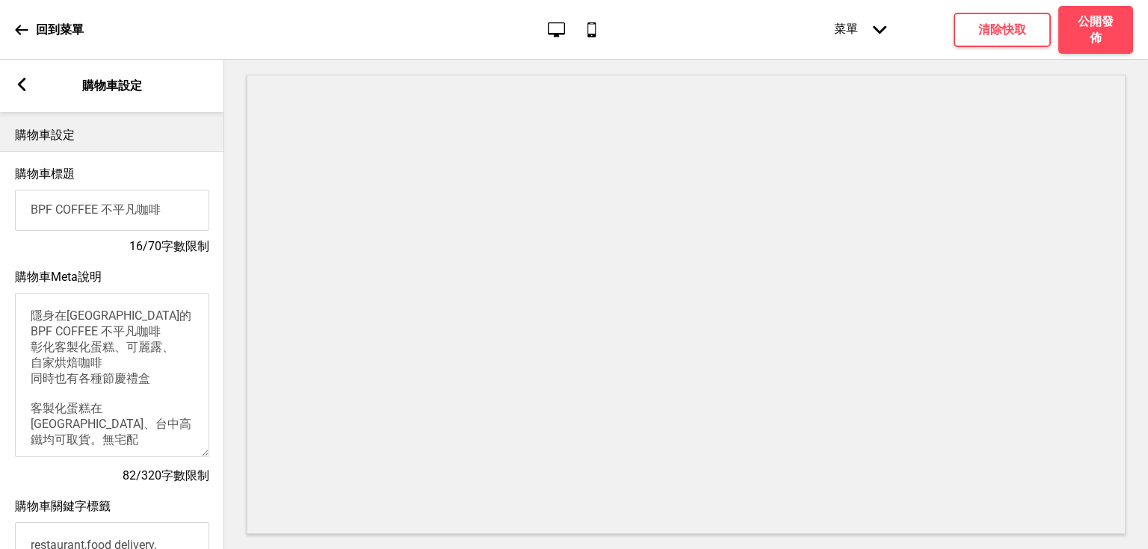
scroll to position [12, 0]
click at [74, 419] on textarea "隱身在彰化住宅區的 BPF COFFEE 不平凡咖啡 彰化客製化蛋糕、可麗露、 自家烘焙咖啡 同時也有各種節慶禮盒 客製化蛋糕在彰化市、台中高鐵均可取貨。無宅配" at bounding box center [112, 375] width 194 height 164
click at [52, 422] on textarea "隱身在彰化住宅區的 BPF COFFEE 不平凡咖啡 彰化客製化蛋糕、可麗露、 自家烘焙咖啡 同時也有各種節慶禮盒 客製化蛋糕在彰化市、台中高鐵均可取貨。無宅配" at bounding box center [112, 375] width 194 height 164
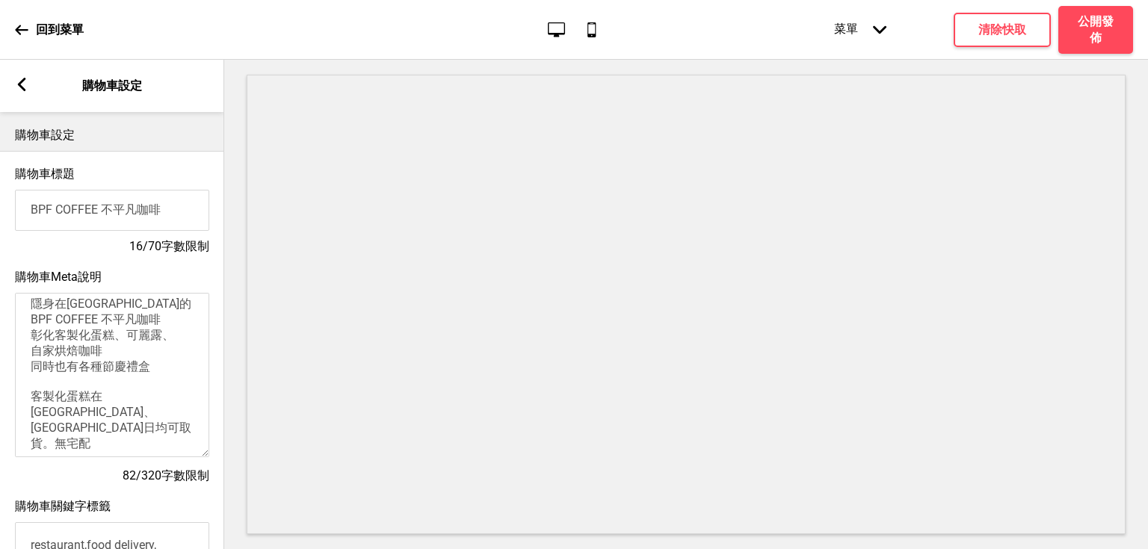
click at [125, 419] on textarea "隱身在彰化住宅區的 BPF COFFEE 不平凡咖啡 彰化客製化蛋糕、可麗露、 自家烘焙咖啡 同時也有各種節慶禮盒 客製化蛋糕在彰化市、台中烏日均可取貨。無宅配" at bounding box center [112, 375] width 194 height 164
click at [120, 416] on textarea "隱身在彰化住宅區的 BPF COFFEE 不平凡咖啡 彰化客製化蛋糕、可麗露、 自家烘焙咖啡 同時也有各種節慶禮盒 客製化蛋糕在彰化市、台中烏日均可取貨。無宅配" at bounding box center [112, 375] width 194 height 164
drag, startPoint x: 158, startPoint y: 419, endPoint x: 133, endPoint y: 413, distance: 26.0
click at [135, 413] on textarea "隱身在彰化住宅區的 BPF COFFEE 不平凡咖啡 彰化客製化蛋糕、可麗露、 自家烘焙咖啡 同時也有各種節慶禮盒 客製化蛋糕在彰化市、台中烏日均可取貨。無宅配" at bounding box center [112, 375] width 194 height 164
click at [117, 419] on textarea "隱身在彰化住宅區的 BPF COFFEE 不平凡咖啡 彰化客製化蛋糕、可麗露、 自家烘焙咖啡 同時也有各種節慶禮盒 客製化蛋糕在彰化市、台中烏日均可取貨。無宅配" at bounding box center [112, 375] width 194 height 164
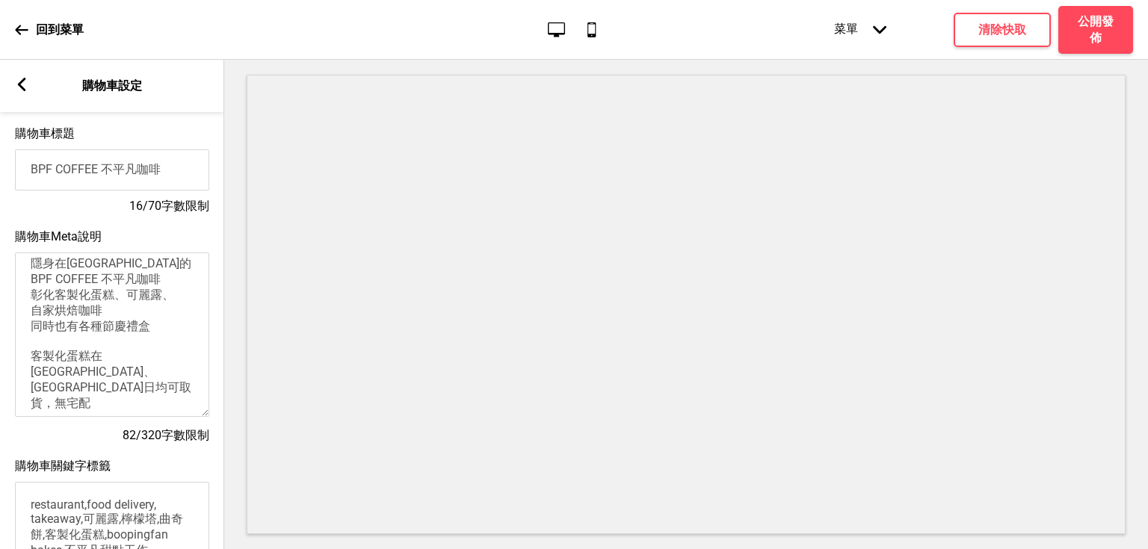
scroll to position [239, 0]
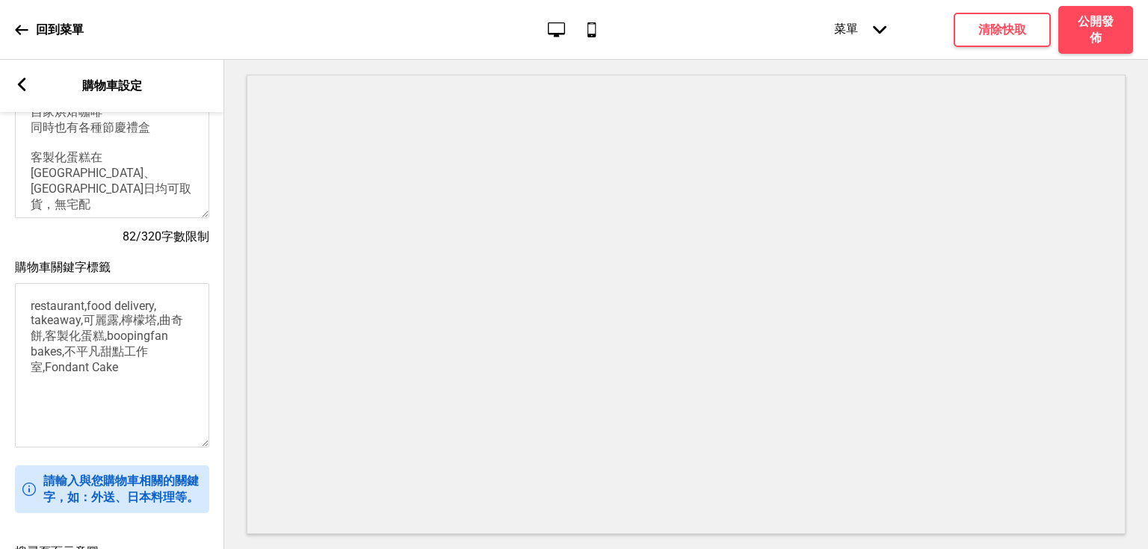
type textarea "隱身在彰化住宅區的 BPF COFFEE 不平凡咖啡 彰化客製化蛋糕、可麗露、 自家烘焙咖啡 同時也有各種節慶禮盒 客製化蛋糕在彰化市、台中烏日均可取貨，無宅配"
click at [141, 378] on textarea "restaurant,food delivery, takeaway,可麗露,檸檬塔,曲奇餅,客製化蛋糕,boopingfan bakes,不平凡甜點工作室,…" at bounding box center [112, 365] width 194 height 164
drag, startPoint x: 87, startPoint y: 306, endPoint x: 24, endPoint y: 307, distance: 62.8
click at [24, 307] on textarea "restaurant,food delivery, takeaway,可麗露,檸檬塔,曲奇餅,客製化蛋糕,boopingfan bakes,不平凡甜點工作室,…" at bounding box center [112, 365] width 194 height 164
click at [154, 317] on textarea "restaurant,food delivery, takeaway,可麗露,檸檬塔,曲奇餅,客製化蛋糕,boopingfan bakes,不平凡甜點工作室,…" at bounding box center [112, 365] width 194 height 164
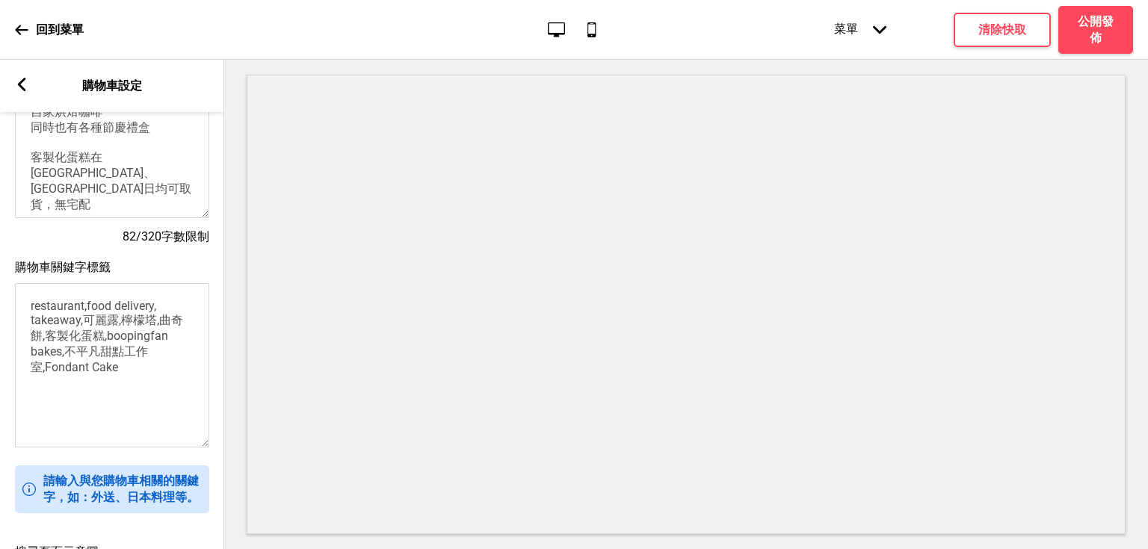
drag, startPoint x: 83, startPoint y: 308, endPoint x: -36, endPoint y: 313, distance: 119.0
click at [0, 313] on html "回到菜單 桌面 行動電話 菜單 箭頭down 產品頁面 商店資訊 結帳 感謝您！ 條款與條件 隐私政策 付款請求 菜單 清除快取 公開發佈 區域編輯 共用設定…" at bounding box center [574, 274] width 1148 height 549
click at [132, 333] on textarea "restaurant,food delivery, takeaway,可麗露,檸檬塔,曲奇餅,客製化蛋糕,boopingfan bakes,不平凡甜點工作室,…" at bounding box center [112, 365] width 194 height 164
drag, startPoint x: 93, startPoint y: 319, endPoint x: 116, endPoint y: 326, distance: 24.1
click at [114, 324] on textarea "restaurant,food delivery, takeaway,可麗露,檸檬塔,曲奇餅,客製化蛋糕,boopingfan bakes,不平凡甜點工作室,…" at bounding box center [112, 365] width 194 height 164
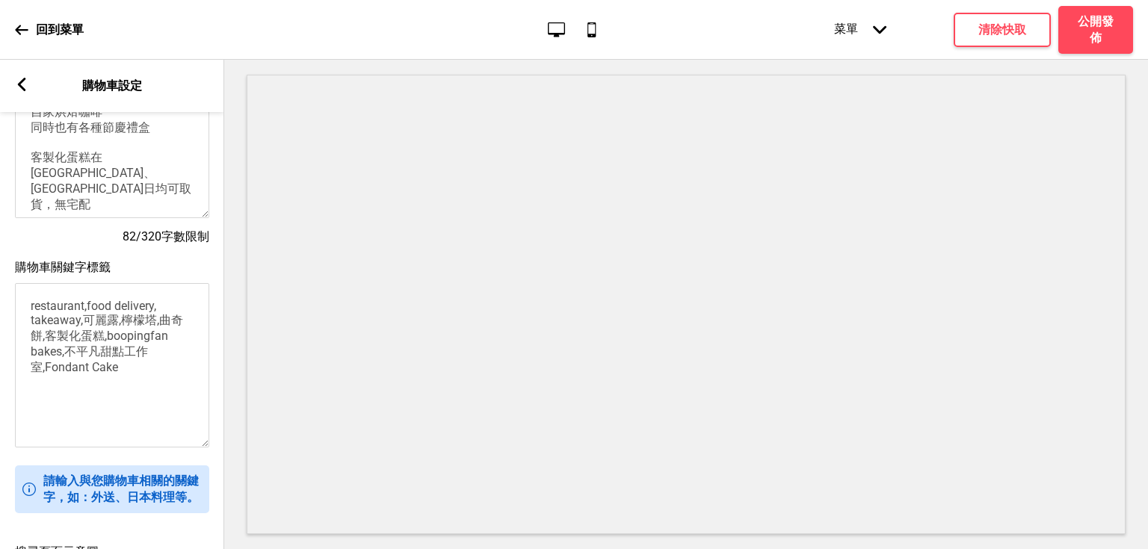
click at [124, 333] on textarea "restaurant,food delivery, takeaway,可麗露,檸檬塔,曲奇餅,客製化蛋糕,boopingfan bakes,不平凡甜點工作室,…" at bounding box center [112, 365] width 194 height 164
click at [141, 374] on textarea "restaurant,food delivery, takeaway,可麗露,檸檬塔,曲奇餅,客製化蛋糕,boopingfan bakes,不平凡甜點工作室,…" at bounding box center [112, 365] width 194 height 164
click at [129, 378] on textarea "restaurant,food delivery, takeaway,可麗露,檸檬塔,曲奇餅,客製化蛋糕,boopingfan bakes,不平凡甜點工作室,…" at bounding box center [112, 365] width 194 height 164
click at [138, 375] on textarea "restaurant,food delivery, takeaway,可麗露,檸檬塔,曲奇餅,客製化蛋糕,boopingfan bakes,不平凡甜點工作室,…" at bounding box center [112, 365] width 194 height 164
click at [135, 358] on textarea "restaurant,food delivery, takeaway,可麗露,檸檬塔,曲奇餅,客製化蛋糕,boopingfan bakes,不平凡甜點工作室,…" at bounding box center [112, 365] width 194 height 164
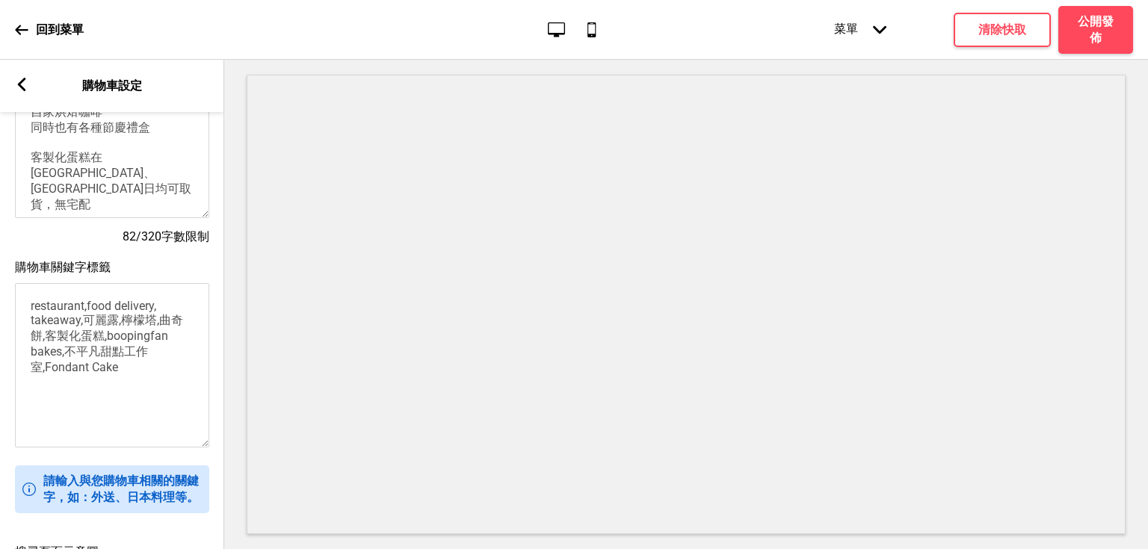
click at [113, 359] on textarea "restaurant,food delivery, takeaway,可麗露,檸檬塔,曲奇餅,客製化蛋糕,boopingfan bakes,不平凡甜點工作室,…" at bounding box center [112, 365] width 194 height 164
click at [153, 348] on textarea "restaurant,food delivery, takeaway,可麗露,檸檬塔,曲奇餅,客製化蛋糕,boopingfan bakes,不平凡甜點工作室,…" at bounding box center [112, 365] width 194 height 164
drag, startPoint x: 84, startPoint y: 364, endPoint x: 72, endPoint y: 363, distance: 12.1
click at [83, 364] on textarea "restaurant,food delivery, takeaway,可麗露,檸檬塔,曲奇餅,客製化蛋糕,boopingfan bakes,不平凡甜點工作室,…" at bounding box center [112, 365] width 194 height 164
drag, startPoint x: 66, startPoint y: 363, endPoint x: 147, endPoint y: 354, distance: 82.0
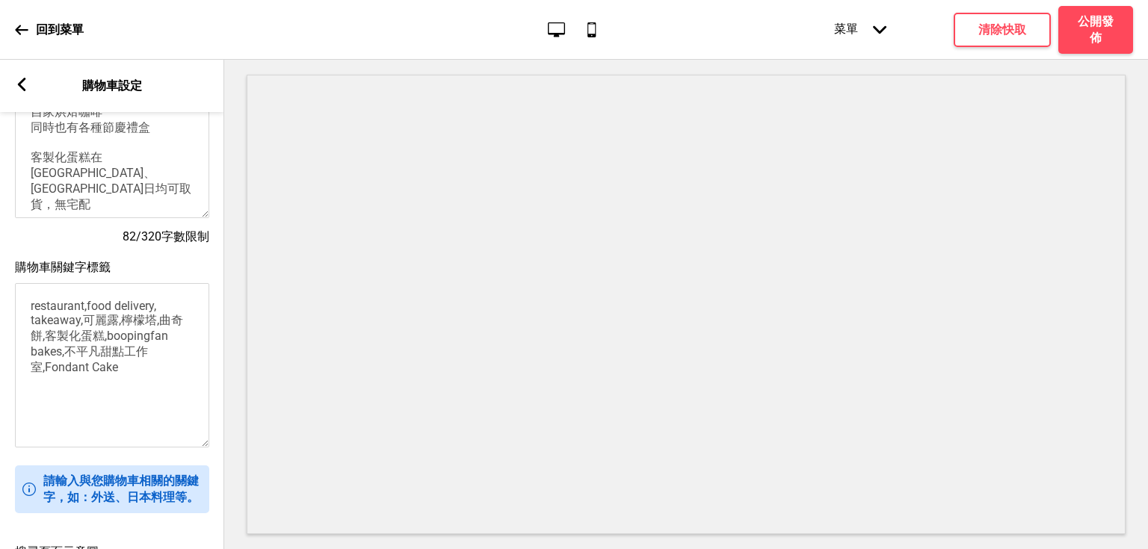
click at [67, 363] on textarea "restaurant,food delivery, takeaway,可麗露,檸檬塔,曲奇餅,客製化蛋糕,boopingfan bakes,不平凡甜點工作室,…" at bounding box center [112, 365] width 194 height 164
click at [147, 354] on textarea "restaurant,food delivery, takeaway,可麗露,檸檬塔,曲奇餅,客製化蛋糕,boopingfan bakes,不平凡甜點工作室,…" at bounding box center [112, 365] width 194 height 164
click at [99, 360] on textarea "restaurant,food delivery, takeaway,可麗露,檸檬塔,曲奇餅,客製化蛋糕,boopingfan bakes,不平凡甜點工作室,…" at bounding box center [112, 365] width 194 height 164
click at [138, 357] on textarea "restaurant,food delivery, takeaway,可麗露,檸檬塔,曲奇餅,客製化蛋糕,boopingfan bakes,不平凡甜點工作室,…" at bounding box center [112, 365] width 194 height 164
click at [155, 357] on textarea "restaurant,food delivery, takeaway,可麗露,檸檬塔,曲奇餅,客製化蛋糕,boopingfan bakes,不平凡甜點工作室,…" at bounding box center [112, 365] width 194 height 164
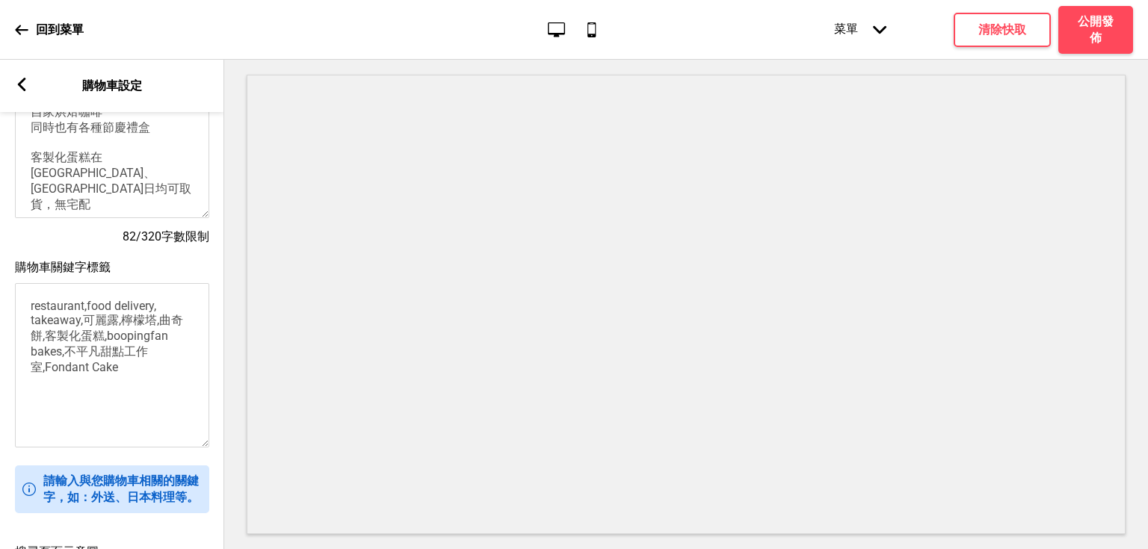
click at [40, 375] on textarea "restaurant,food delivery, takeaway,可麗露,檸檬塔,曲奇餅,客製化蛋糕,boopingfan bakes,不平凡甜點工作室,…" at bounding box center [112, 365] width 194 height 164
click at [191, 382] on textarea "restaurant,food delivery, takeaway,可麗露,檸檬塔,曲奇餅,客製化蛋糕,boopingfan bakes,不平凡咖啡,BPF…" at bounding box center [112, 365] width 194 height 164
click at [185, 367] on textarea "restaurant,food delivery, takeaway,可麗露,檸檬塔,曲奇餅,客製化蛋糕,boopingfan bakes,不平凡咖啡,BPF…" at bounding box center [112, 365] width 194 height 164
click at [99, 346] on textarea "restaurant,food delivery, takeaway,可麗露,檸檬塔,曲奇餅,客製化蛋糕,boopingfan bakes,不平凡咖啡,BPF…" at bounding box center [112, 365] width 194 height 164
click at [102, 326] on textarea "restaurant,food delivery, takeaway,可麗露,檸檬塔,曲奇餅,客製化蛋糕,boopingfan bakes,不平凡咖啡,BPF…" at bounding box center [112, 365] width 194 height 164
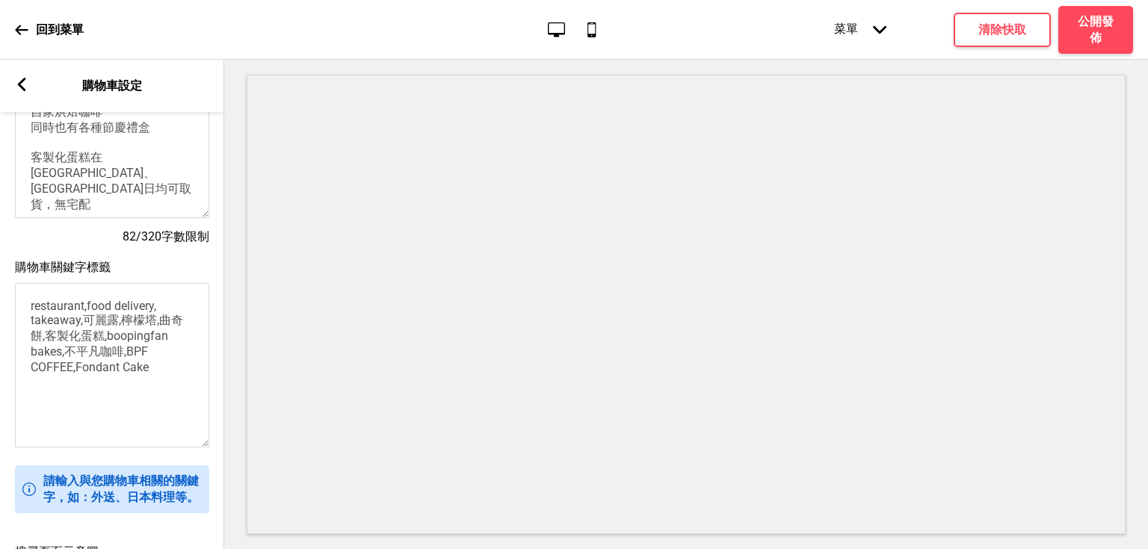
click at [73, 313] on textarea "restaurant,food delivery, takeaway,可麗露,檸檬塔,曲奇餅,客製化蛋糕,boopingfan bakes,不平凡咖啡,BPF…" at bounding box center [112, 365] width 194 height 164
drag, startPoint x: 87, startPoint y: 308, endPoint x: -60, endPoint y: 318, distance: 146.9
click at [0, 318] on html "回到菜單 桌面 行動電話 菜單 箭頭down 產品頁面 商店資訊 結帳 感謝您！ 條款與條件 隐私政策 付款請求 菜單 清除快取 公開發佈 區域編輯 共用設定…" at bounding box center [574, 274] width 1148 height 549
click at [102, 307] on textarea "restaurant,food delivery, takeaway,可麗露,檸檬塔,曲奇餅,客製化蛋糕,boopingfan bakes,不平凡咖啡,BPF…" at bounding box center [112, 365] width 194 height 164
click at [100, 311] on textarea "restaurant,food delivery, takeaway,可麗露,檸檬塔,曲奇餅,客製化蛋糕,boopingfan bakes,不平凡咖啡,BPF…" at bounding box center [112, 365] width 194 height 164
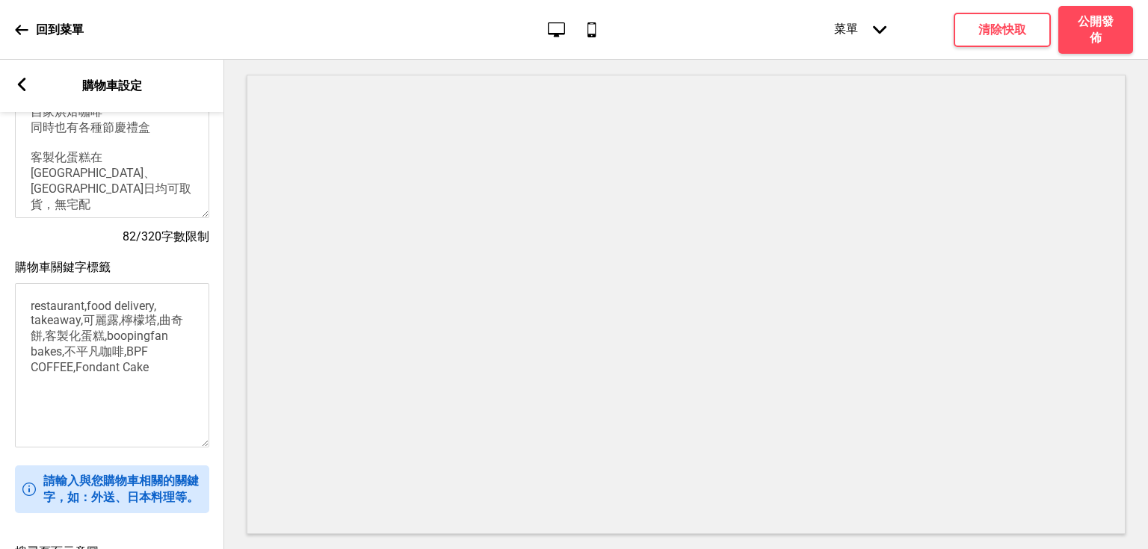
drag, startPoint x: 87, startPoint y: 311, endPoint x: 25, endPoint y: 312, distance: 61.3
click at [26, 313] on textarea "restaurant,food delivery, takeaway,可麗露,檸檬塔,曲奇餅,客製化蛋糕,boopingfan bakes,不平凡咖啡,BPF…" at bounding box center [112, 365] width 194 height 164
click at [38, 325] on textarea "food delivery, takeaway,可麗露,檸檬塔,曲奇餅,客製化蛋糕,boopingfan bakes,不平凡咖啡,BPF COFFEE,Fon…" at bounding box center [112, 365] width 194 height 164
click at [71, 322] on textarea "food delivery, takeaway,可麗露,檸檬塔,曲奇餅,客製化蛋糕,boopingfan bakes,不平凡咖啡,BPF COFFEE,Fon…" at bounding box center [112, 365] width 194 height 164
click at [106, 325] on textarea "food delivery, takeaway,可麗露,檸檬塔,曲奇餅,客製化蛋糕,boopingfan bakes,不平凡咖啡,BPF COFFEE,Fon…" at bounding box center [112, 365] width 194 height 164
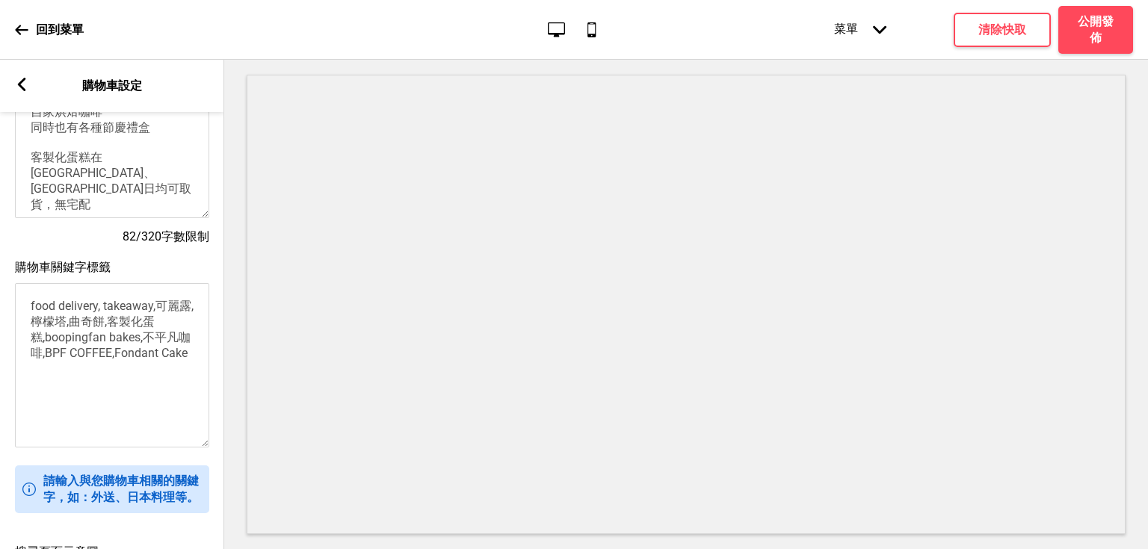
drag, startPoint x: 143, startPoint y: 328, endPoint x: 150, endPoint y: 342, distance: 16.1
click at [144, 328] on textarea "food delivery, takeaway,可麗露,檸檬塔,曲奇餅,客製化蛋糕,boopingfan bakes,不平凡咖啡,BPF COFFEE,Fon…" at bounding box center [112, 365] width 194 height 164
click at [49, 339] on textarea "food delivery, takeaway,可麗露,檸檬塔,曲奇餅,客製化蛋糕,boopingfan bakes,不平凡咖啡,BPF COFFEE,Fon…" at bounding box center [112, 365] width 194 height 164
click at [115, 341] on textarea "food delivery, takeaway,可麗露,檸檬塔,曲奇餅,客製化蛋糕,boopingfan bakes,不平凡咖啡,BPF COFFEE,Fon…" at bounding box center [112, 365] width 194 height 164
click at [96, 311] on textarea "food delivery, takeaway,可麗露,檸檬塔,曲奇餅,客製化蛋糕,boopingfan bakes,不平凡咖啡,BPF COFFEE,Fon…" at bounding box center [112, 365] width 194 height 164
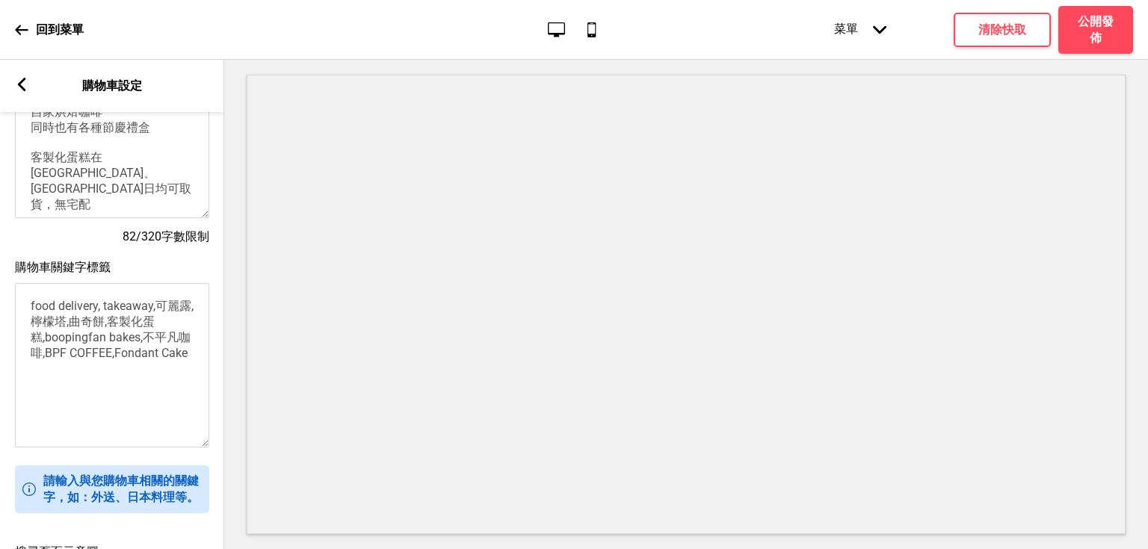
click at [127, 328] on textarea "food delivery, takeaway,可麗露,檸檬塔,曲奇餅,客製化蛋糕,boopingfan bakes,不平凡咖啡,BPF COFFEE,Fon…" at bounding box center [112, 365] width 194 height 164
click at [123, 313] on textarea "food delivery, takeaway,可麗露,檸檬塔,曲奇餅,客製化蛋糕,boopingfan bakes,不平凡咖啡,BPF COFFEE,Fon…" at bounding box center [112, 365] width 194 height 164
click at [155, 325] on textarea "food delivery, takeaway,可麗露,檸檬塔,曲奇餅,客製化蛋糕,boopingfan bakes,不平凡咖啡,BPF COFFEE,Fon…" at bounding box center [112, 365] width 194 height 164
click at [179, 359] on textarea "food delivery, takeaway,可麗露,檸檬塔,曲奇餅,客製化蛋糕,boopingfan bakes,不平凡咖啡,BPF COFFEE,Fon…" at bounding box center [112, 365] width 194 height 164
click at [195, 361] on textarea "food delivery, takeaway,可麗露,檸檬塔,曲奇餅,客製化蛋糕,boopingfan bakes,不平凡咖啡,BPF COFFEE,Fon…" at bounding box center [112, 365] width 194 height 164
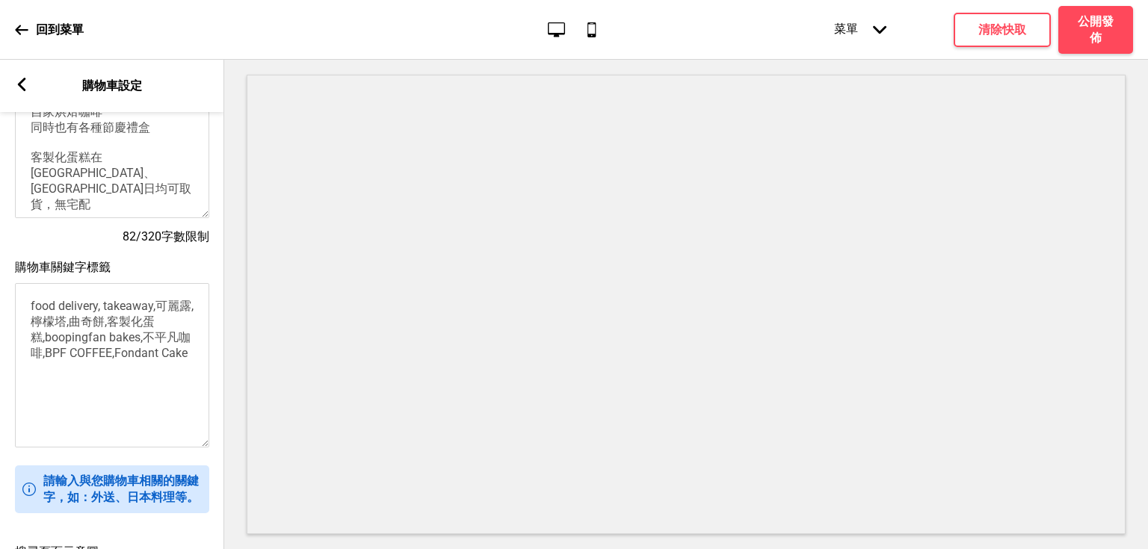
click at [194, 369] on textarea "food delivery, takeaway,可麗露,檸檬塔,曲奇餅,客製化蛋糕,boopingfan bakes,不平凡咖啡,BPF COFFEE,Fon…" at bounding box center [112, 365] width 194 height 164
click at [191, 363] on textarea "food delivery, takeaway,可麗露,檸檬塔,曲奇餅,客製化蛋糕,boopingfan bakes,不平凡咖啡,BPF COFFEE,Fon…" at bounding box center [112, 365] width 194 height 164
click at [192, 381] on textarea "food delivery, takeaway,可麗露,檸檬塔,曲奇餅,客製化蛋糕,boopingfan bakes,不平凡咖啡,BPF COFFEE,Fon…" at bounding box center [112, 365] width 194 height 164
click at [191, 368] on textarea "food delivery, takeaway,可麗露,檸檬塔,曲奇餅,客製化蛋糕,boopingfan bakes,不平凡咖啡,BPF COFFEE,Fon…" at bounding box center [112, 365] width 194 height 164
click at [191, 365] on textarea "food delivery, takeaway,可麗露,檸檬塔,曲奇餅,客製化蛋糕,boopingfan bakes,不平凡咖啡,BPF COFFEE,Fon…" at bounding box center [112, 365] width 194 height 164
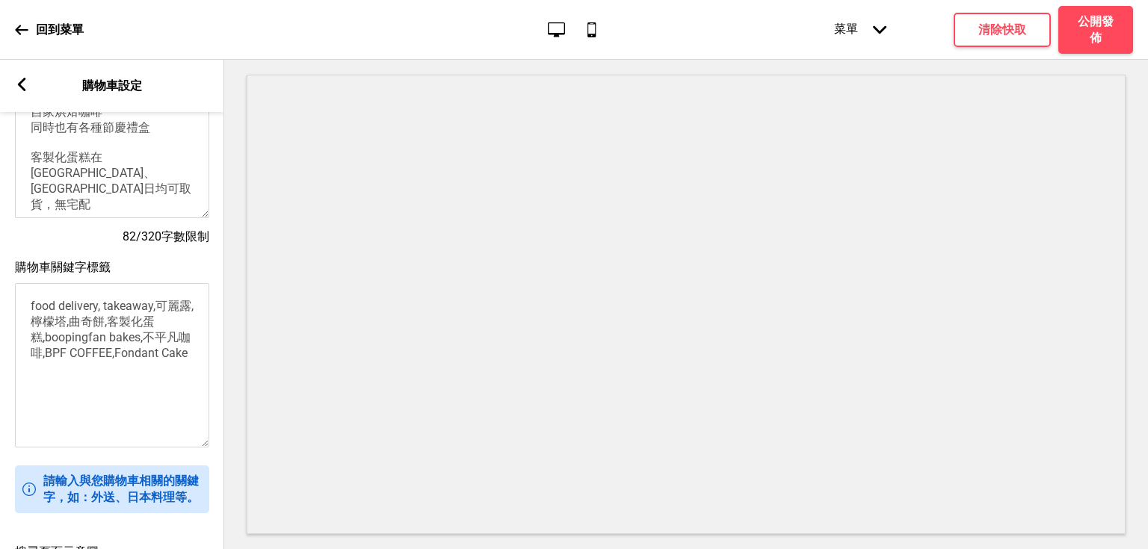
click at [203, 354] on textarea "food delivery, takeaway,可麗露,檸檬塔,曲奇餅,客製化蛋糕,boopingfan bakes,不平凡咖啡,BPF COFFEE,Fon…" at bounding box center [112, 365] width 194 height 164
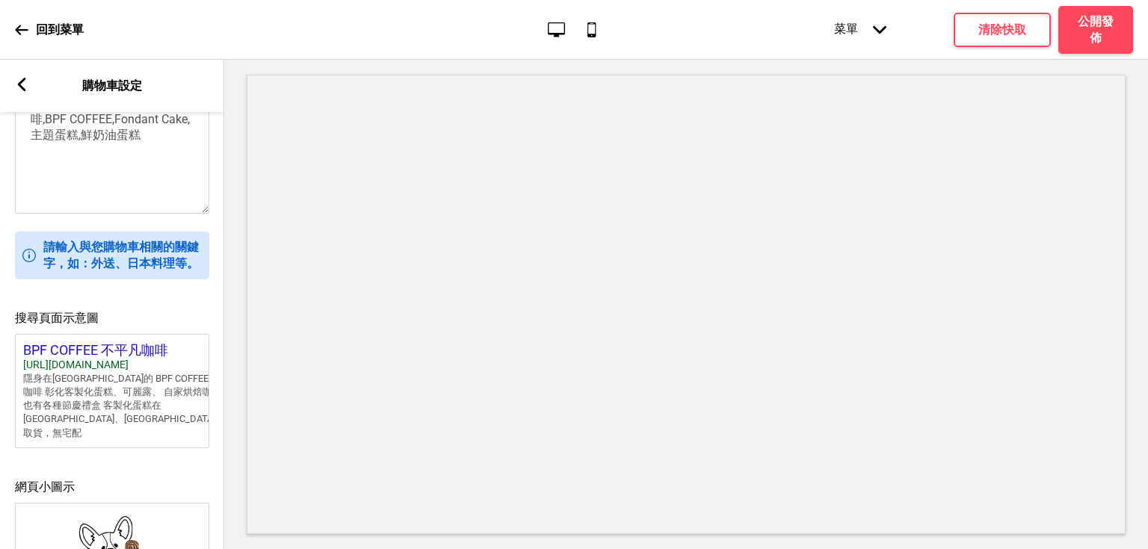
scroll to position [478, 0]
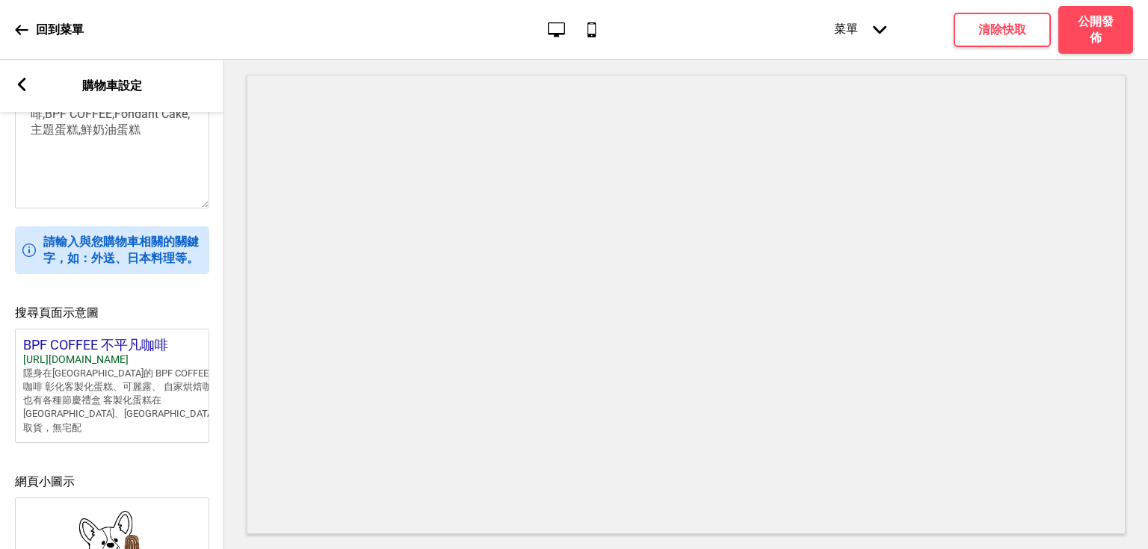
type textarea "food delivery, takeaway,可麗露,檸檬塔,曲奇餅,客製化蛋糕,boopingfan bakes,不平凡咖啡,BPF COFFEE,Fon…"
click at [135, 305] on div "搜尋頁面示意圖 BPF COFFEE 不平凡咖啡 https://boopingfanbakes.oddle.me 隱身在彰化住宅區的 BPF COFFEE …" at bounding box center [112, 366] width 224 height 169
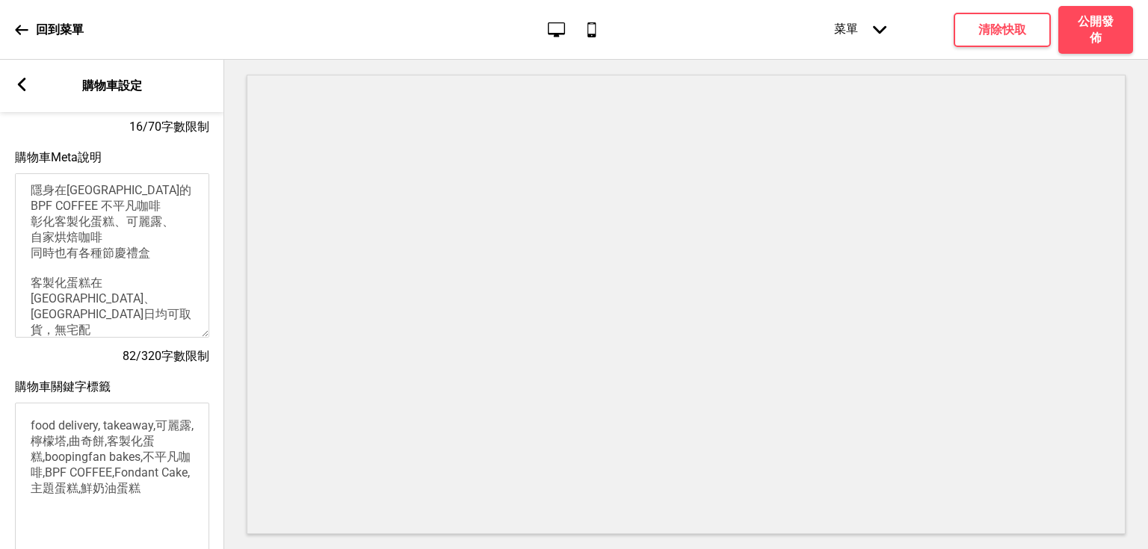
scroll to position [0, 0]
click at [52, 203] on textarea "隱身在彰化住宅區的 BPF COFFEE 不平凡咖啡 彰化客製化蛋糕、可麗露、 自家烘焙咖啡 同時也有各種節慶禮盒 客製化蛋糕在彰化市、台中烏日均可取貨，無宅配" at bounding box center [112, 255] width 194 height 164
click at [87, 193] on textarea "隱藏在彰化住宅區的 BPF COFFEE 不平凡咖啡 彰化客製化蛋糕、可麗露、 自家烘焙咖啡 同時也有各種節慶禮盒 客製化蛋糕在彰化市、台中烏日均可取貨，無宅配" at bounding box center [112, 255] width 194 height 164
click at [121, 203] on textarea "隱藏在彰化住宅區的 BPF COFFEE 不平凡咖啡 彰化客製化蛋糕、可麗露、 自家烘焙咖啡 同時也有各種節慶禮盒 客製化蛋糕在彰化市、台中烏日均可取貨，無宅配" at bounding box center [112, 255] width 194 height 164
click at [87, 200] on textarea "隱藏在彰化住宅區的 BPF COFFEE 不平凡咖啡 彰化客製化蛋糕、可麗露、 自家烘焙咖啡 同時也有各種節慶禮盒 客製化蛋糕在彰化市、台中烏日均可取貨，無宅配" at bounding box center [112, 255] width 194 height 164
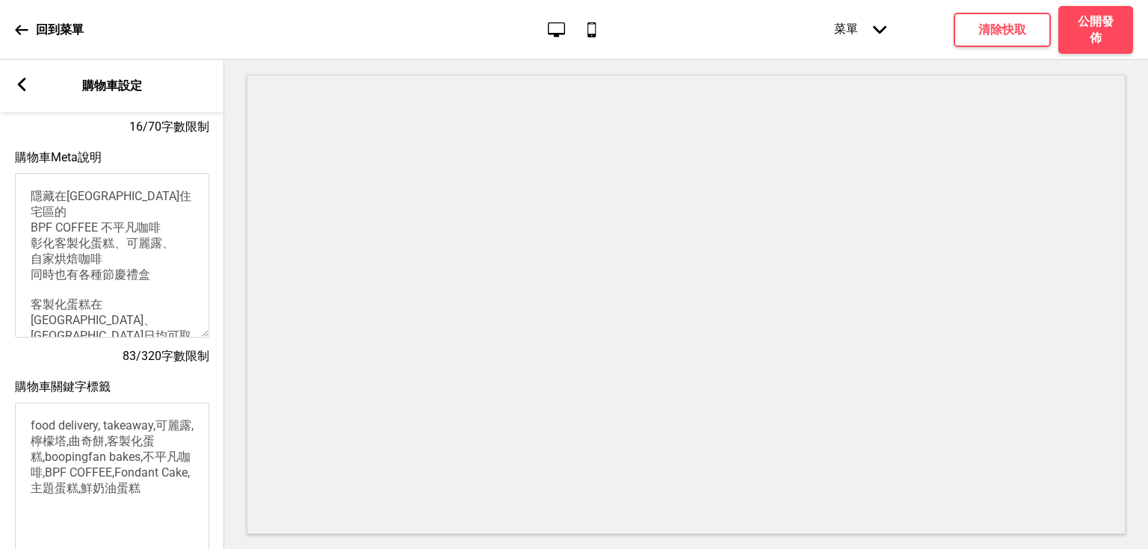
click at [96, 233] on textarea "隱藏在彰化市住宅區的 BPF COFFEE 不平凡咖啡 彰化客製化蛋糕、可麗露、 自家烘焙咖啡 同時也有各種節慶禮盒 客製化蛋糕在彰化市、台中烏日均可取貨，無…" at bounding box center [112, 255] width 194 height 164
click at [56, 233] on textarea "隱藏在彰化市住宅區的 BPF COFFEE 不平凡咖啡 彰化客製化蛋糕、可麗露、 自家烘焙咖啡 同時也有各種節慶禮盒 客製化蛋糕在彰化市、台中烏日均可取貨，無…" at bounding box center [112, 255] width 194 height 164
click at [112, 242] on textarea "隱藏在彰化市住宅區的 BPF COFFEE 不平凡咖啡 客製化蛋糕、可麗露、 自家烘焙咖啡 同時也有各種節慶禮盒 客製化蛋糕在彰化市、台中烏日均可取貨，無宅配" at bounding box center [112, 255] width 194 height 164
click at [34, 228] on textarea "隱藏在彰化市住宅區的 BPF COFFEE 不平凡咖啡 客製化蛋糕、可麗露、 自家烘焙咖啡 同時也有各種節慶禮盒 客製化蛋糕在彰化市、台中烏日均可取貨，無宅配" at bounding box center [112, 255] width 194 height 164
click at [94, 251] on textarea "隱藏在彰化市住宅區的 BPF COFFEE 不平凡咖啡 客製化蛋糕、可麗露、 自家烘焙咖啡 同時也有各種節慶禮盒 客製化蛋糕在彰化市、台中烏日均可取貨，無宅配" at bounding box center [112, 255] width 194 height 164
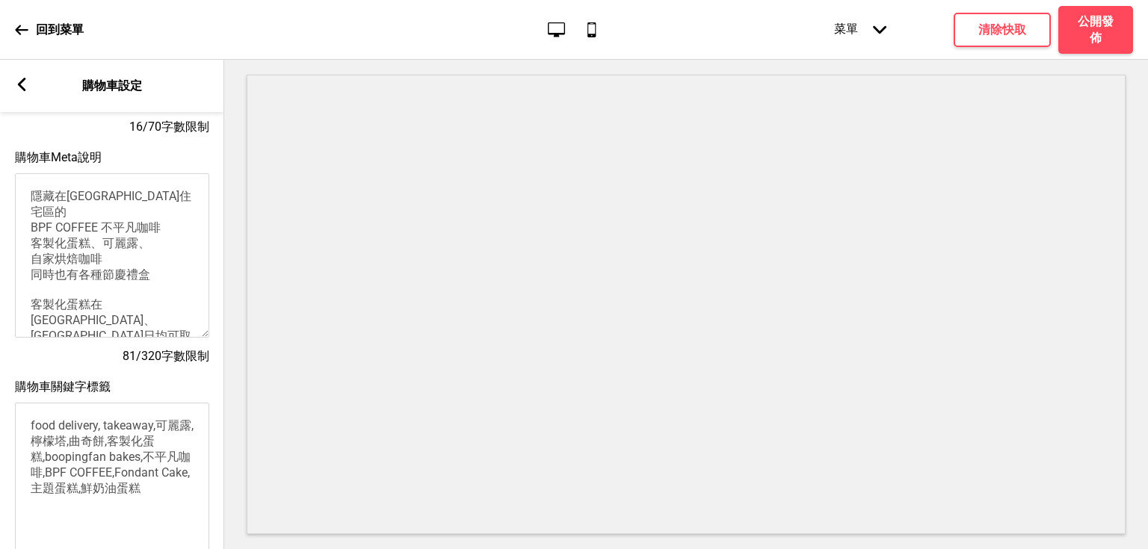
click at [111, 262] on textarea "隱藏在彰化市住宅區的 BPF COFFEE 不平凡咖啡 客製化蛋糕、可麗露、 自家烘焙咖啡 同時也有各種節慶禮盒 客製化蛋糕在彰化市、台中烏日均可取貨，無宅配" at bounding box center [112, 255] width 194 height 164
click at [117, 251] on textarea "隱藏在彰化市住宅區的 BPF COFFEE 不平凡咖啡 客製化蛋糕、可麗露、 自家烘焙咖啡 同時也有各種節慶禮盒 客製化蛋糕在彰化市、台中烏日均可取貨，無宅配" at bounding box center [112, 255] width 194 height 164
click at [132, 263] on textarea "隱藏在彰化市住宅區的 BPF COFFEE 不平凡咖啡 客製化蛋糕、可麗露、 自家烘焙咖啡 同時也有各種節慶禮盒 客製化蛋糕在彰化市、台中烏日均可取貨，無宅配" at bounding box center [112, 255] width 194 height 164
click at [84, 269] on textarea "隱藏在彰化市住宅區的 BPF COFFEE 不平凡咖啡 客製化蛋糕、可麗露、 自家烘焙咖啡 同時也有各種節慶禮盒 客製化蛋糕在彰化市、台中烏日均可取貨，無宅配" at bounding box center [112, 255] width 194 height 164
click at [58, 265] on textarea "隱藏在彰化市住宅區的 BPF COFFEE 不平凡咖啡 客製化蛋糕、可麗露、 自家烘焙咖啡 同時也有各種節慶禮盒 客製化蛋糕在彰化市、台中烏日均可取貨，無宅配" at bounding box center [112, 255] width 194 height 164
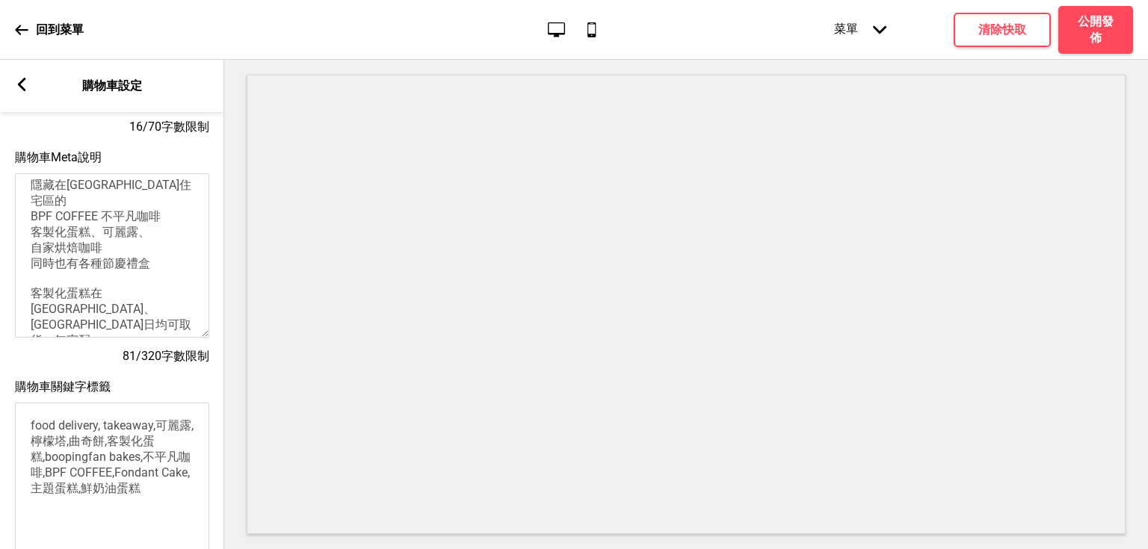
scroll to position [12, 0]
click at [112, 253] on textarea "隱藏在彰化市住宅區的 BPF COFFEE 不平凡咖啡 客製化蛋糕、可麗露、 自家烘焙咖啡 同時也有各種節慶禮盒 客製化蛋糕在彰化市、台中烏日均可取貨，無宅配" at bounding box center [112, 255] width 194 height 164
click at [97, 251] on textarea "隱藏在彰化市住宅區的 BPF COFFEE 不平凡咖啡 客製化蛋糕、可麗露、 自家烘焙咖啡 同時也有各種節慶禮盒 客製化蛋糕在彰化市、台中烏日均可取貨，無宅配" at bounding box center [112, 255] width 194 height 164
click at [87, 260] on textarea "隱藏在彰化市住宅區的 BPF COFFEE 不平凡咖啡 客製化蛋糕、可麗露、 自家烘焙咖啡 同時也有各種節慶禮盒 客製化蛋糕在彰化市、台中烏日均可取貨，無宅配" at bounding box center [112, 255] width 194 height 164
click at [115, 245] on textarea "隱藏在彰化市住宅區的 BPF COFFEE 不平凡咖啡 客製化蛋糕、可麗露、 自家烘焙咖啡 同時也有各種節慶禮盒 客製化蛋糕在彰化市、台中烏日均可取貨，無宅配" at bounding box center [112, 255] width 194 height 164
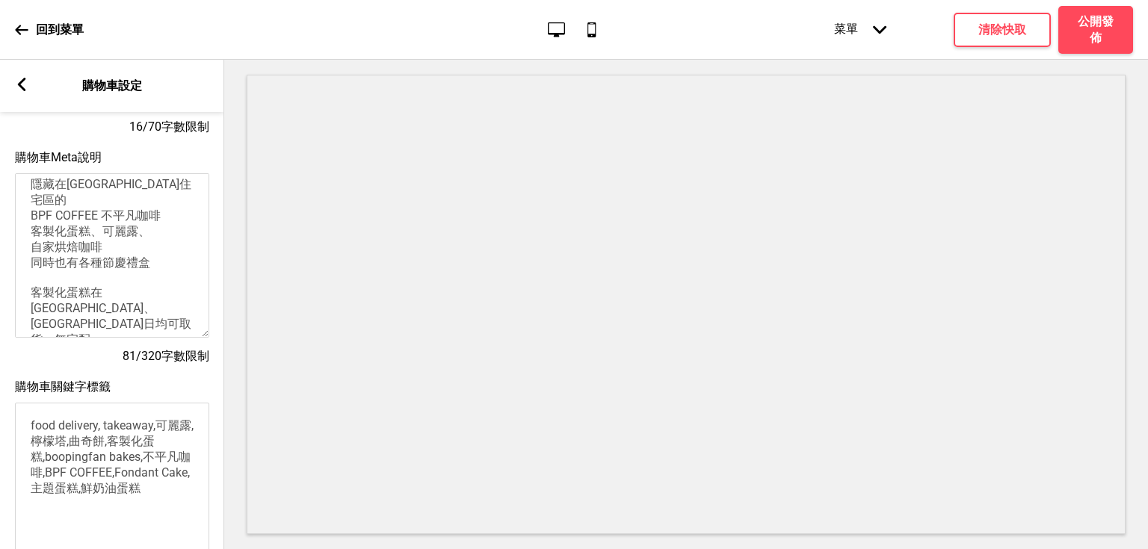
click at [99, 253] on textarea "隱藏在彰化市住宅區的 BPF COFFEE 不平凡咖啡 客製化蛋糕、可麗露、 自家烘焙咖啡 同時也有各種節慶禮盒 客製化蛋糕在彰化市、台中烏日均可取貨，無宅配" at bounding box center [112, 255] width 194 height 164
click at [80, 248] on textarea "隱藏在彰化市住宅區的 BPF COFFEE 不平凡咖啡 客製化蛋糕、可麗露、 自家烘焙咖啡 同時也有各種節慶禮盒 客製化蛋糕在彰化市、台中烏日均可取貨，無宅配" at bounding box center [112, 255] width 194 height 164
click at [96, 255] on textarea "隱藏在彰化市住宅區的 BPF COFFEE 不平凡咖啡 客製化蛋糕、可麗露、 自家烘焙咖啡 同時也有各種節慶禮盒 客製化蛋糕在彰化市、台中烏日均可取貨，無宅配" at bounding box center [112, 255] width 194 height 164
click at [100, 255] on textarea "隱藏在彰化市住宅區的 BPF COFFEE 不平凡咖啡 客製化蛋糕、可麗露、 自家烘焙咖啡 同時也有各種節慶禮盒 客製化蛋糕在彰化市、台中烏日均可取貨，無宅配" at bounding box center [112, 255] width 194 height 164
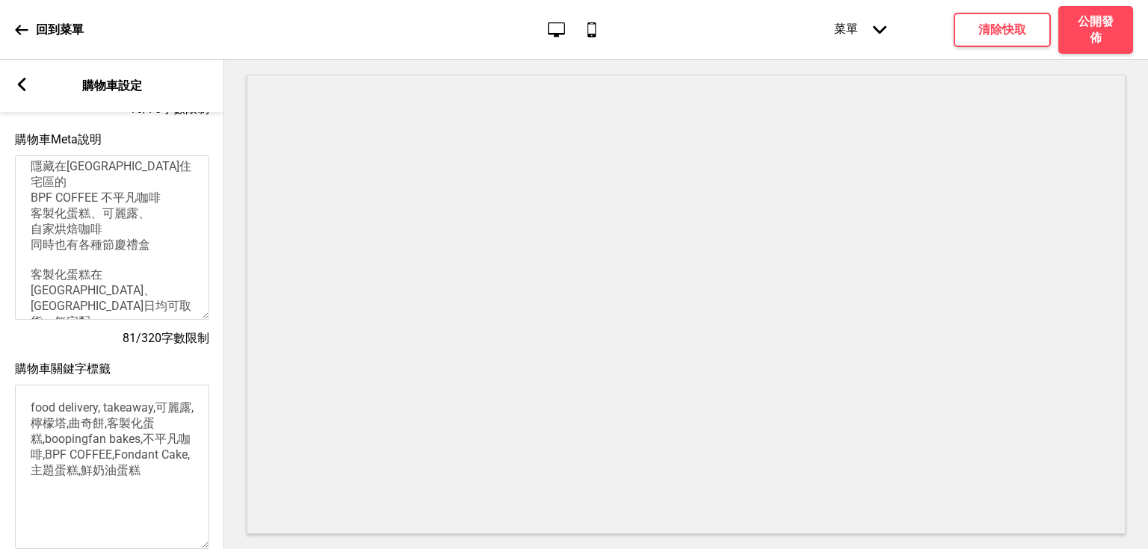
scroll to position [120, 0]
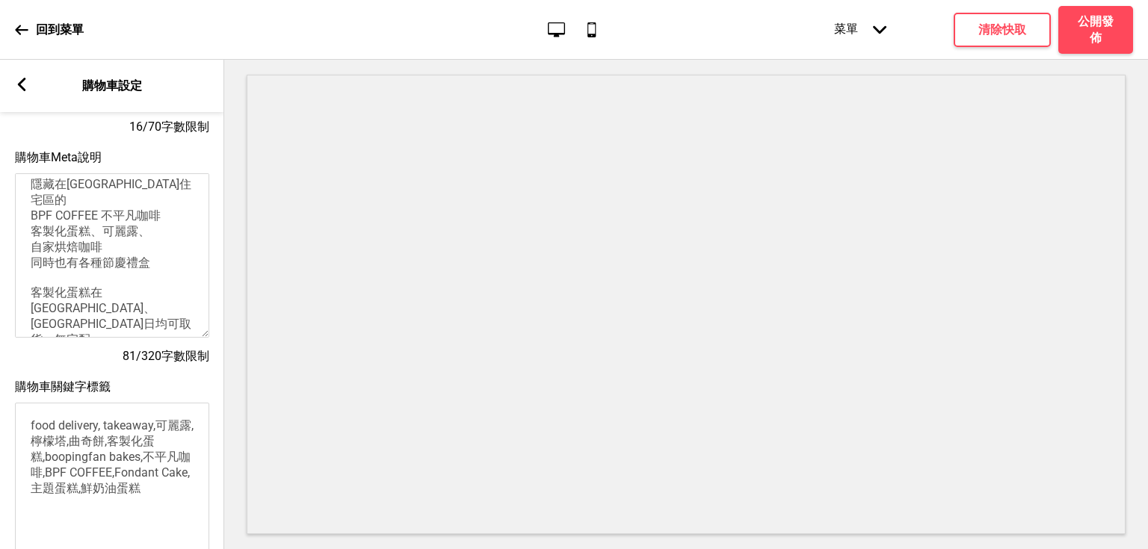
click at [117, 234] on textarea "隱藏在彰化市住宅區的 BPF COFFEE 不平凡咖啡 客製化蛋糕、可麗露、 自家烘焙咖啡 同時也有各種節慶禮盒 客製化蛋糕在彰化市、台中烏日均可取貨，無宅配" at bounding box center [112, 255] width 194 height 164
click at [39, 232] on textarea "隱藏在彰化市住宅區的 BPF COFFEE 不平凡咖啡 客製化蛋糕、可麗露、 自家烘焙咖啡 同時也有各種節慶禮盒 客製化蛋糕在彰化市、台中烏日均可取貨，無宅配" at bounding box center [112, 255] width 194 height 164
click at [87, 229] on textarea "隱藏在彰化市住宅區的 BPF COFFEE 不平凡咖啡 客製化蛋糕、可麗露、 自家烘焙咖啡 同時也有各種節慶禮盒 客製化蛋糕在彰化市、台中烏日均可取貨，無宅配" at bounding box center [112, 255] width 194 height 164
click at [108, 233] on textarea "隱藏在彰化市住宅區的 BPF COFFEE 不平凡咖啡 客製化蛋糕、可麗露、 自家烘焙咖啡 同時也有各種節慶禮盒 客製化蛋糕在彰化市、台中烏日均可取貨，無宅配" at bounding box center [112, 255] width 194 height 164
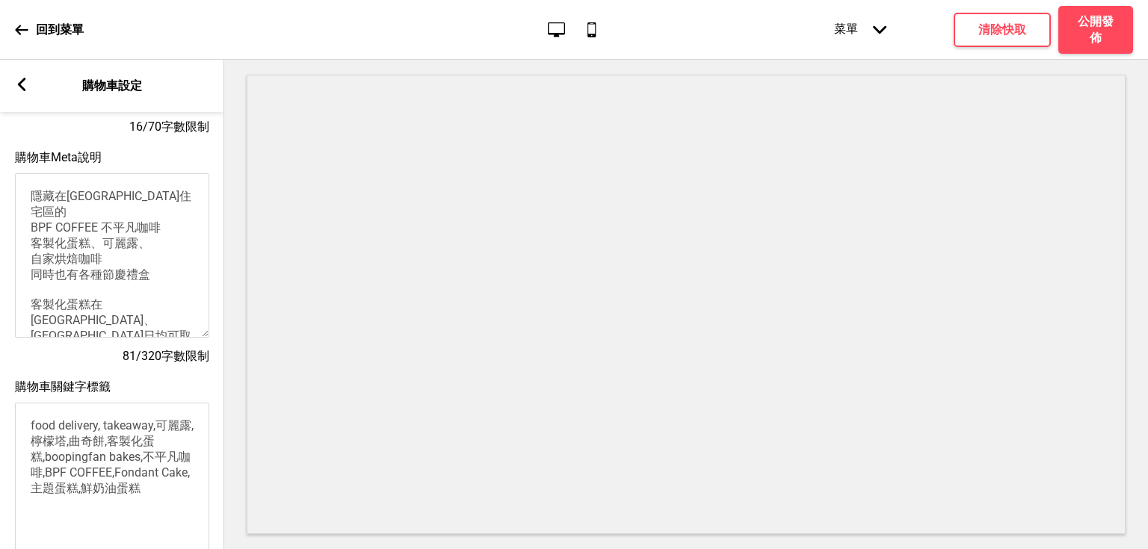
click at [118, 222] on textarea "隱藏在彰化市住宅區的 BPF COFFEE 不平凡咖啡 客製化蛋糕、可麗露、 自家烘焙咖啡 同時也有各種節慶禮盒 客製化蛋糕在彰化市、台中烏日均可取貨，無宅配" at bounding box center [112, 255] width 194 height 164
click at [96, 229] on textarea "隱藏在彰化市住宅區的 BPF COFFEE 不平凡咖啡 客製化蛋糕、可麗露、 自家烘焙咖啡 同時也有各種節慶禮盒 客製化蛋糕在彰化市、台中烏日均可取貨，無宅配" at bounding box center [112, 255] width 194 height 164
click at [31, 227] on textarea "隱藏在彰化市住宅區的 BPF COFFEE 不平凡咖啡 客製化蛋糕、可麗露、 自家烘焙咖啡 同時也有各種節慶禮盒 客製化蛋糕在彰化市、台中烏日均可取貨，無宅配" at bounding box center [112, 255] width 194 height 164
click at [30, 258] on textarea "隱藏在彰化市住宅區的 BPF COFFEE 不平凡咖啡 專營客製化主題蛋糕、可麗露、 自家烘焙咖啡 同時也有各種節慶禮盒 客製化蛋糕在彰化市、台中烏日均可取貨…" at bounding box center [112, 255] width 194 height 164
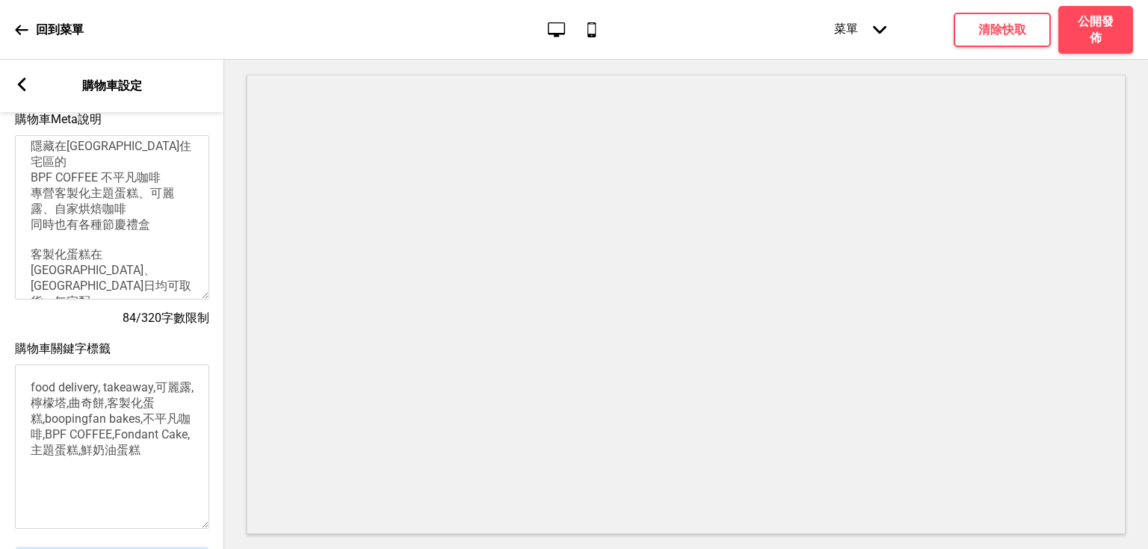
scroll to position [120, 0]
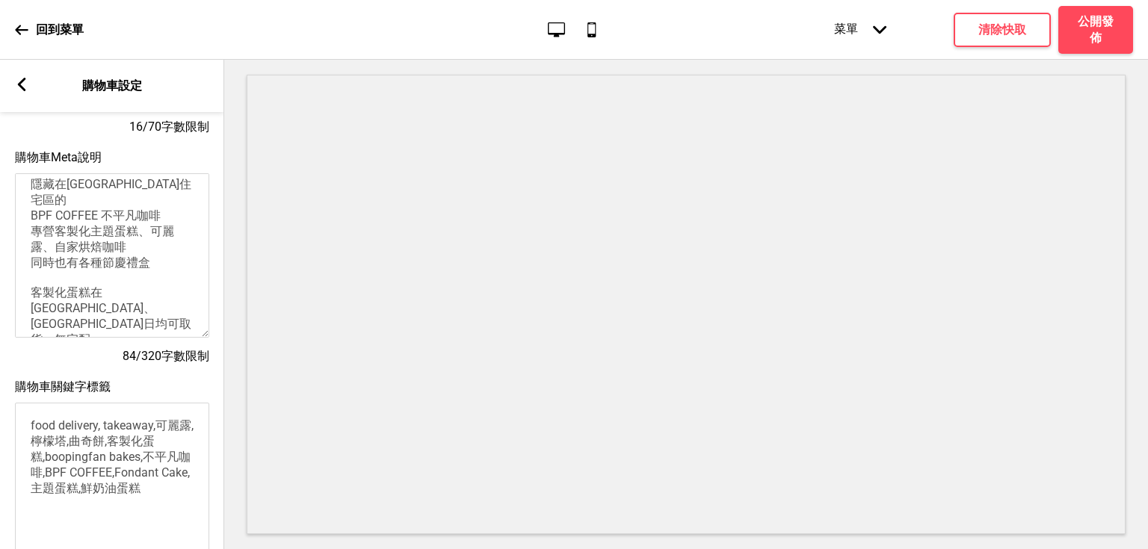
click at [83, 251] on textarea "隱藏在彰化市住宅區的 BPF COFFEE 不平凡咖啡 專營客製化主題蛋糕、可麗露、自家烘焙咖啡 同時也有各種節慶禮盒 客製化蛋糕在彰化市、台中烏日均可取貨，…" at bounding box center [112, 255] width 194 height 164
click at [153, 249] on textarea "隱藏在彰化市住宅區的 BPF COFFEE 不平凡咖啡 專營客製化主題蛋糕、可麗露、自家烘焙咖啡 同時也有提供各式節慶禮盒 客製化蛋糕在彰化市、台中烏日均可取…" at bounding box center [112, 255] width 194 height 164
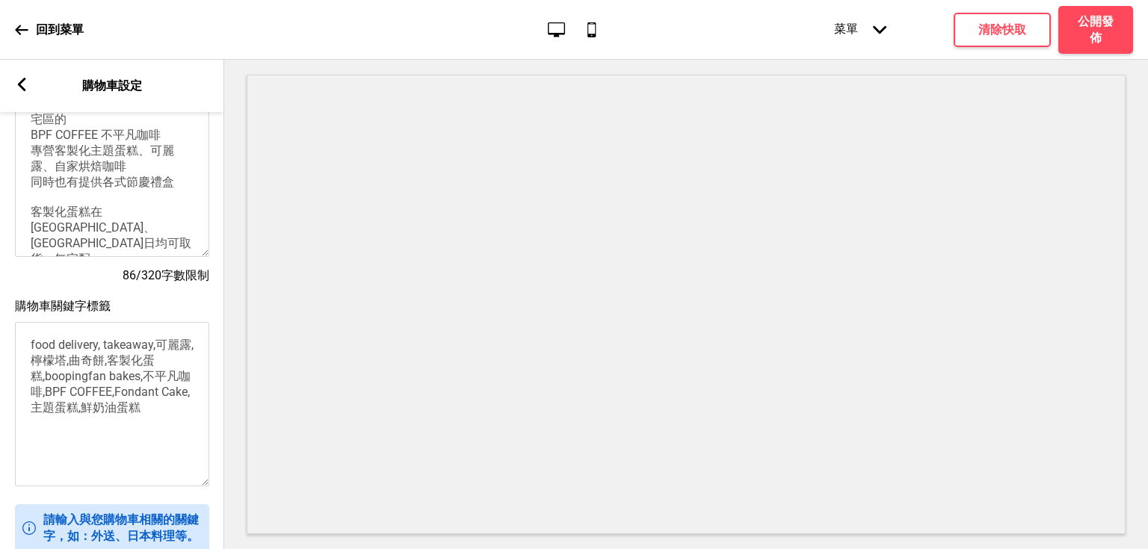
scroll to position [239, 0]
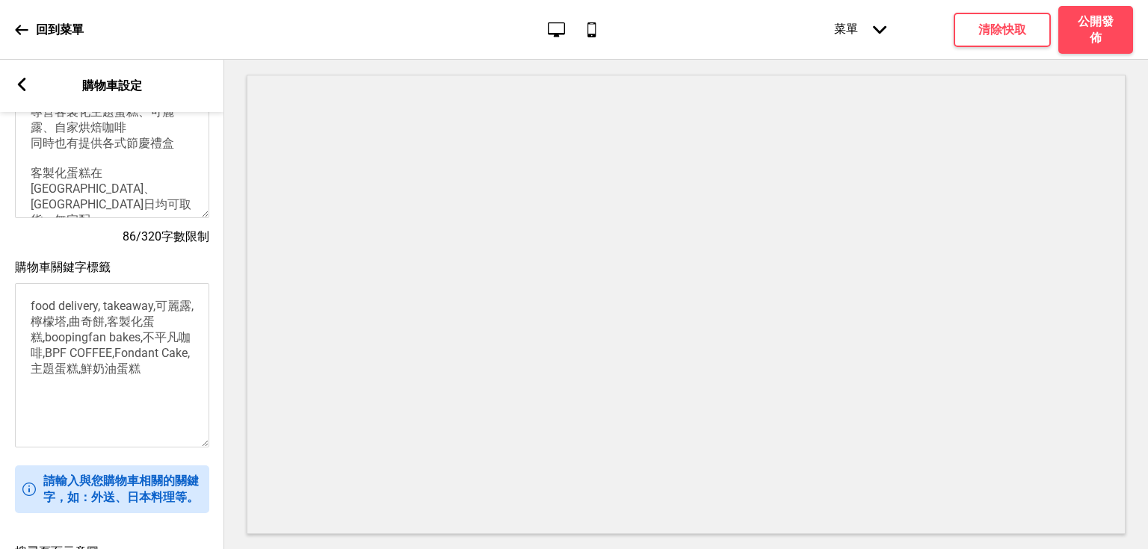
drag, startPoint x: 43, startPoint y: 169, endPoint x: 139, endPoint y: 176, distance: 95.9
click at [117, 182] on textarea "隱藏在彰化市住宅區的 BPF COFFEE 不平凡咖啡 專營客製化主題蛋糕、可麗露、自家烘焙咖啡 同時也有提供各式節慶禮盒 客製化蛋糕在彰化市、台中烏日均可取…" at bounding box center [112, 136] width 194 height 164
click at [141, 174] on textarea "隱藏在彰化市住宅區的 BPF COFFEE 不平凡咖啡 專營客製化主題蛋糕、可麗露、自家烘焙咖啡 同時也有提供各式節慶禮盒 客製化蛋糕在彰化市、台中烏日均可取…" at bounding box center [112, 136] width 194 height 164
click at [96, 167] on textarea "隱藏在彰化市住宅區的 BPF COFFEE 不平凡咖啡 專營客製化主題蛋糕、可麗露、自家烘焙咖啡 同時也有提供各式節慶禮盒 客製化蛋糕在彰化市、台中烏日均可取…" at bounding box center [112, 136] width 194 height 164
click at [46, 181] on textarea "隱藏在彰化市住宅區的 BPF COFFEE 不平凡咖啡 專營客製化主題蛋糕、可麗露、自家烘焙咖啡 同時也有提供各式節慶禮盒 客製化蛋糕在彰化市、台中烏日均可取…" at bounding box center [112, 136] width 194 height 164
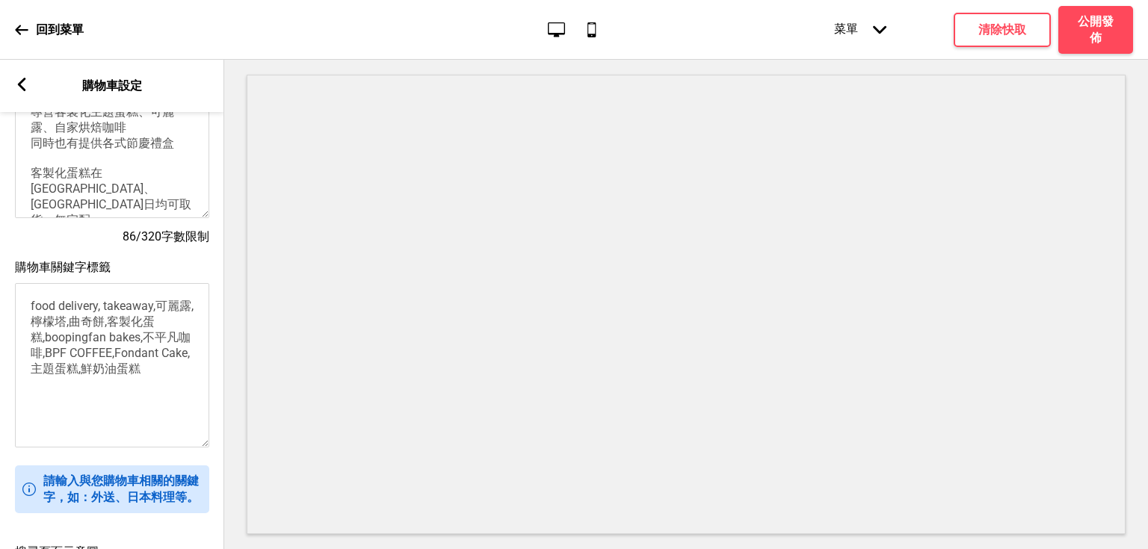
click at [130, 175] on textarea "隱藏在彰化市住宅區的 BPF COFFEE 不平凡咖啡 專營客製化主題蛋糕、可麗露、自家烘焙咖啡 同時也有提供各式節慶禮盒 客製化蛋糕在彰化市、台中烏日均可取…" at bounding box center [112, 136] width 194 height 164
click at [160, 176] on textarea "隱藏在彰化市住宅區的 BPF COFFEE 不平凡咖啡 專營客製化主題蛋糕、可麗露、自家烘焙咖啡 同時也有提供各式節慶禮盒 客製化蛋糕在彰化市、台中烏日均可取…" at bounding box center [112, 136] width 194 height 164
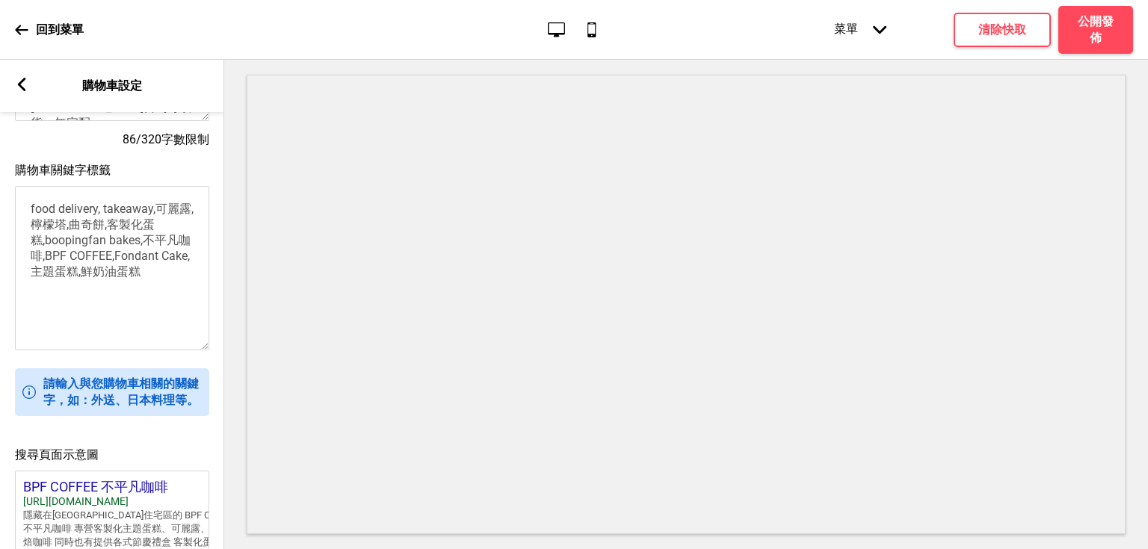
scroll to position [359, 0]
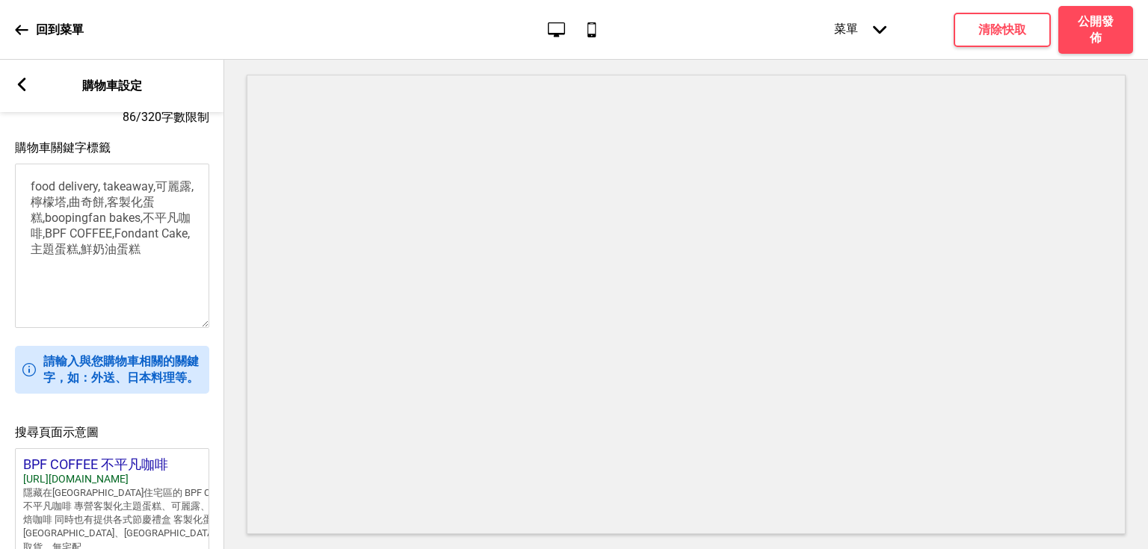
type textarea "隱藏在彰化市住宅區的 BPF COFFEE 不平凡咖啡 專營客製化主題蛋糕、可麗露、自家烘焙咖啡 同時也有提供各式節慶禮盒 客製化蛋糕在彰化市、台中烏日均可取…"
drag, startPoint x: 161, startPoint y: 254, endPoint x: 60, endPoint y: 252, distance: 101.7
click at [60, 252] on textarea "food delivery, takeaway,可麗露,檸檬塔,曲奇餅,客製化蛋糕,boopingfan bakes,不平凡咖啡,BPF COFFEE,Fon…" at bounding box center [112, 246] width 194 height 164
click at [134, 251] on textarea "food delivery, takeaway,可麗露,檸檬塔,曲奇餅,客製化蛋糕,boopingfan bakes,不平凡咖啡,BPF COFFEE,Fon…" at bounding box center [112, 246] width 194 height 164
click at [158, 255] on textarea "food delivery, takeaway,可麗露,檸檬塔,曲奇餅,客製化蛋糕,boopingfan bakes,不平凡咖啡,BPF COFFEE,Fon…" at bounding box center [112, 246] width 194 height 164
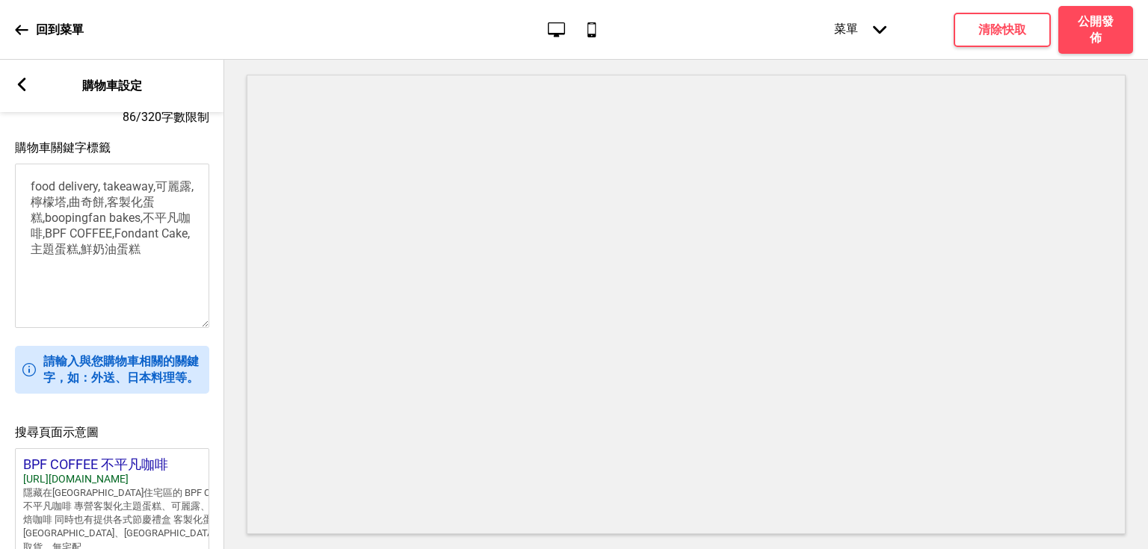
drag, startPoint x: 157, startPoint y: 188, endPoint x: 163, endPoint y: 248, distance: 60.8
click at [164, 247] on textarea "food delivery, takeaway,可麗露,檸檬塔,曲奇餅,客製化蛋糕,boopingfan bakes,不平凡咖啡,BPF COFFEE,Fon…" at bounding box center [112, 246] width 194 height 164
click at [163, 248] on textarea "food delivery, takeaway,可麗露,檸檬塔,曲奇餅,客製化蛋糕,boopingfan bakes,不平凡咖啡,BPF COFFEE,Fon…" at bounding box center [112, 246] width 194 height 164
drag, startPoint x: 163, startPoint y: 248, endPoint x: 39, endPoint y: 174, distance: 144.5
click at [21, 159] on div "購物車關鍵字標籤 food delivery, takeaway,可麗露,檸檬塔,曲奇餅,客製化蛋糕,boopingfan bakes,不平凡咖啡,BPF C…" at bounding box center [112, 236] width 224 height 206
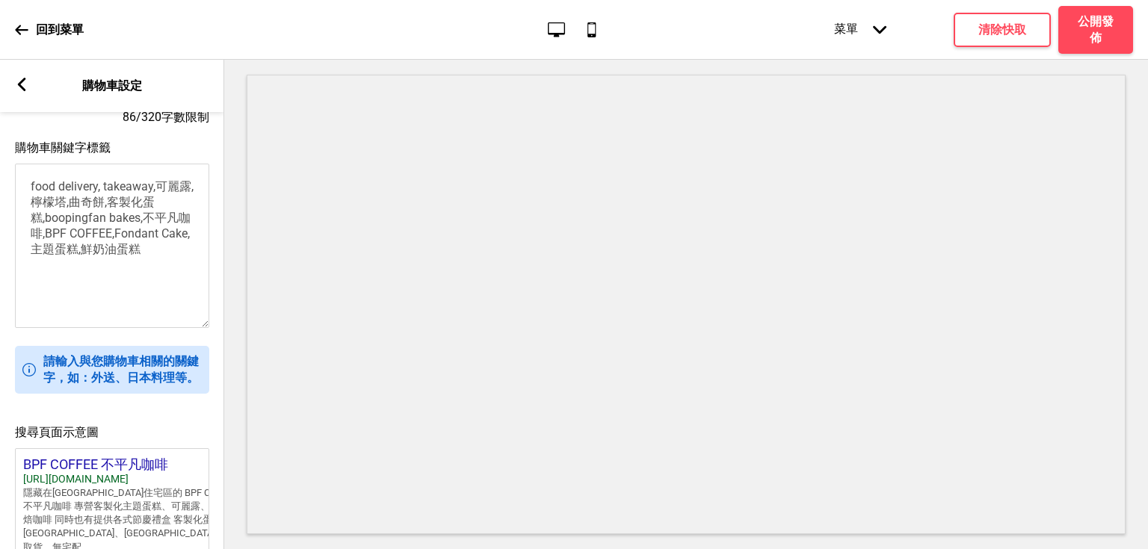
click at [123, 223] on textarea "food delivery, takeaway,可麗露,檸檬塔,曲奇餅,客製化蛋糕,boopingfan bakes,不平凡咖啡,BPF COFFEE,Fon…" at bounding box center [112, 246] width 194 height 164
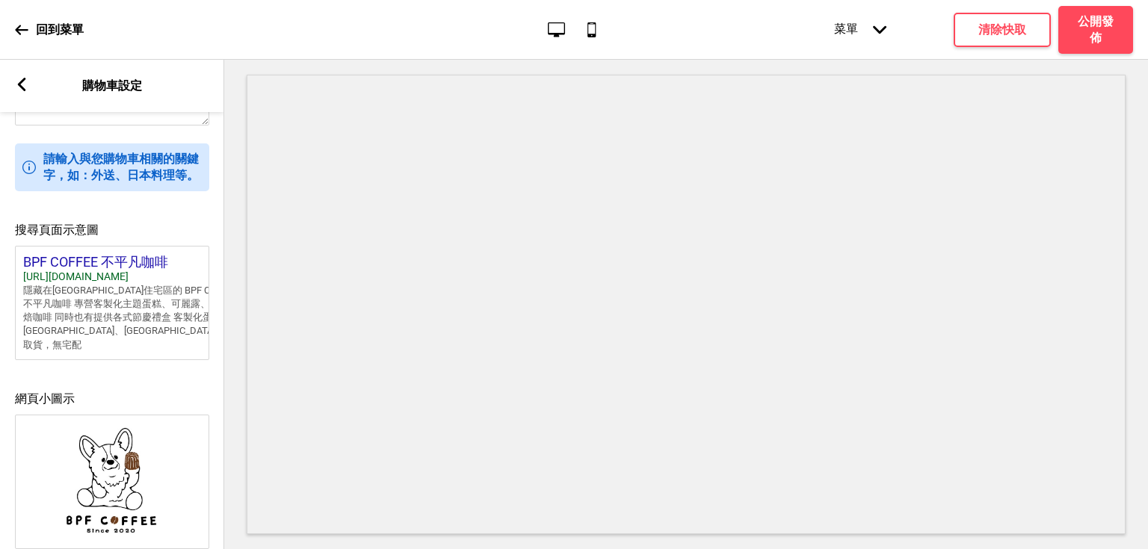
scroll to position [598, 0]
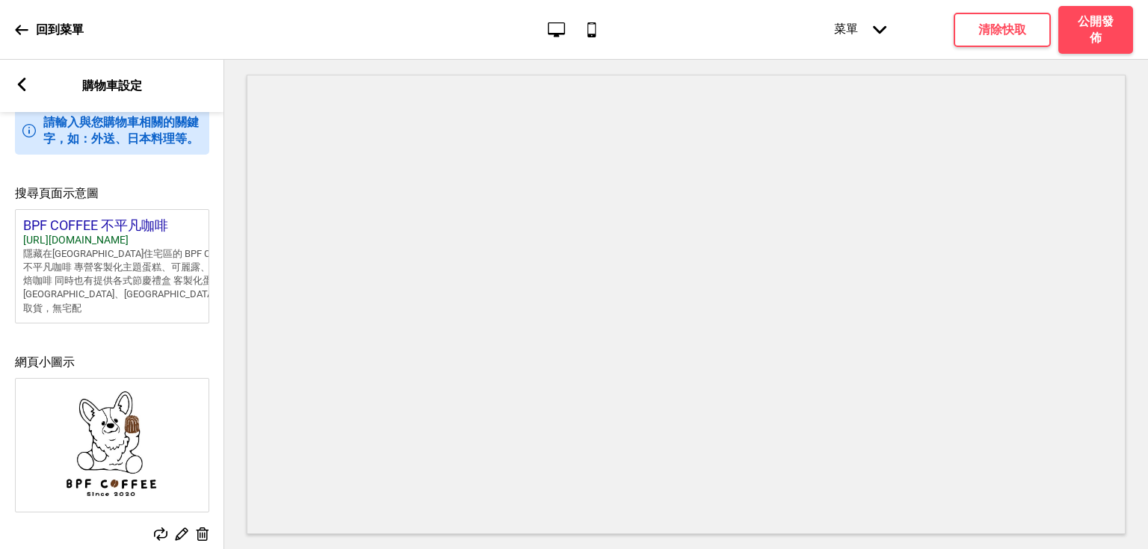
click at [128, 321] on div "搜尋頁面示意圖 BPF COFFEE 不平凡咖啡 https://boopingfanbakes.oddle.me 隱藏在彰化市住宅區的 BPF COFFEE…" at bounding box center [112, 246] width 224 height 169
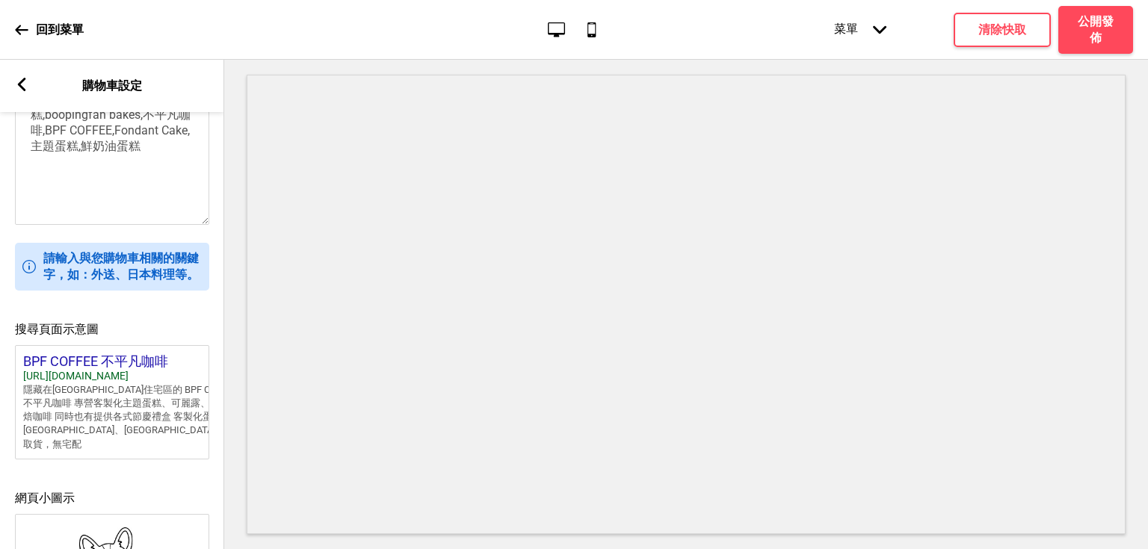
scroll to position [389, 0]
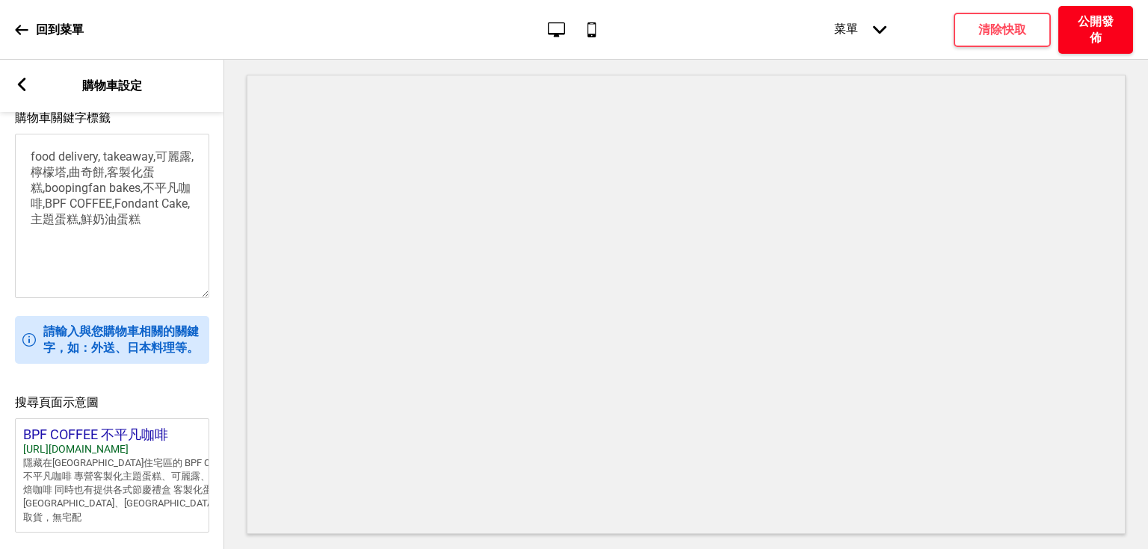
click at [1090, 37] on h4 "公開發佈" at bounding box center [1096, 29] width 45 height 33
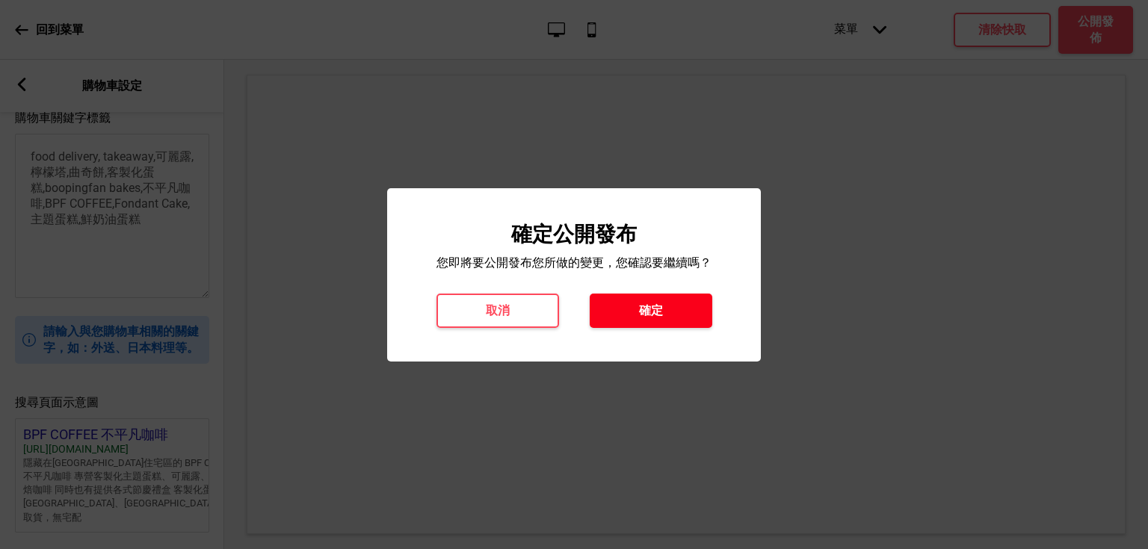
click at [671, 308] on button "確定" at bounding box center [651, 311] width 123 height 34
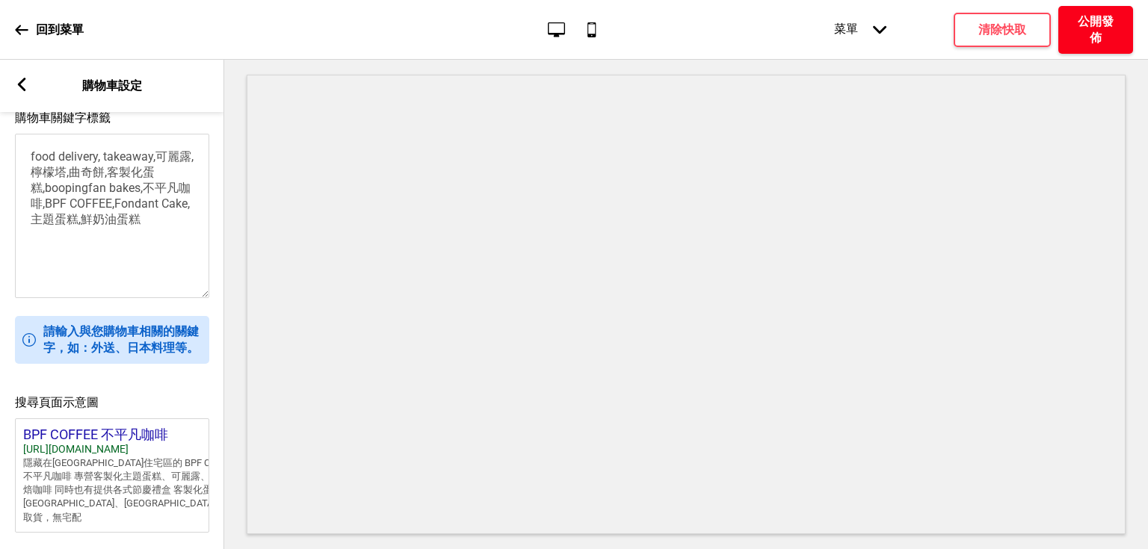
click at [1100, 28] on h4 "公開發佈" at bounding box center [1096, 29] width 45 height 33
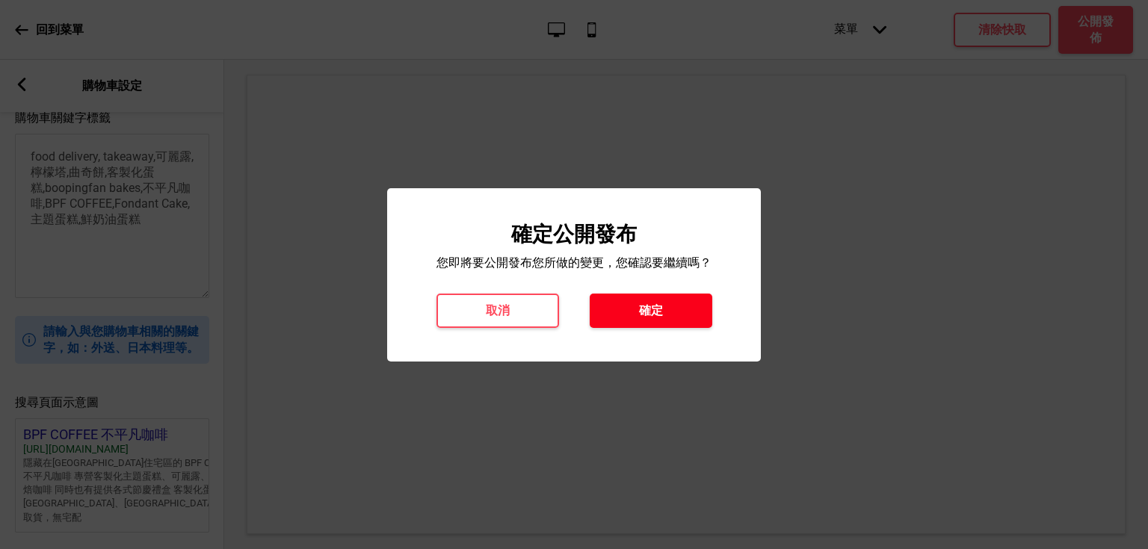
click at [660, 312] on h4 "確定" at bounding box center [651, 311] width 24 height 16
